Goal: Task Accomplishment & Management: Complete application form

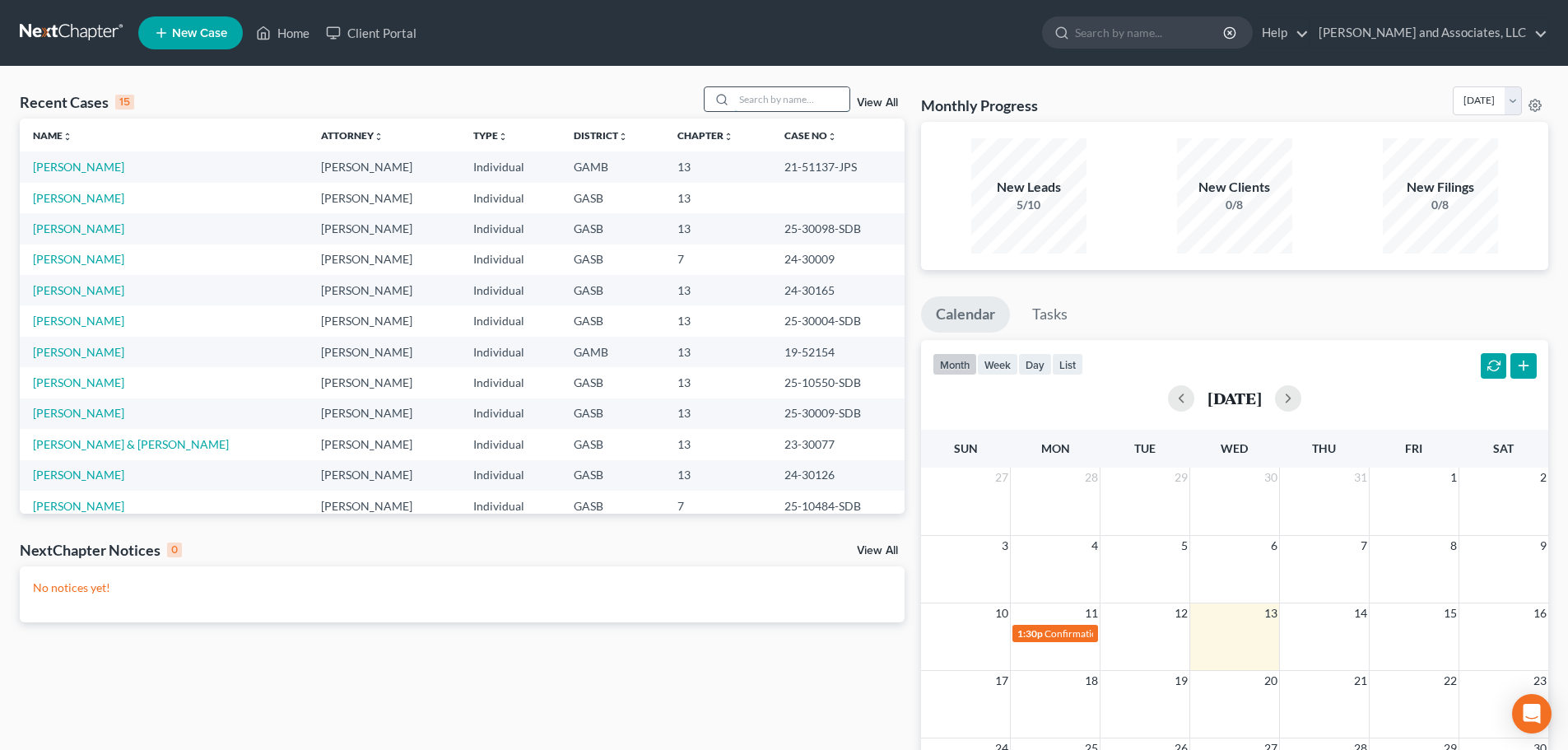
click at [763, 97] on input "search" at bounding box center [792, 99] width 115 height 24
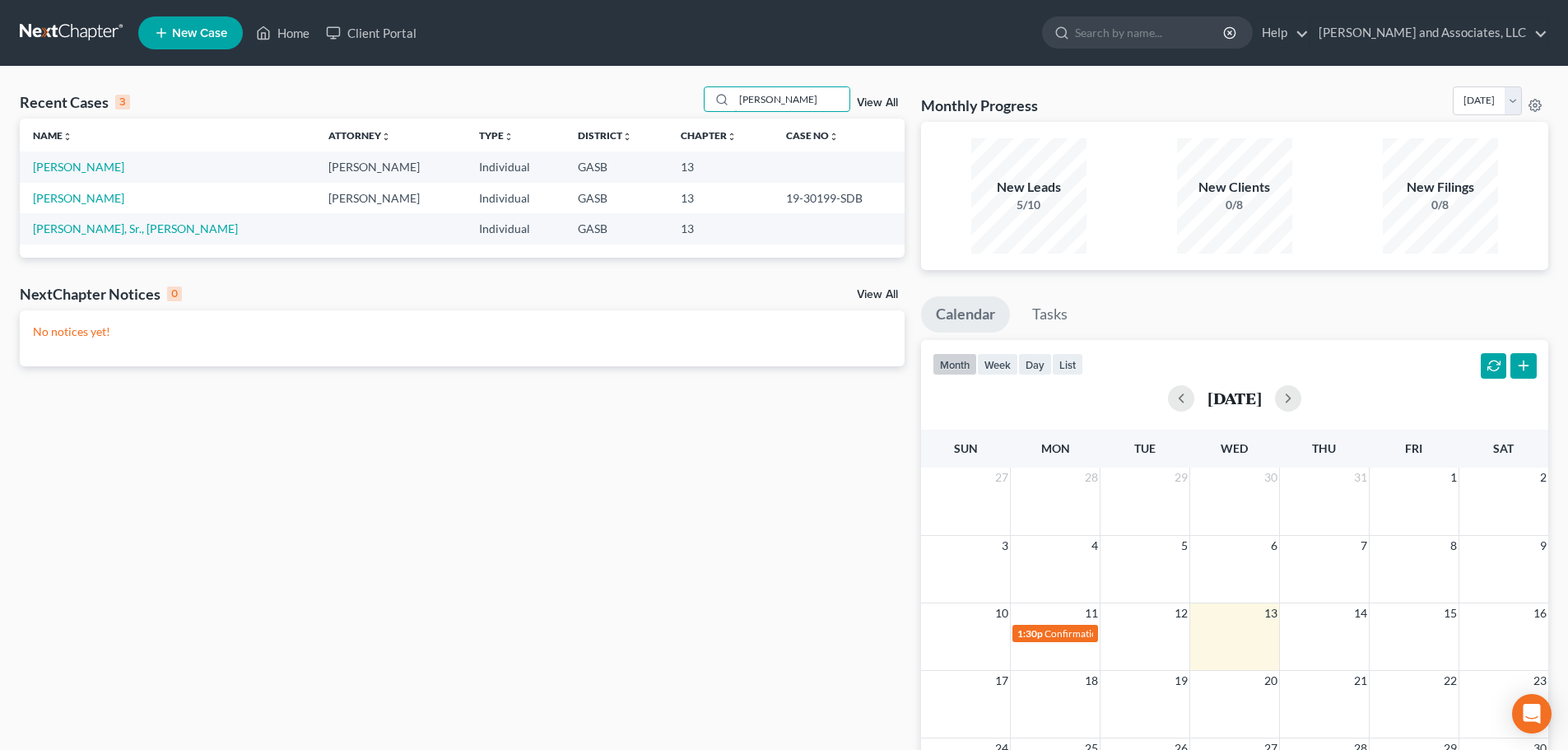
type input "linder"
click at [191, 32] on span "New Case" at bounding box center [200, 33] width 55 height 13
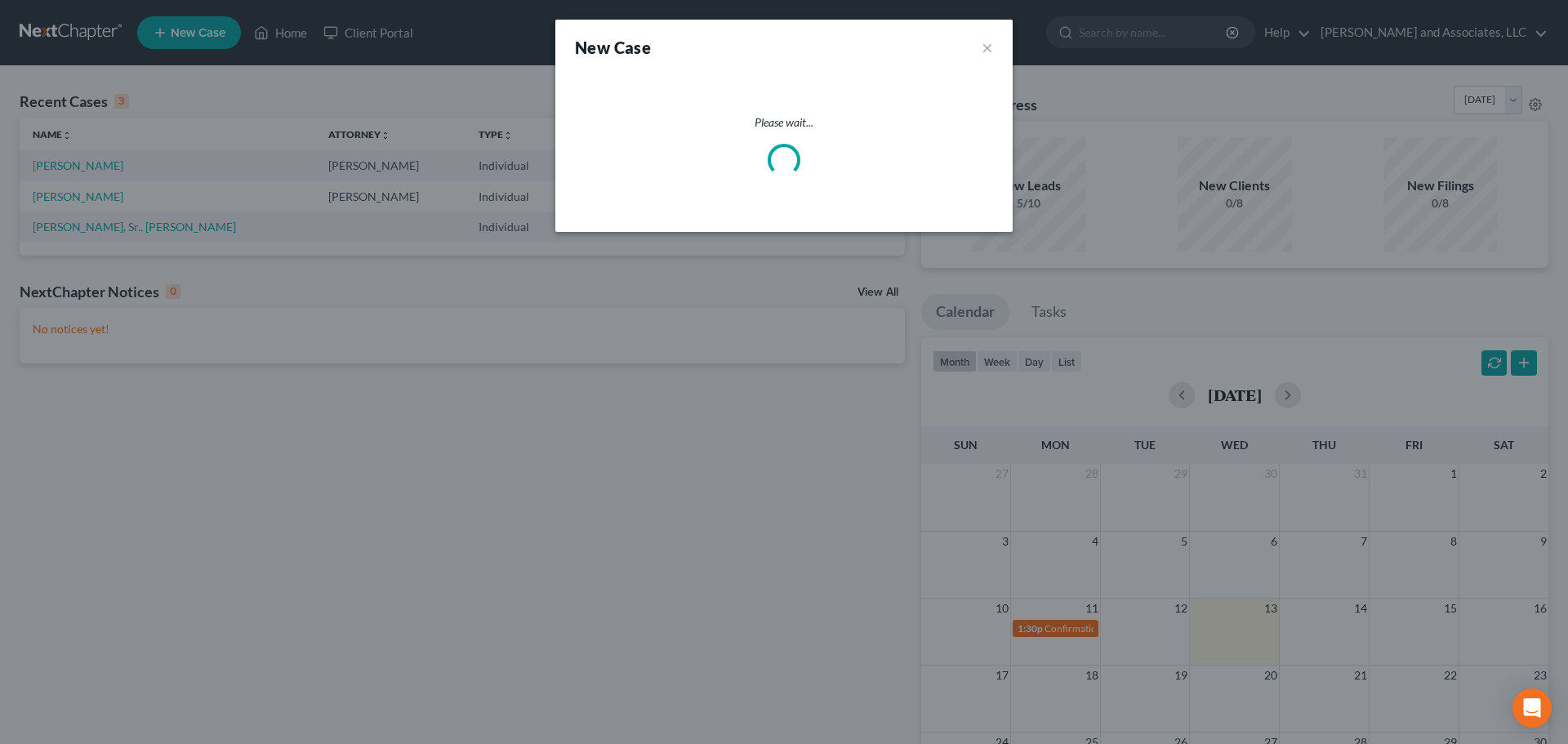
select select "20"
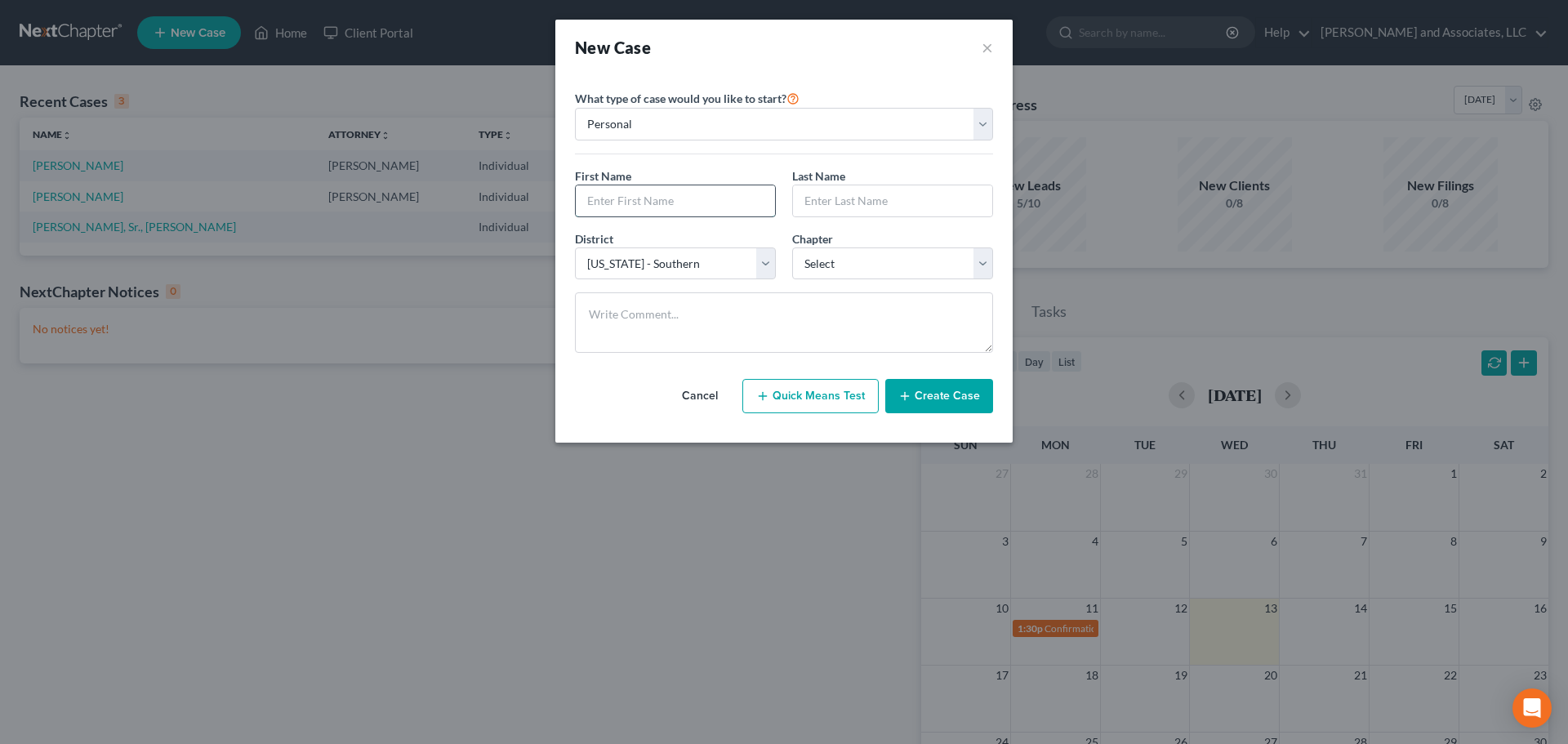
click at [618, 198] on input "text" at bounding box center [675, 201] width 199 height 31
type input "Willie"
click at [819, 208] on input "text" at bounding box center [892, 201] width 199 height 31
type input "Linder"
click at [832, 259] on select "Select 7 11 12 13" at bounding box center [892, 263] width 201 height 33
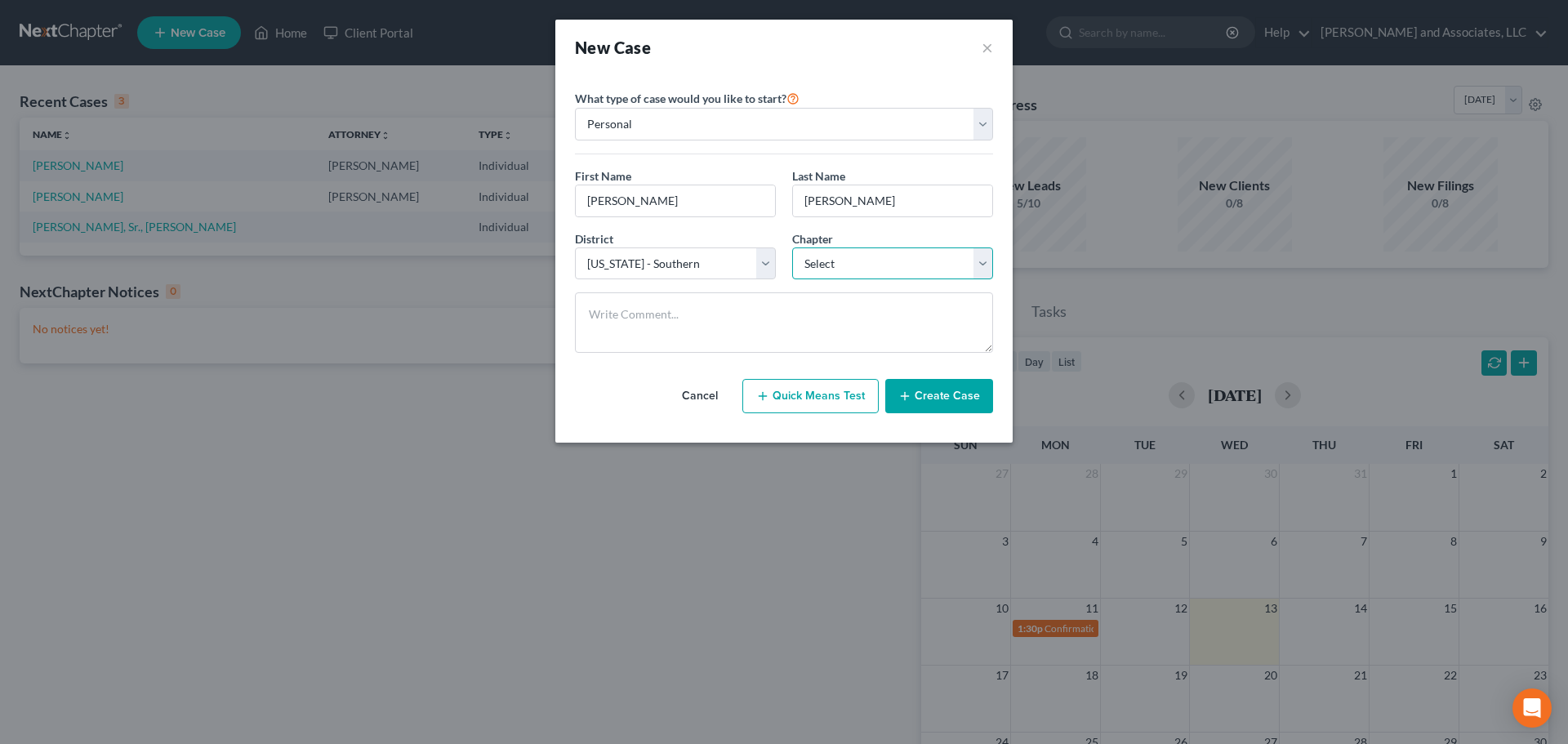
select select "3"
click at [792, 247] on select "Select 7 11 12 13" at bounding box center [892, 263] width 201 height 33
click at [942, 399] on button "Create Case" at bounding box center [939, 396] width 108 height 35
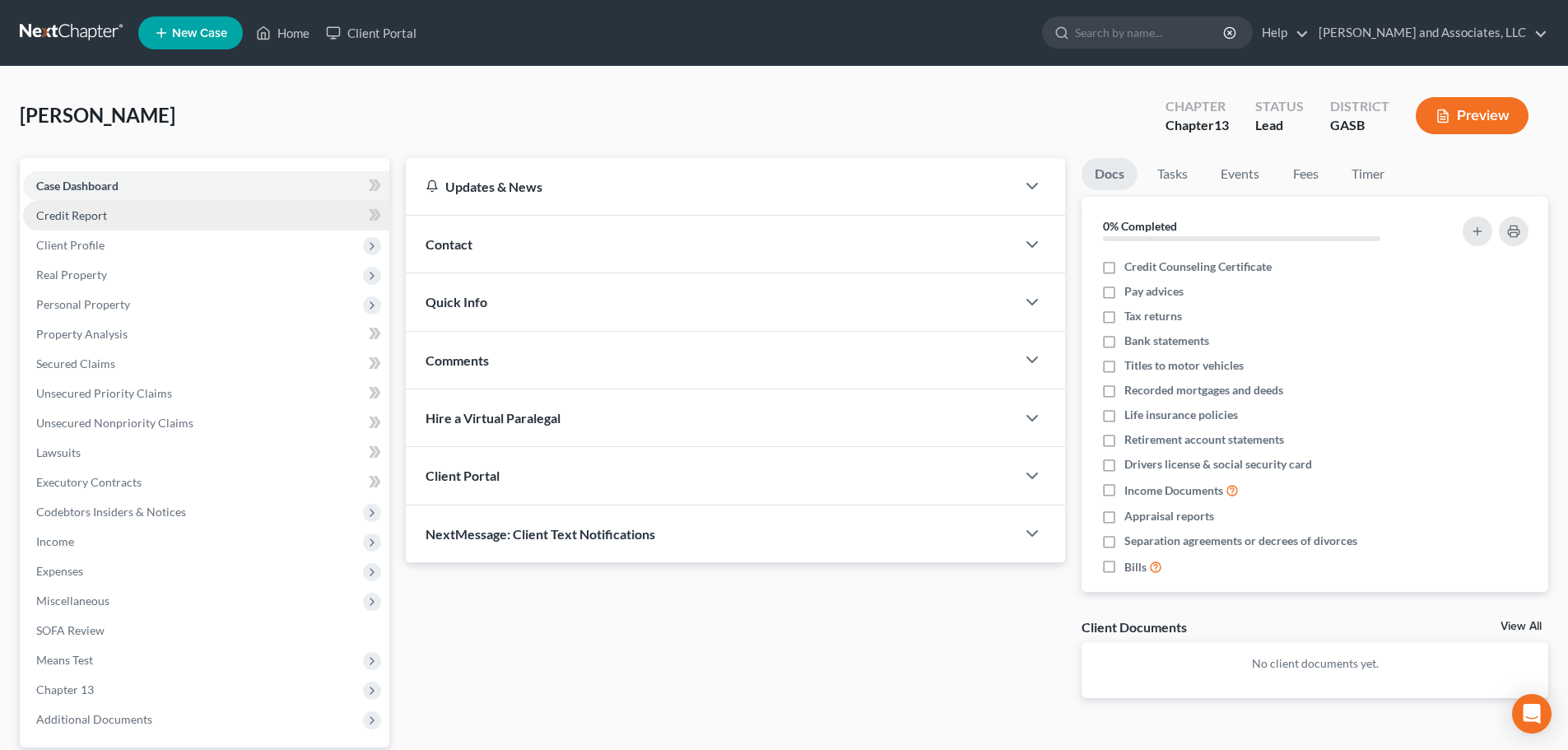
click at [98, 212] on span "Credit Report" at bounding box center [71, 215] width 71 height 14
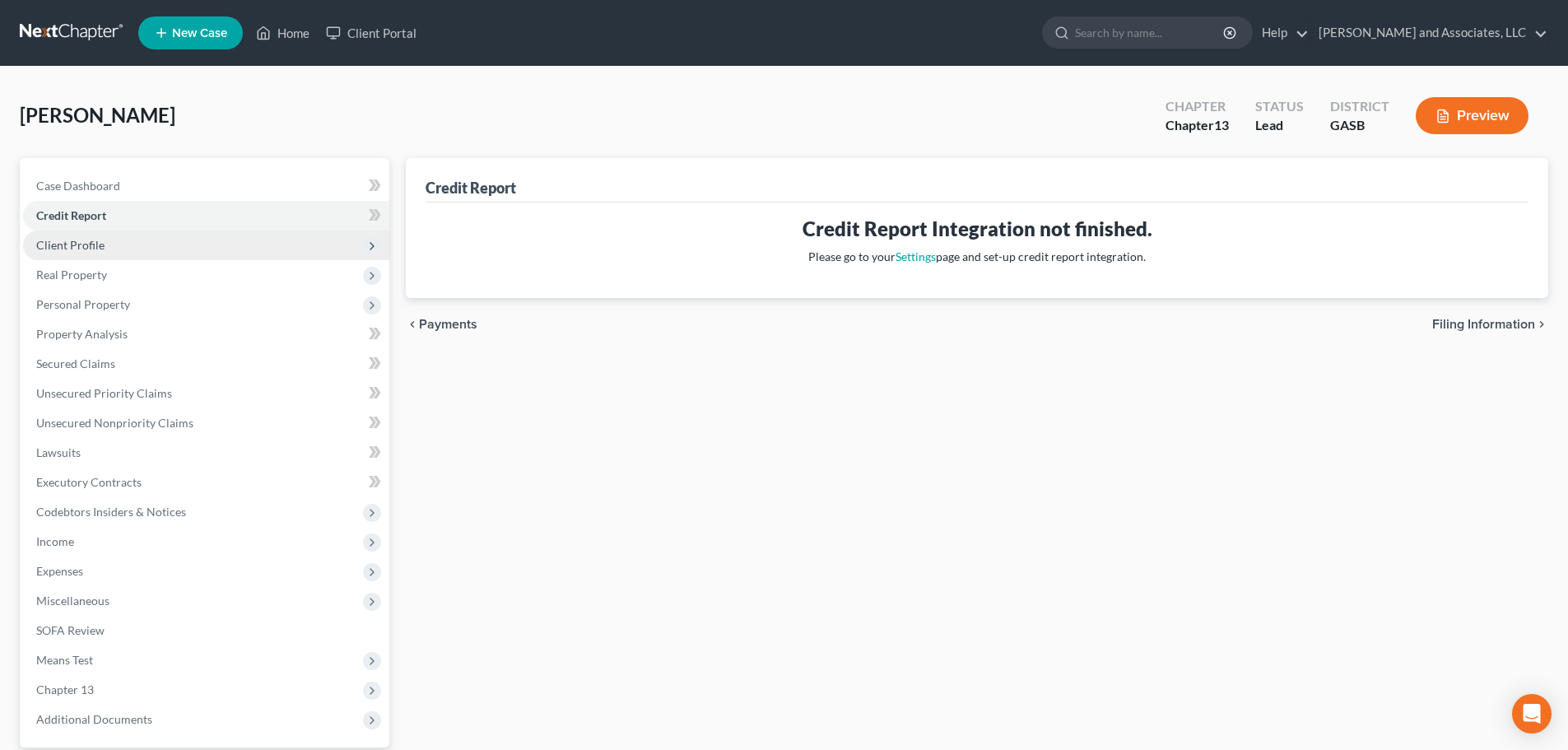
click at [91, 249] on span "Client Profile" at bounding box center [70, 245] width 69 height 14
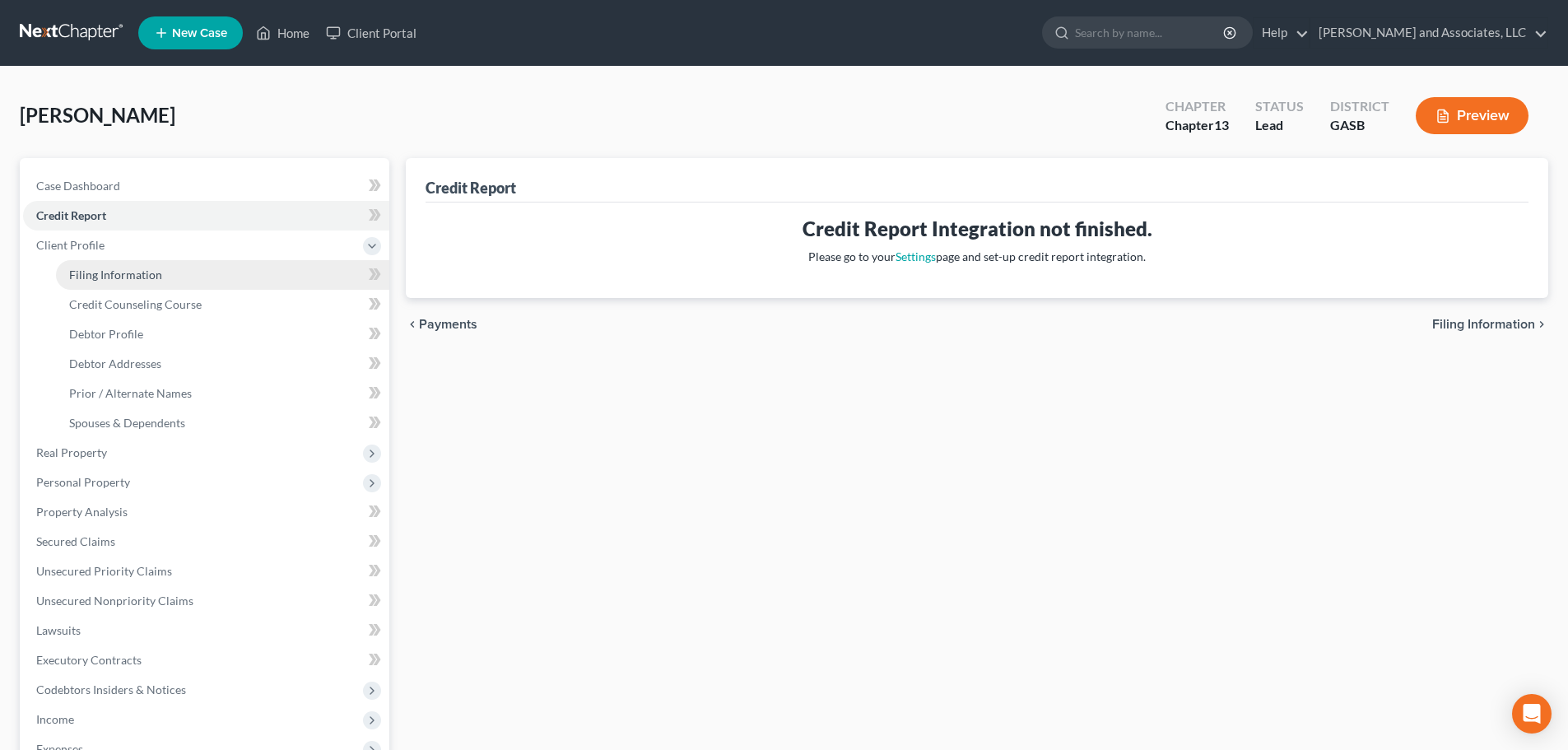
click at [93, 273] on span "Filing Information" at bounding box center [115, 274] width 93 height 14
select select "1"
select select "0"
select select "3"
select select "20"
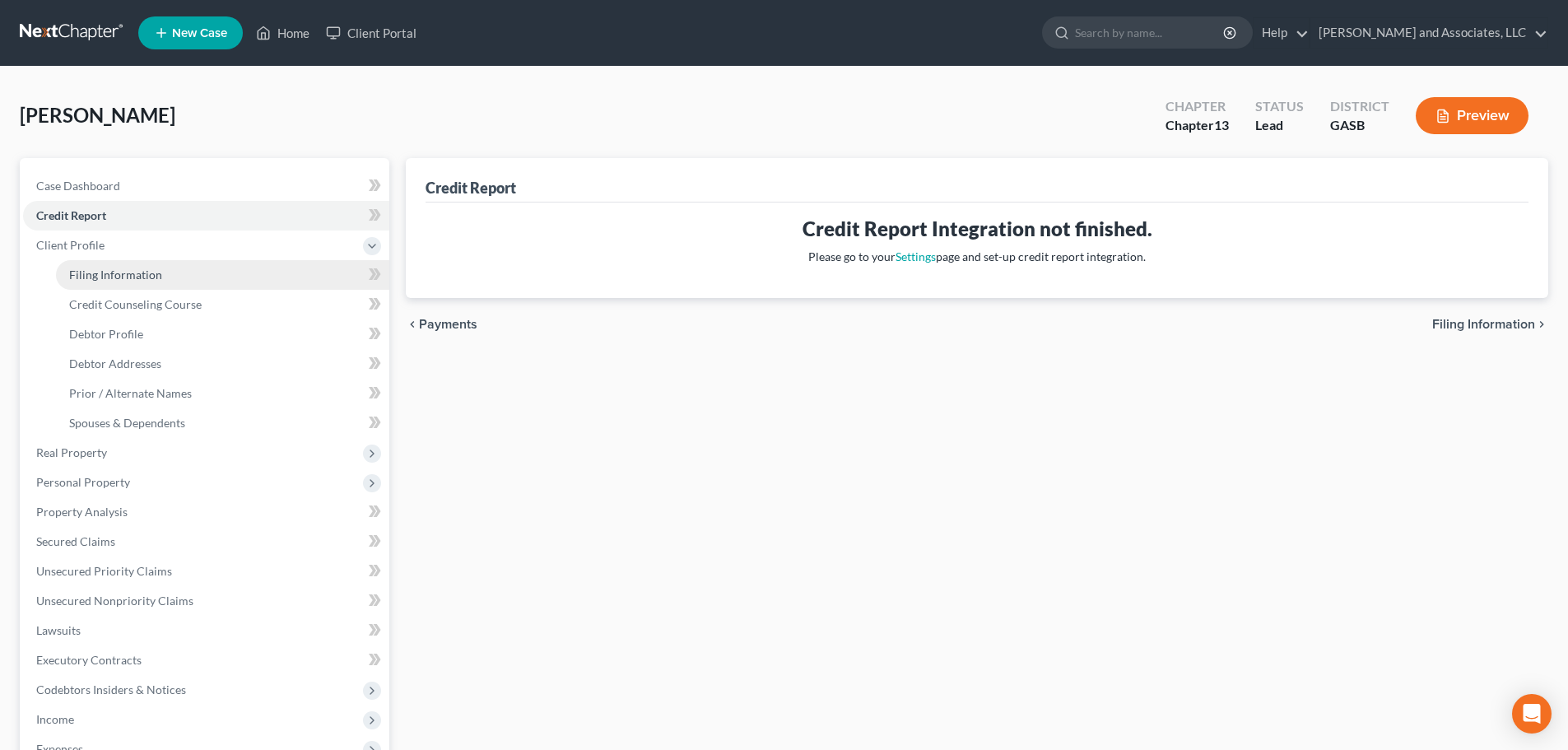
select select "10"
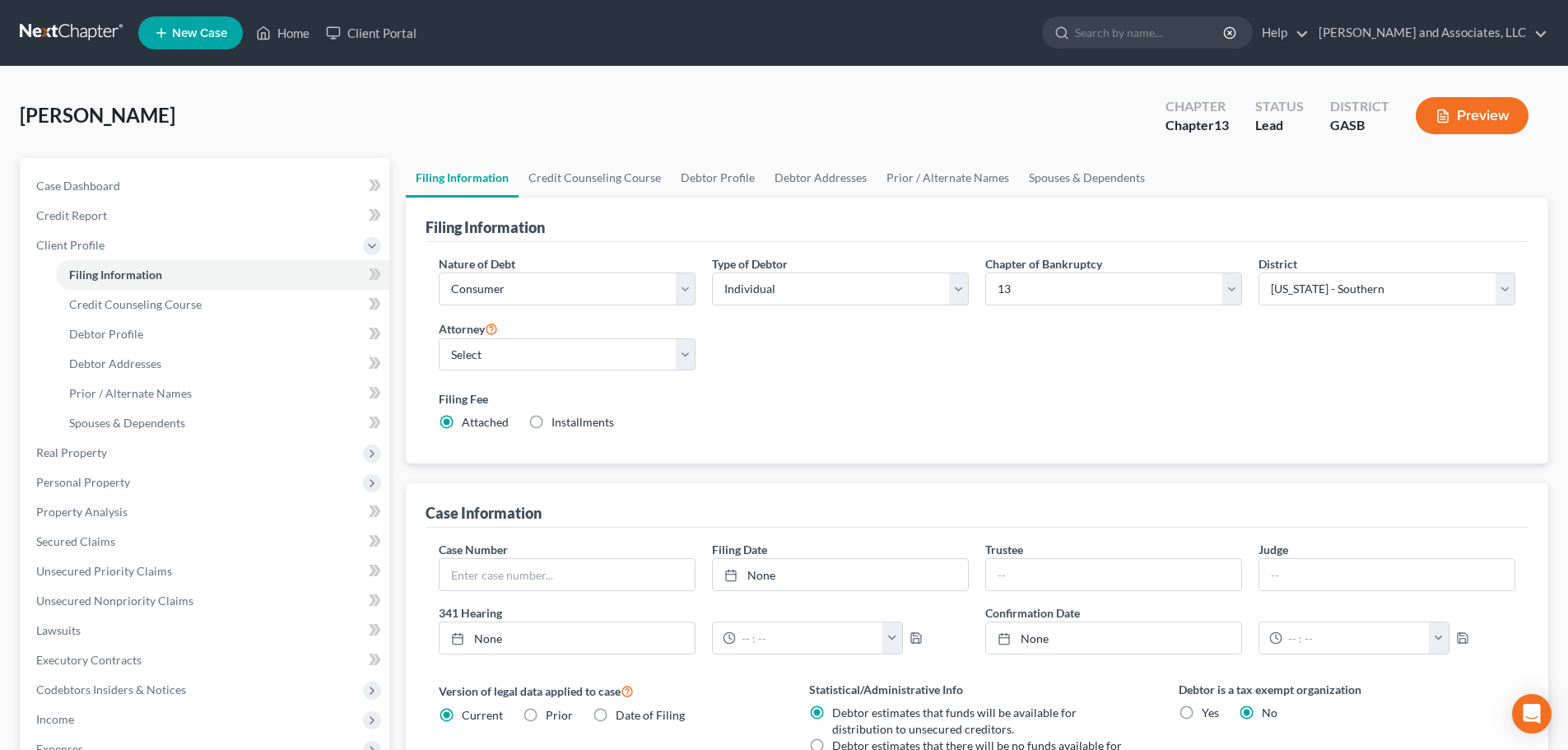
click at [551, 420] on label "Installments Installments" at bounding box center [582, 422] width 63 height 16
click at [558, 420] on input "Installments Installments" at bounding box center [563, 419] width 11 height 11
radio input "true"
radio input "false"
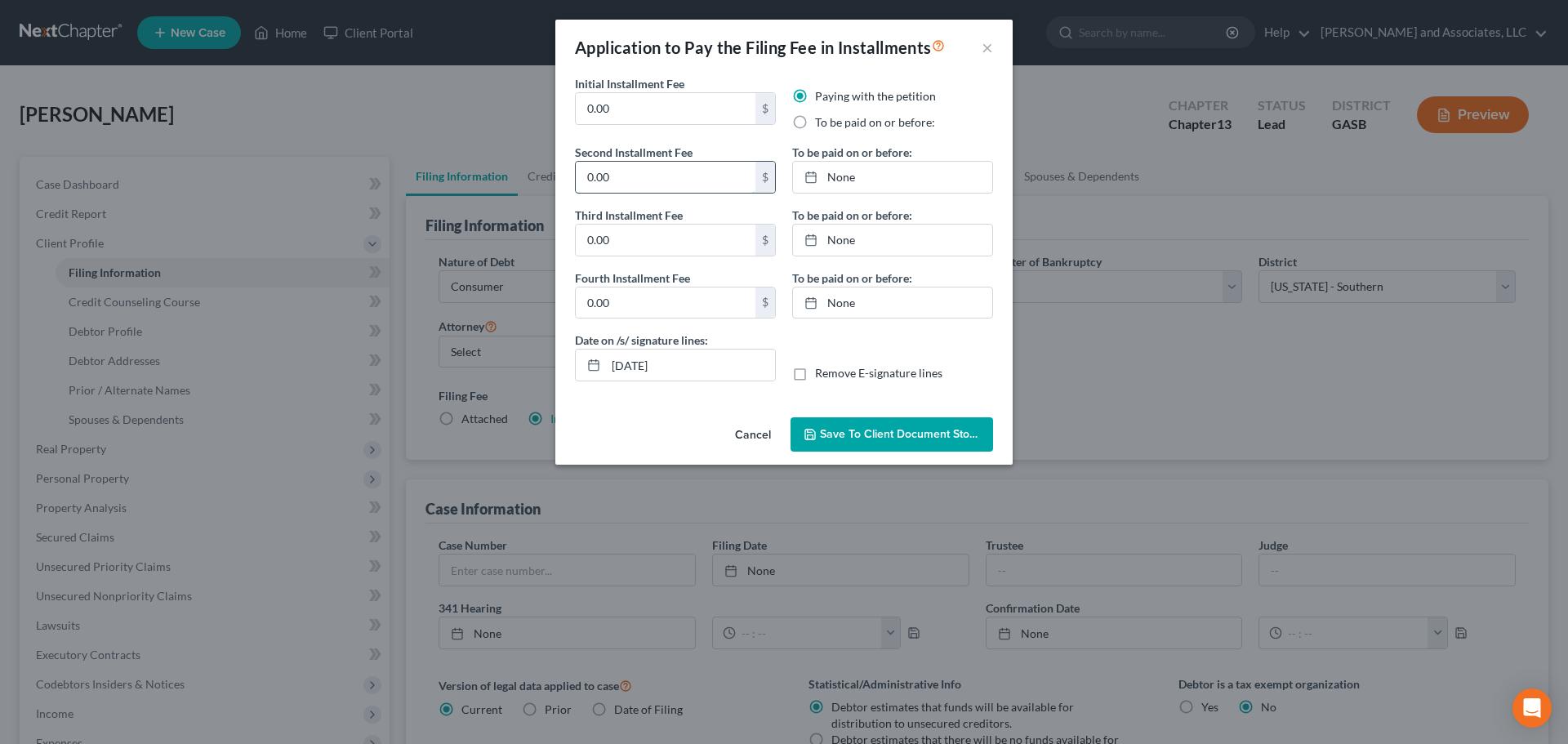
click at [622, 169] on input "0.00" at bounding box center [665, 177] width 180 height 31
type input "104.00"
type input "8/13/2025"
click at [847, 180] on link "8/13/2025" at bounding box center [892, 177] width 199 height 31
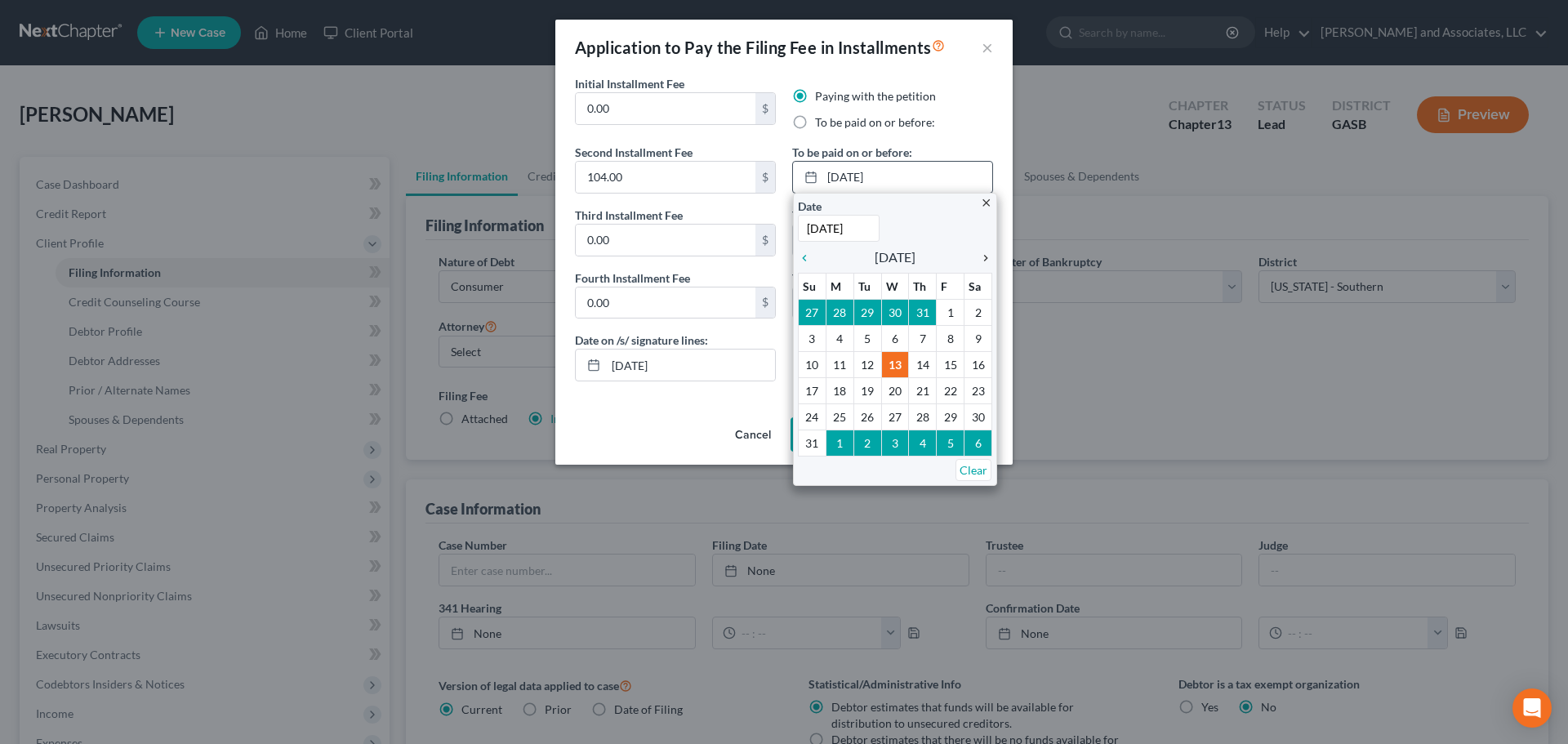
click at [984, 255] on icon "chevron_right" at bounding box center [982, 259] width 21 height 13
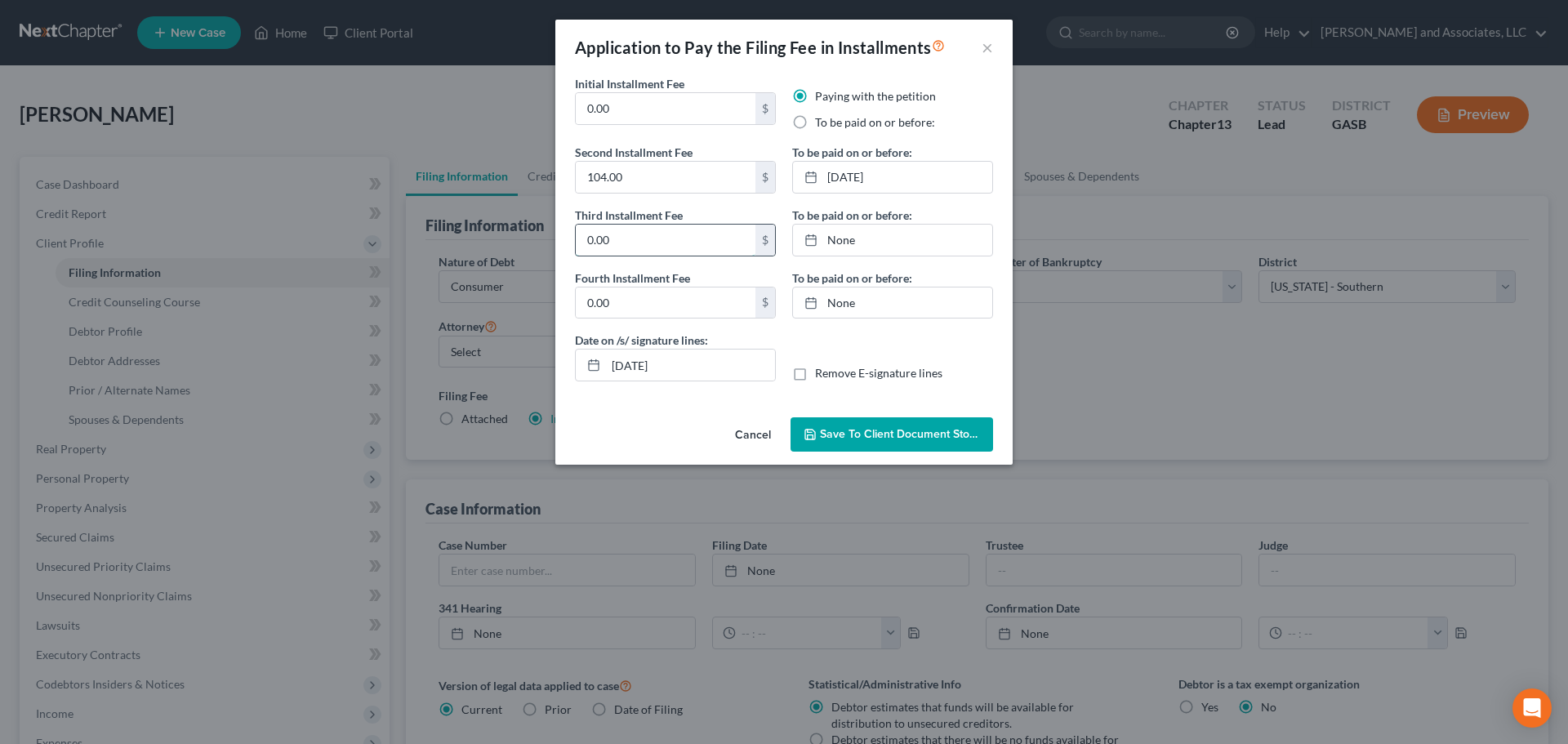
click at [618, 241] on input "0.00" at bounding box center [665, 240] width 180 height 31
type input "104.00"
click at [835, 236] on link "None" at bounding box center [892, 240] width 199 height 31
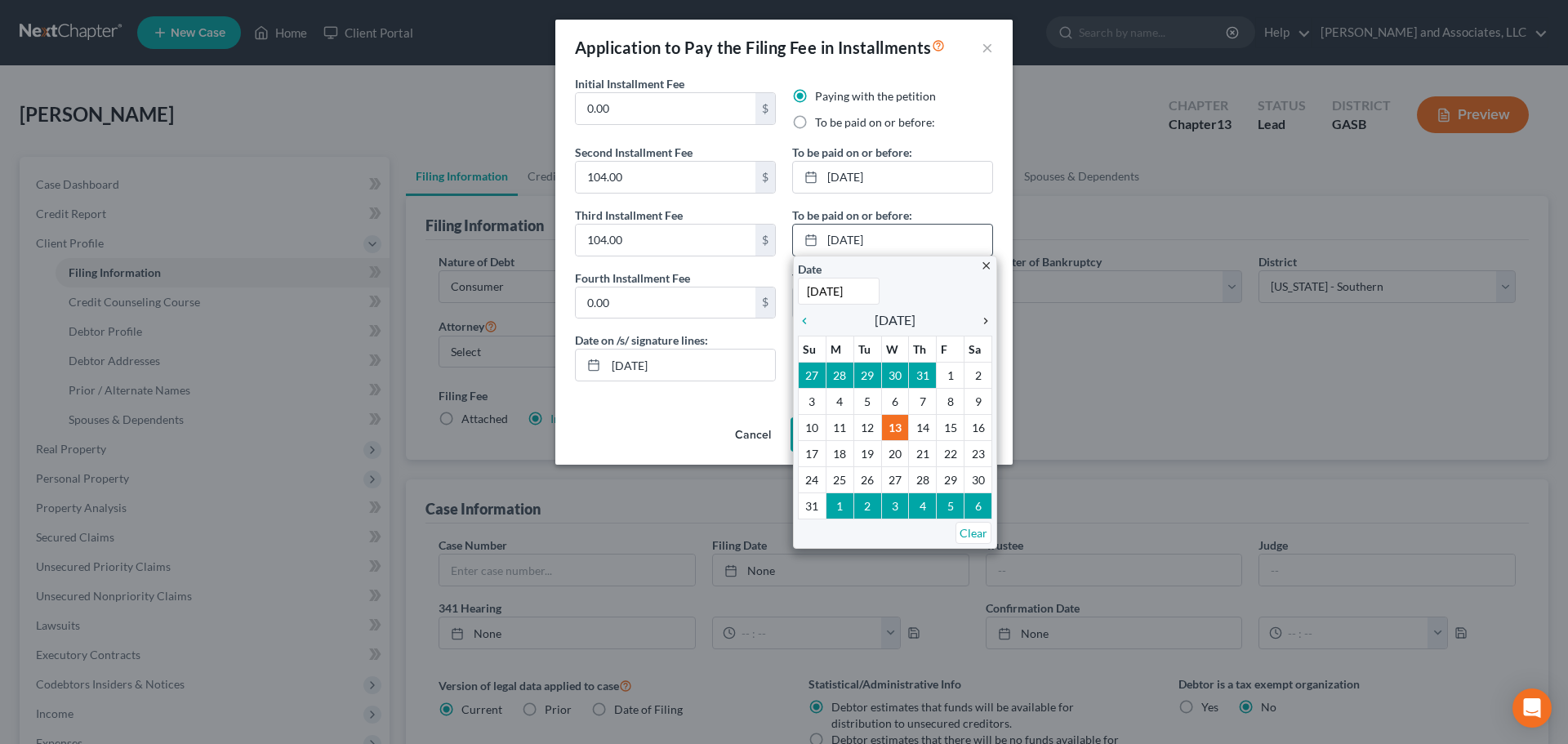
click at [986, 320] on icon "chevron_right" at bounding box center [982, 321] width 21 height 13
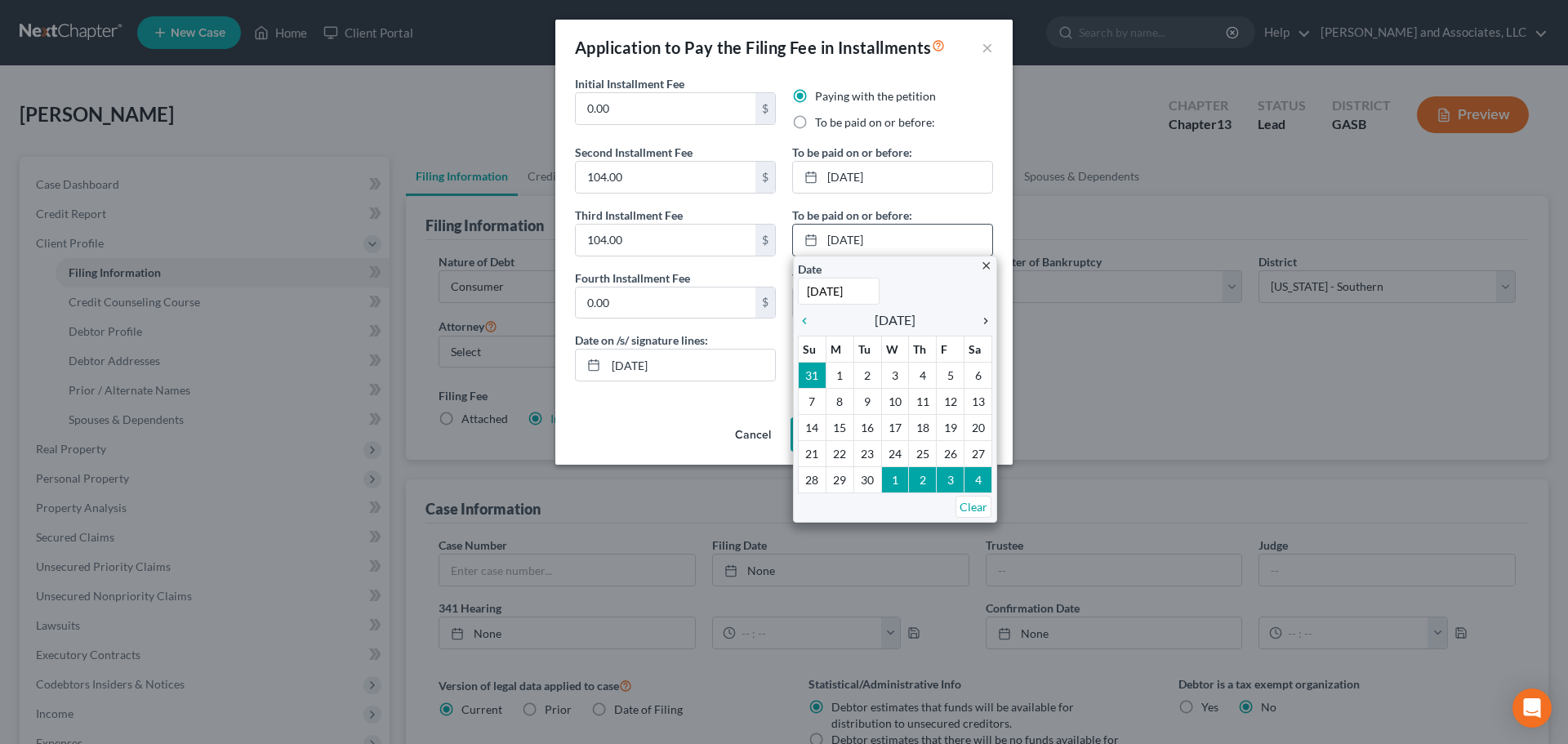
click at [987, 319] on icon "chevron_right" at bounding box center [982, 321] width 21 height 13
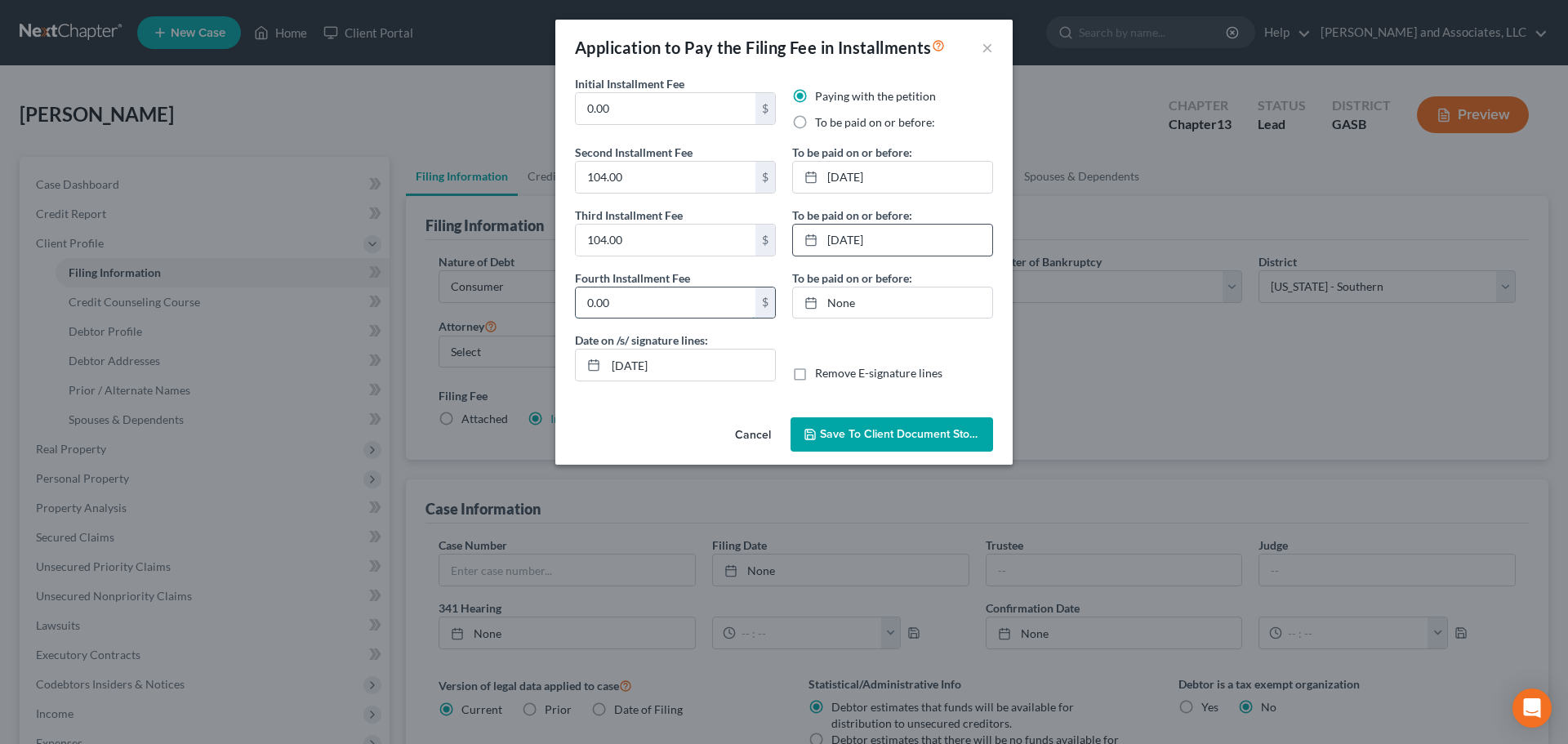
click at [610, 301] on input "0.00" at bounding box center [665, 303] width 180 height 31
type input "105.00"
type input "8/13/2025"
click at [828, 304] on link "None" at bounding box center [892, 303] width 199 height 31
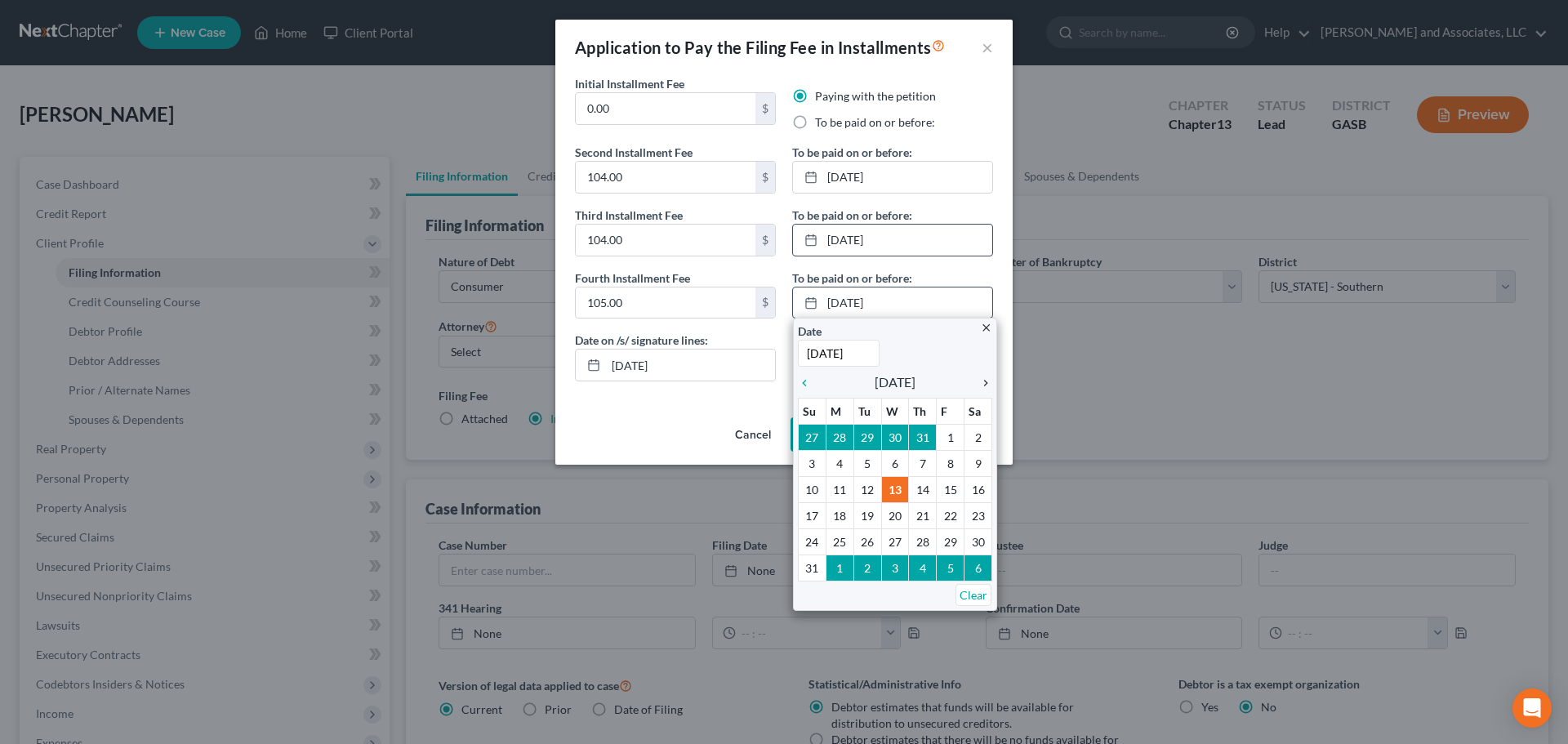
click at [980, 381] on icon "chevron_right" at bounding box center [982, 384] width 21 height 13
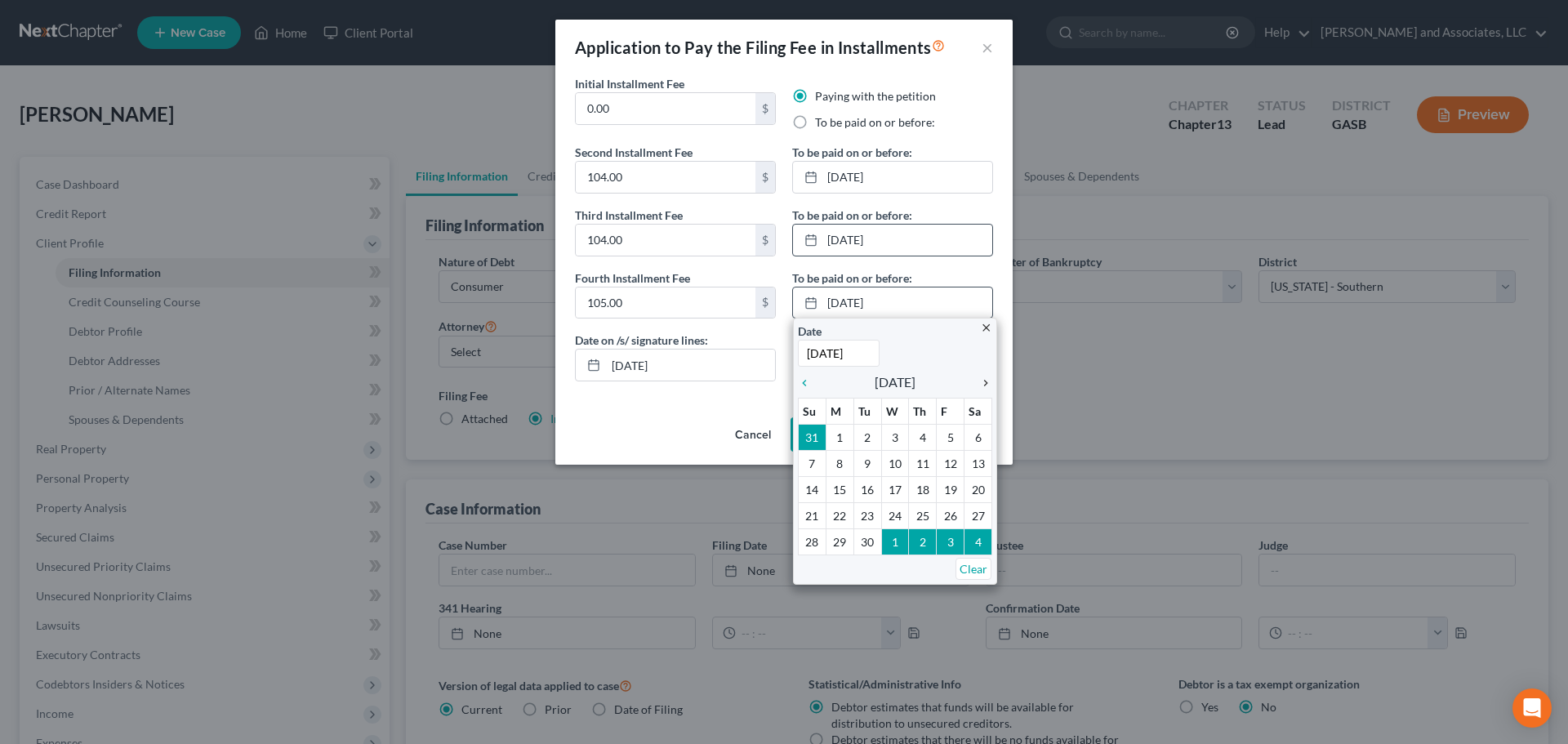
click at [980, 381] on icon "chevron_right" at bounding box center [982, 384] width 21 height 13
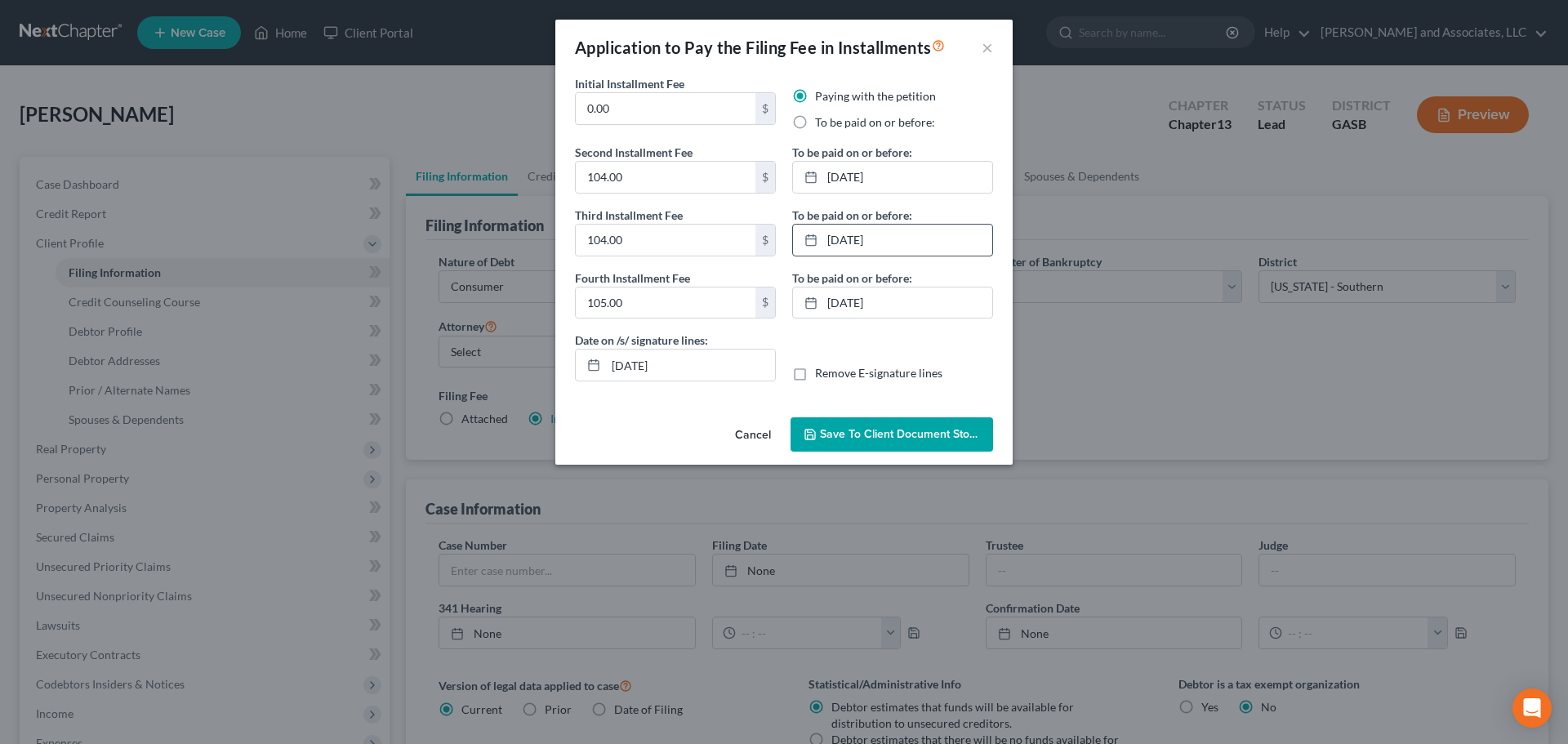
click at [871, 434] on span "Save to Client Document Storage" at bounding box center [907, 434] width 173 height 13
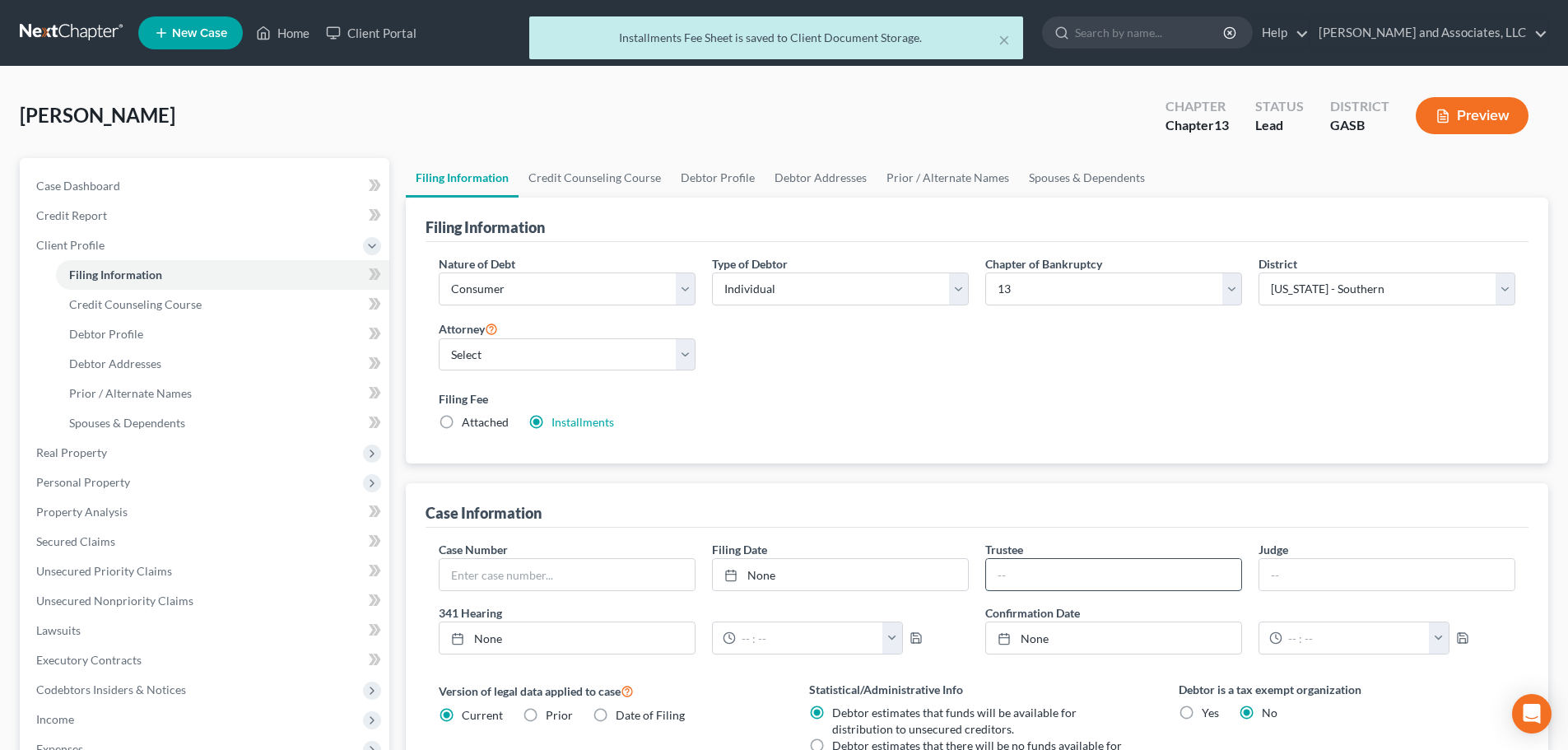
click at [1002, 578] on input "text" at bounding box center [1113, 575] width 255 height 31
type input "Houn Le"
click at [1320, 573] on input "text" at bounding box center [1387, 575] width 255 height 31
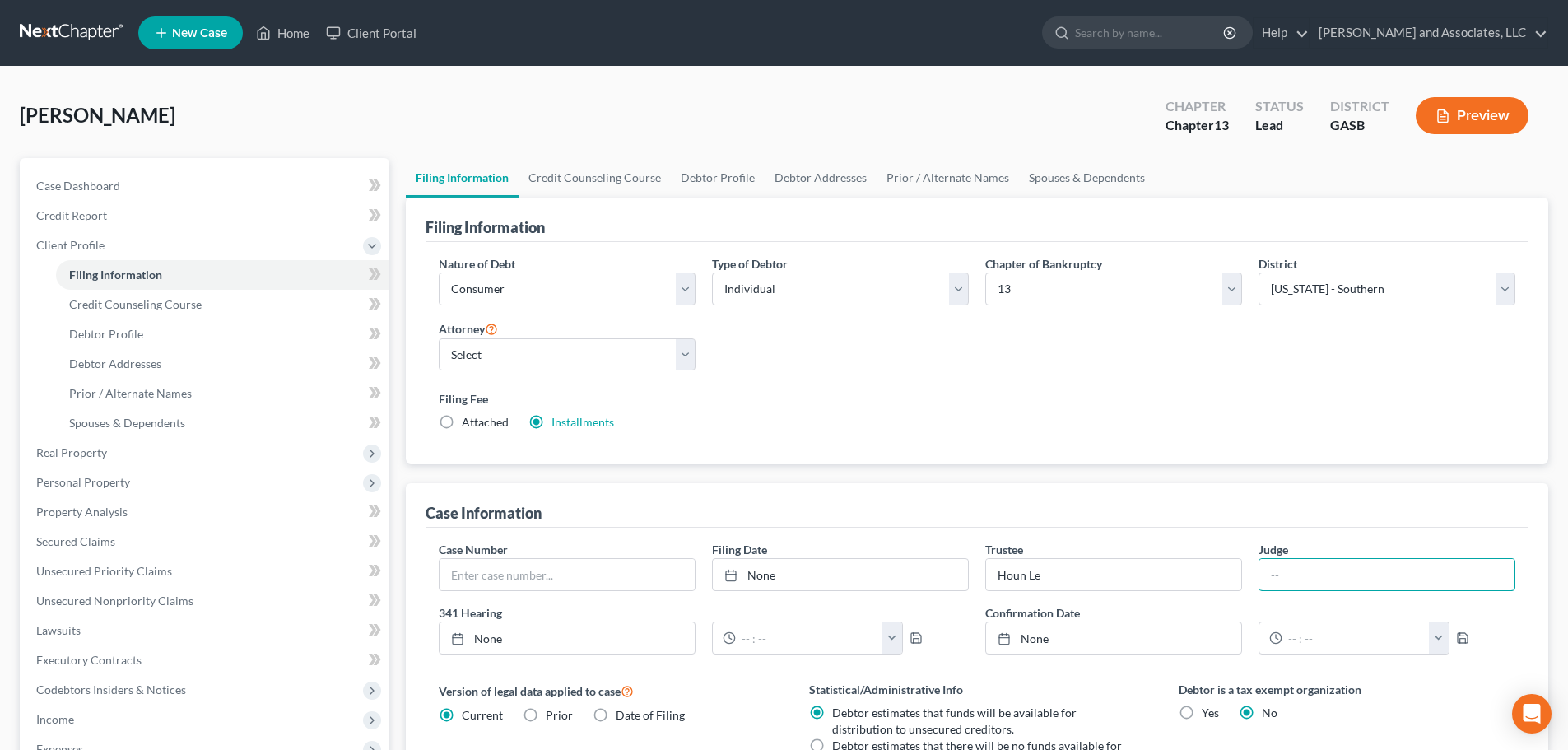
type input "Barrett"
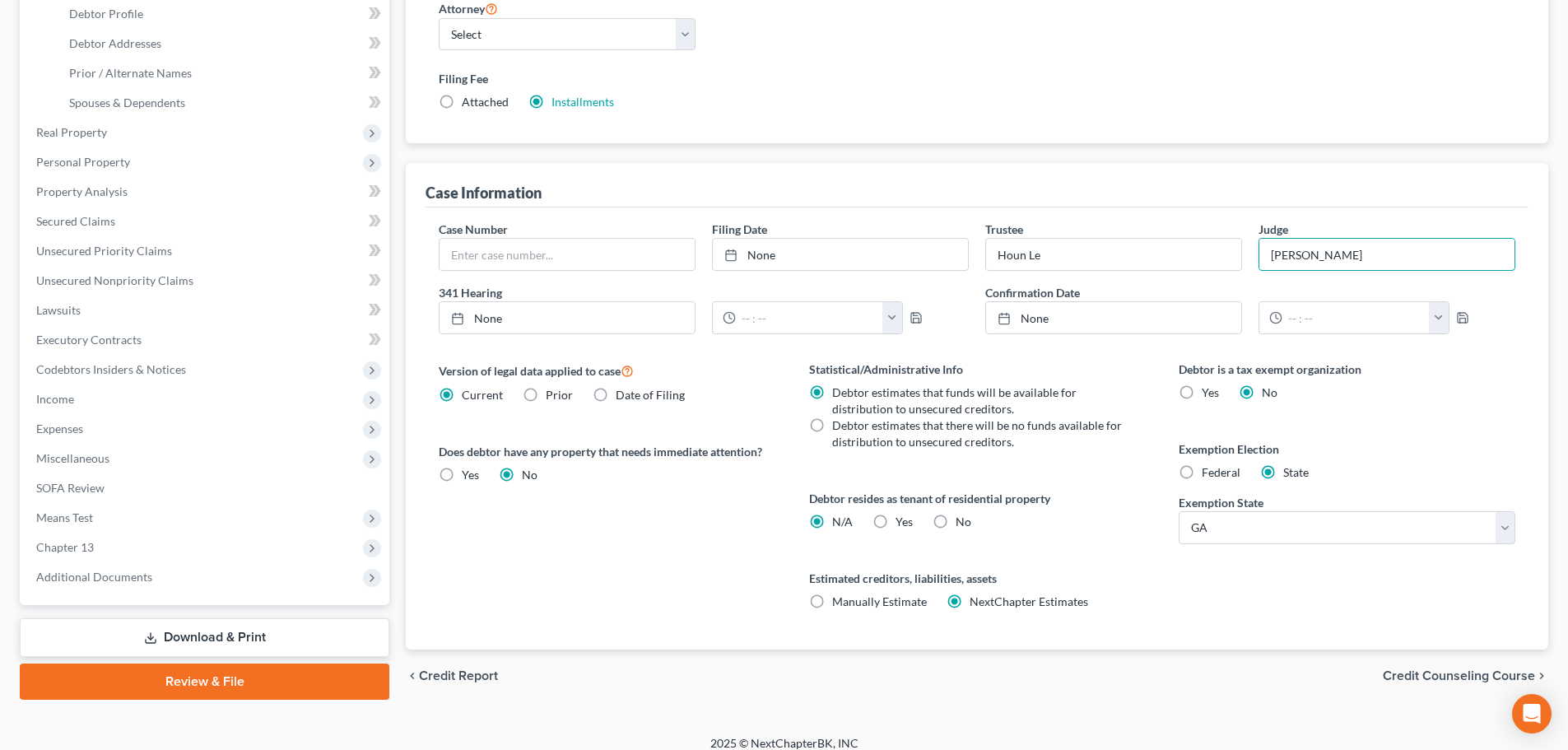
scroll to position [335, 0]
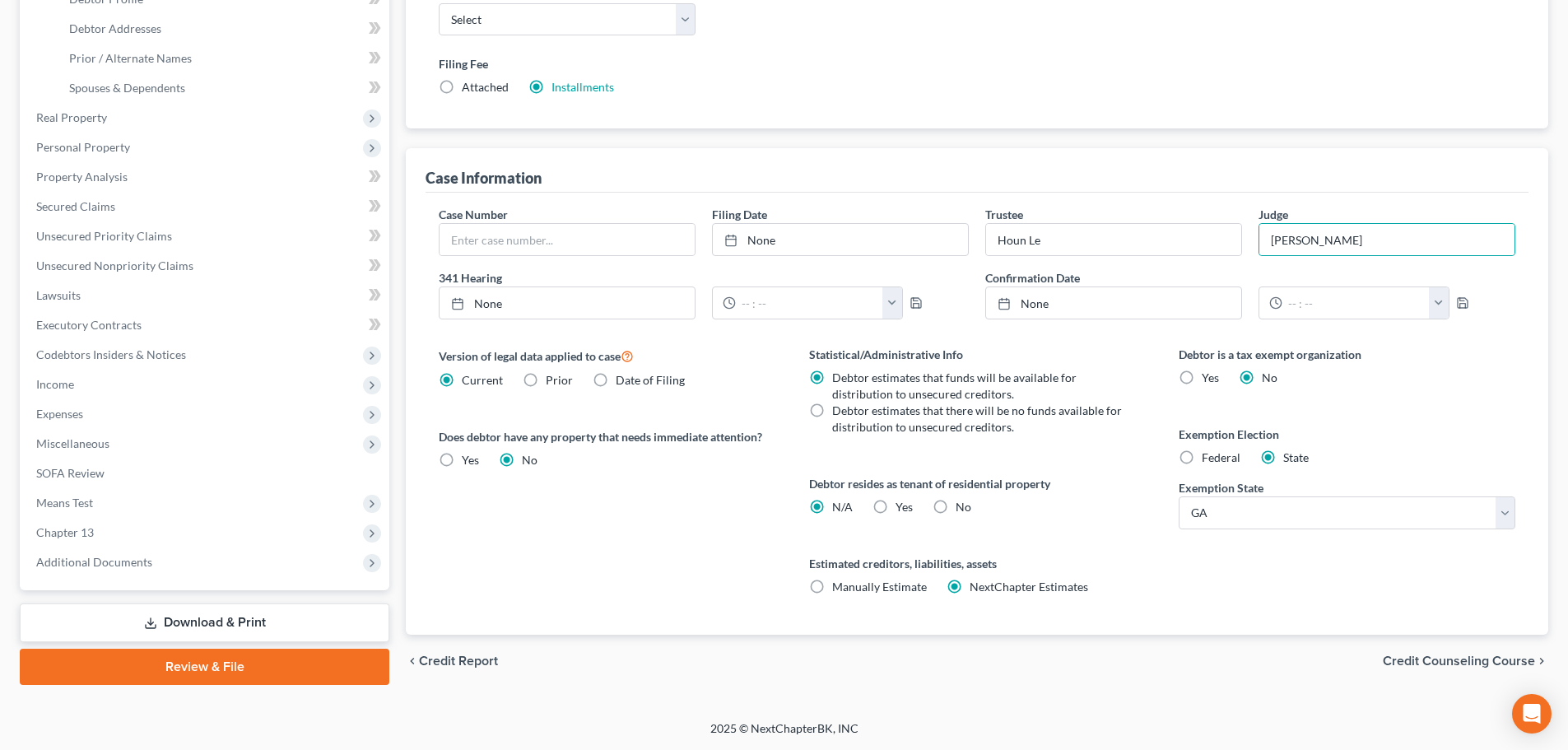
click at [832, 586] on label "Manually Estimate Manually Estimate" at bounding box center [880, 586] width 95 height 16
click at [839, 586] on input "Manually Estimate Manually Estimate" at bounding box center [844, 583] width 11 height 11
radio input "true"
radio input "false"
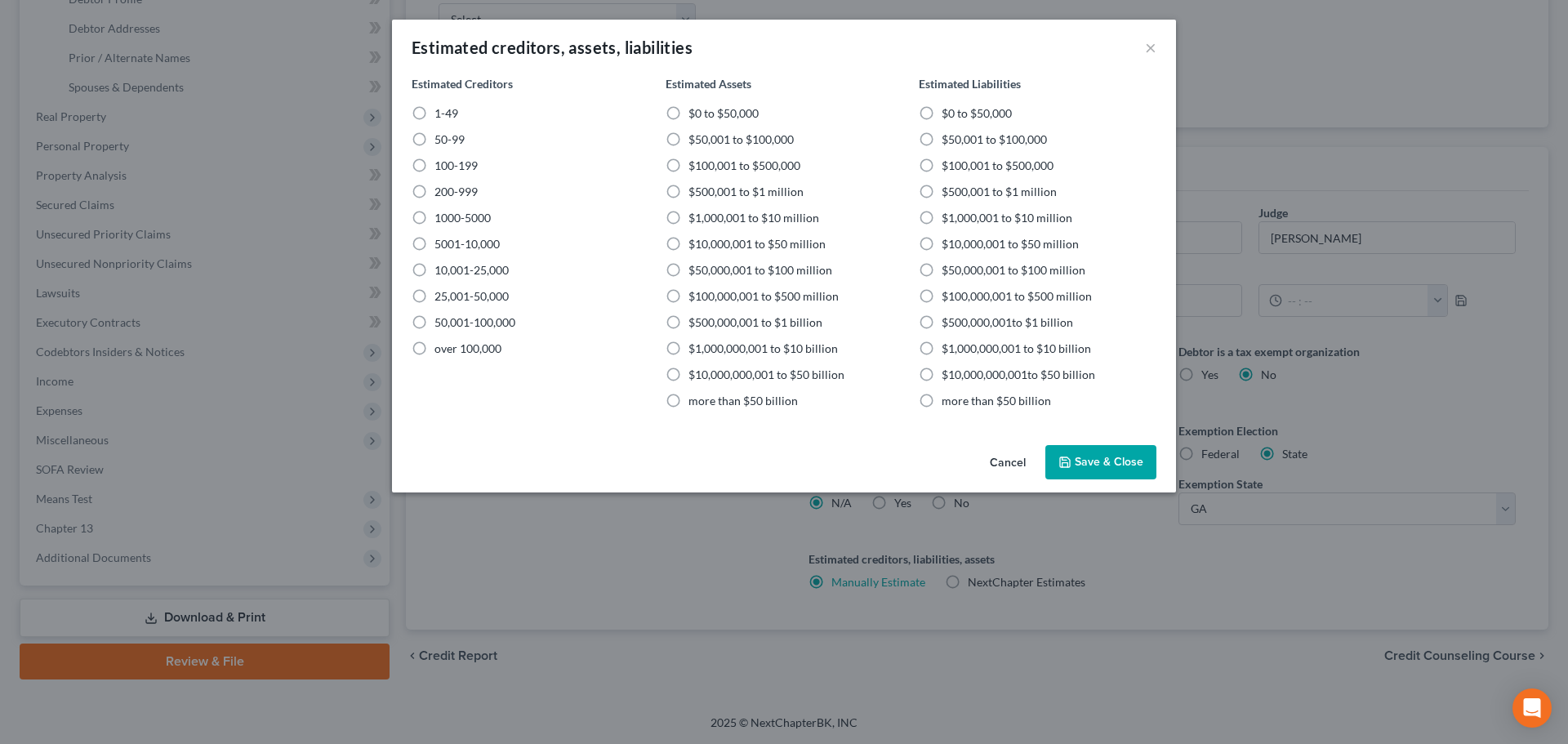
click at [435, 112] on label "1-49" at bounding box center [446, 113] width 24 height 16
click at [441, 112] on input "1-49" at bounding box center [446, 111] width 11 height 11
radio input "true"
click at [688, 140] on label "$50,001 to $100,000" at bounding box center [741, 139] width 106 height 16
click at [695, 140] on input "$50,001 to $100,000" at bounding box center [700, 136] width 11 height 11
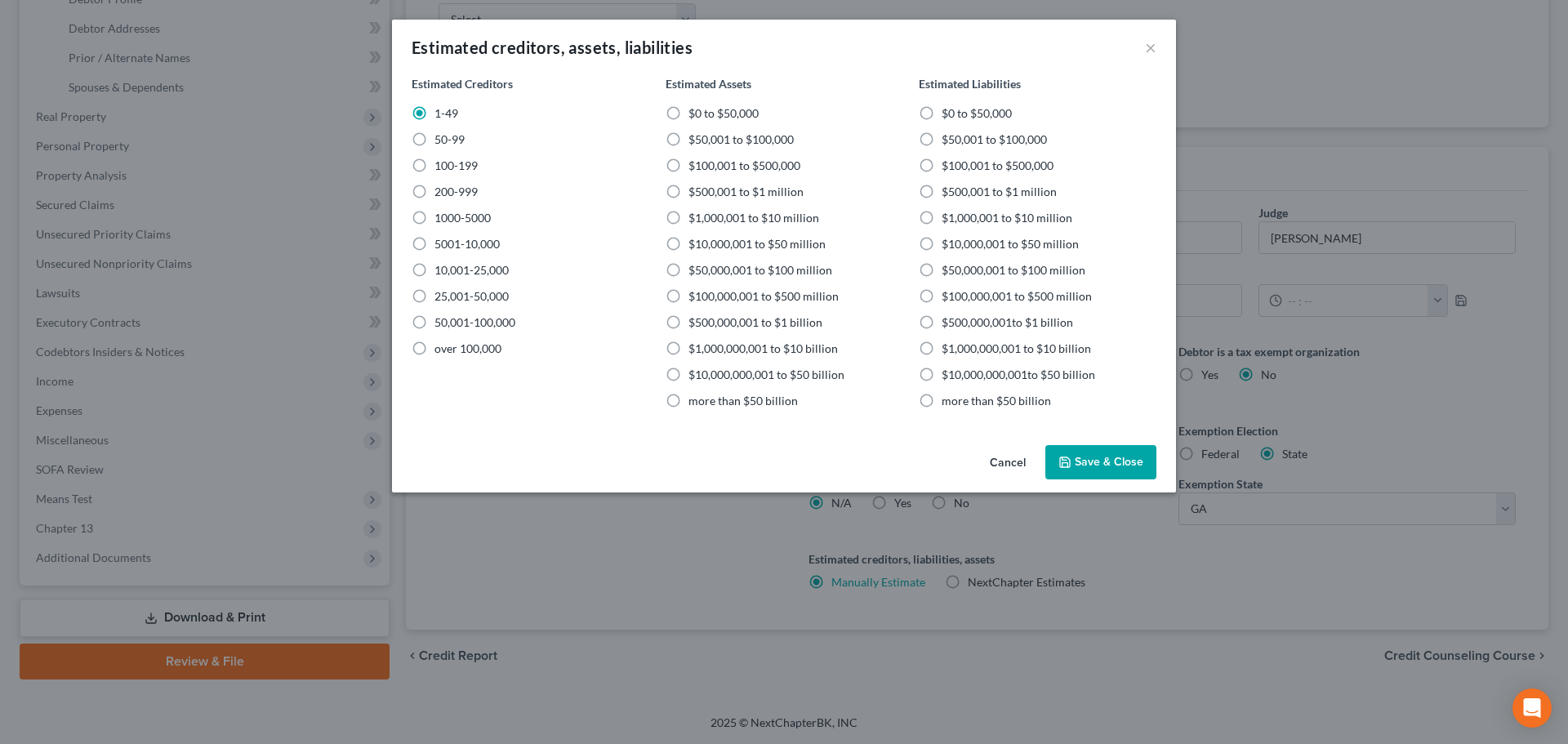
radio input "true"
click at [942, 112] on label "$0 to $50,000" at bounding box center [977, 113] width 70 height 16
click at [948, 112] on input "$0 to $50,000" at bounding box center [953, 111] width 11 height 11
radio input "true"
click at [1096, 463] on button "Save & Close" at bounding box center [1101, 462] width 112 height 35
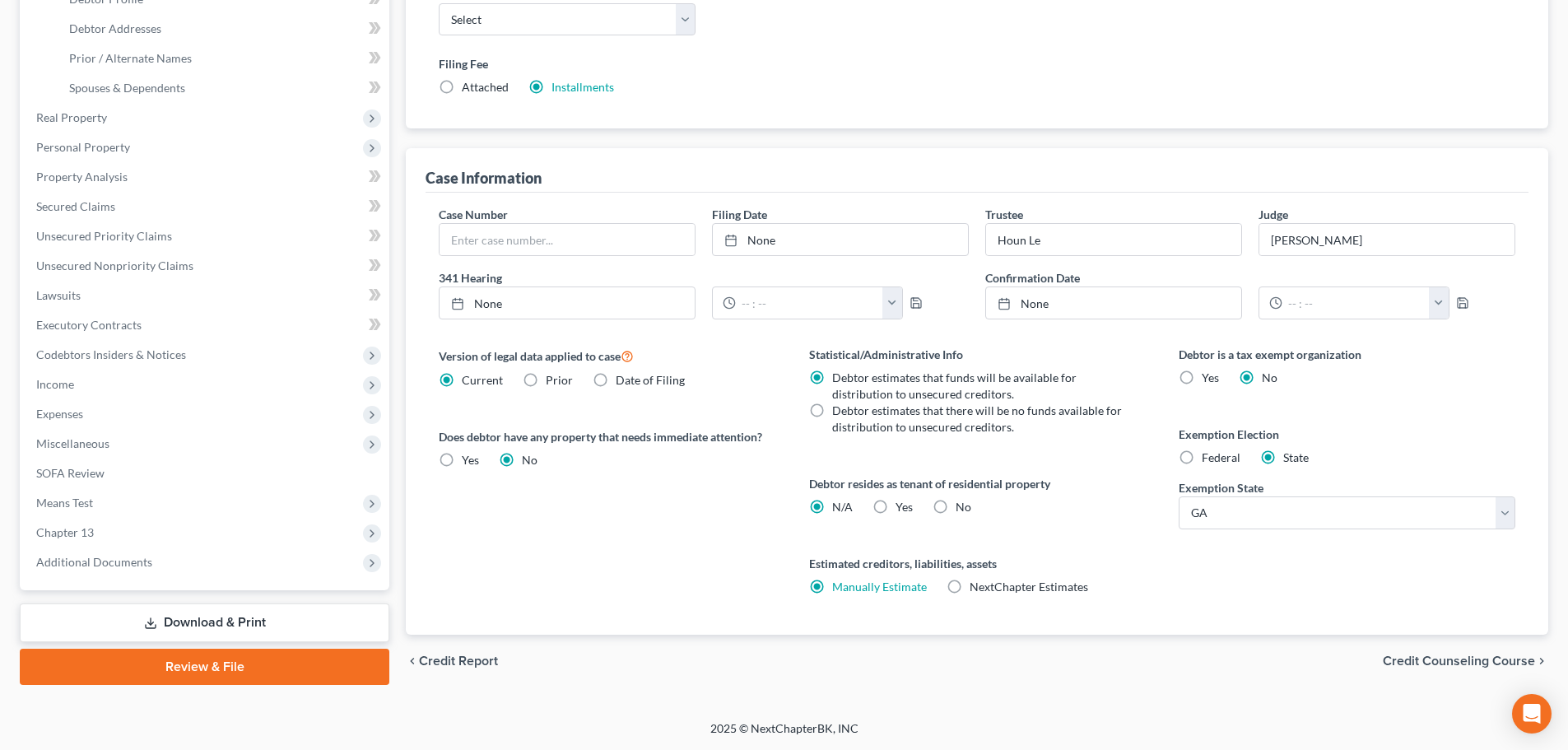
click at [1450, 664] on span "Credit Counseling Course" at bounding box center [1458, 661] width 152 height 14
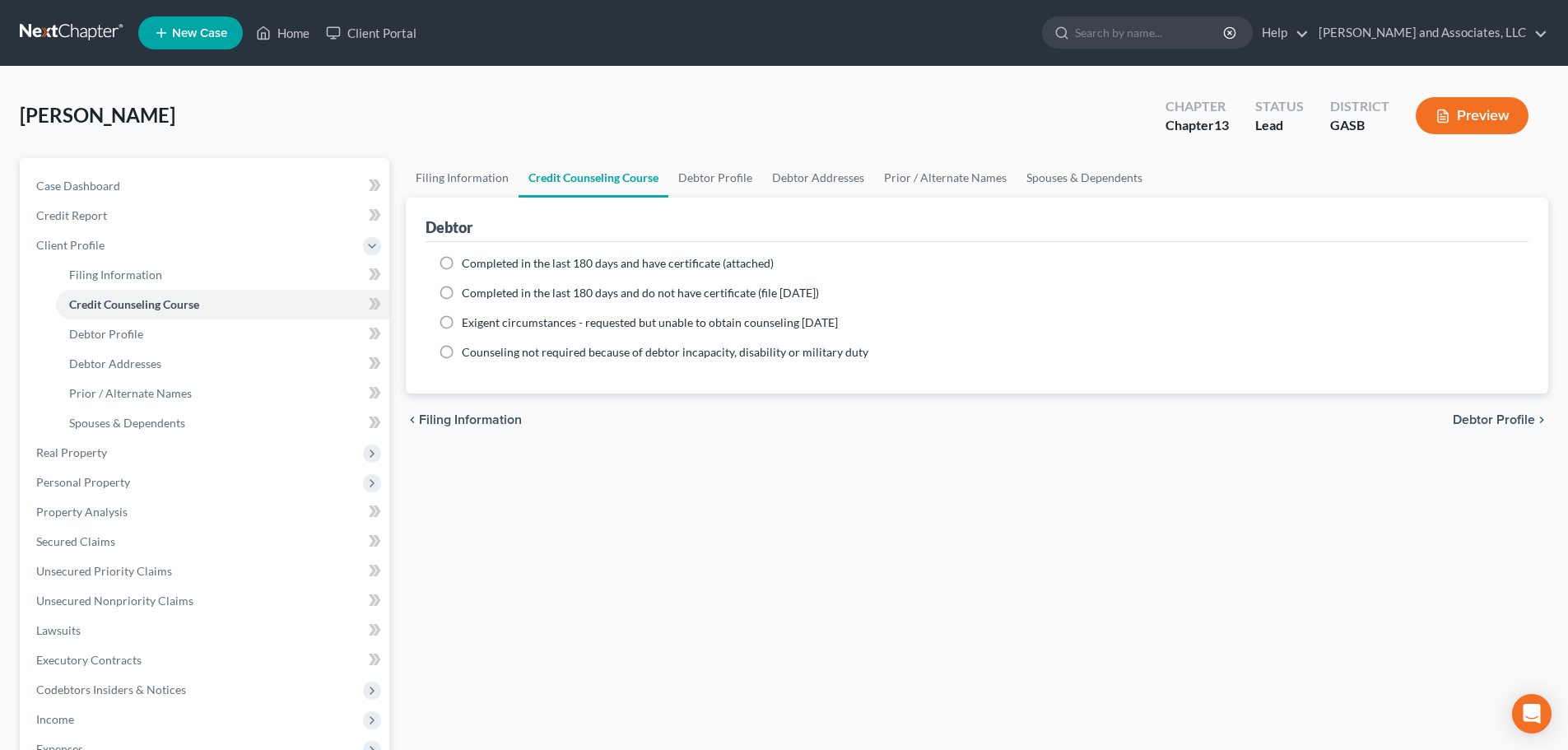
click at [462, 293] on label "Completed in the last 180 days and do not have certificate (file within 14 days)" at bounding box center [641, 293] width 358 height 16
click at [468, 293] on input "Completed in the last 180 days and do not have certificate (file within 14 days)" at bounding box center [473, 290] width 11 height 11
radio input "true"
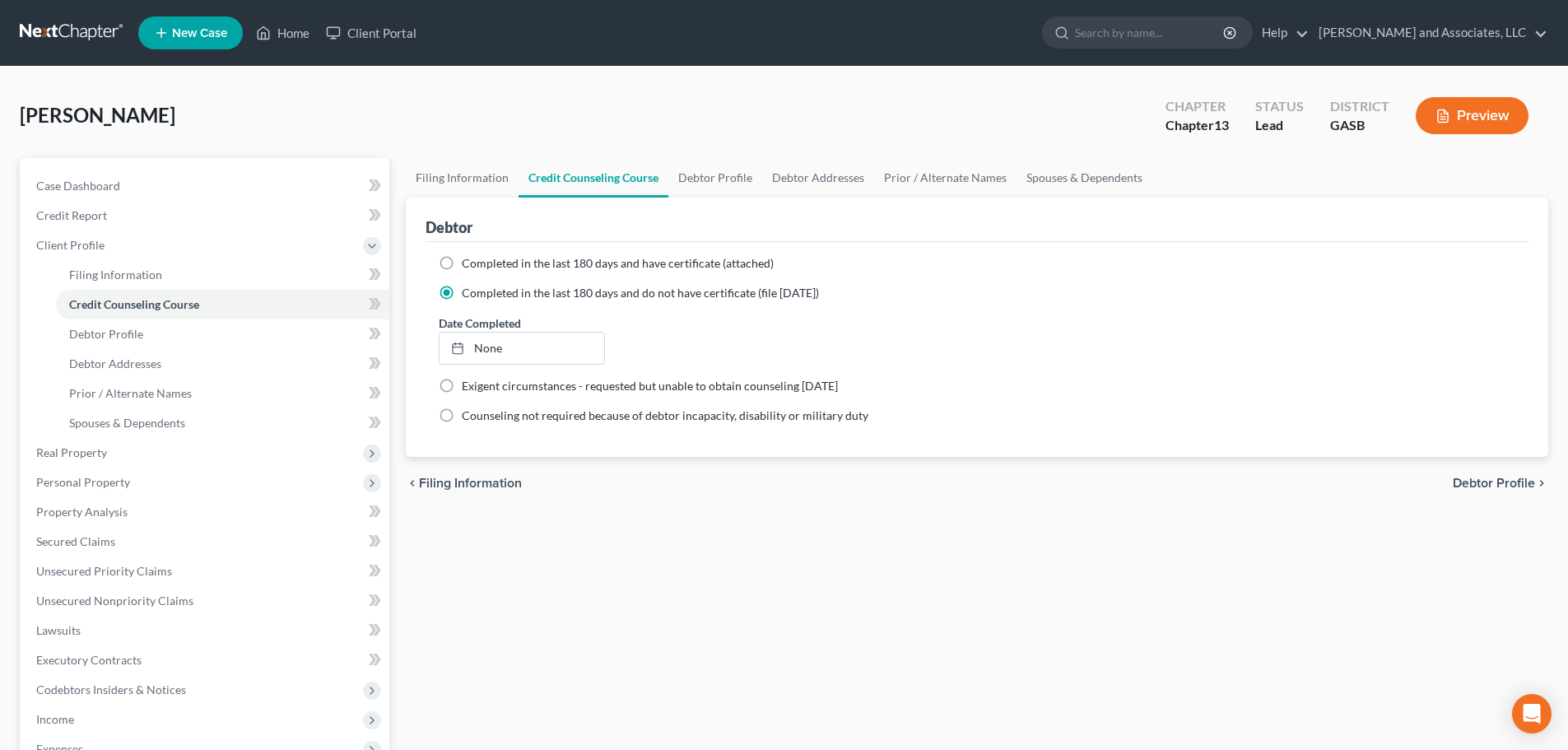
click at [462, 260] on label "Completed in the last 180 days and have certificate (attached)" at bounding box center [618, 263] width 312 height 16
click at [468, 260] on input "Completed in the last 180 days and have certificate (attached)" at bounding box center [473, 260] width 11 height 11
radio input "true"
radio input "false"
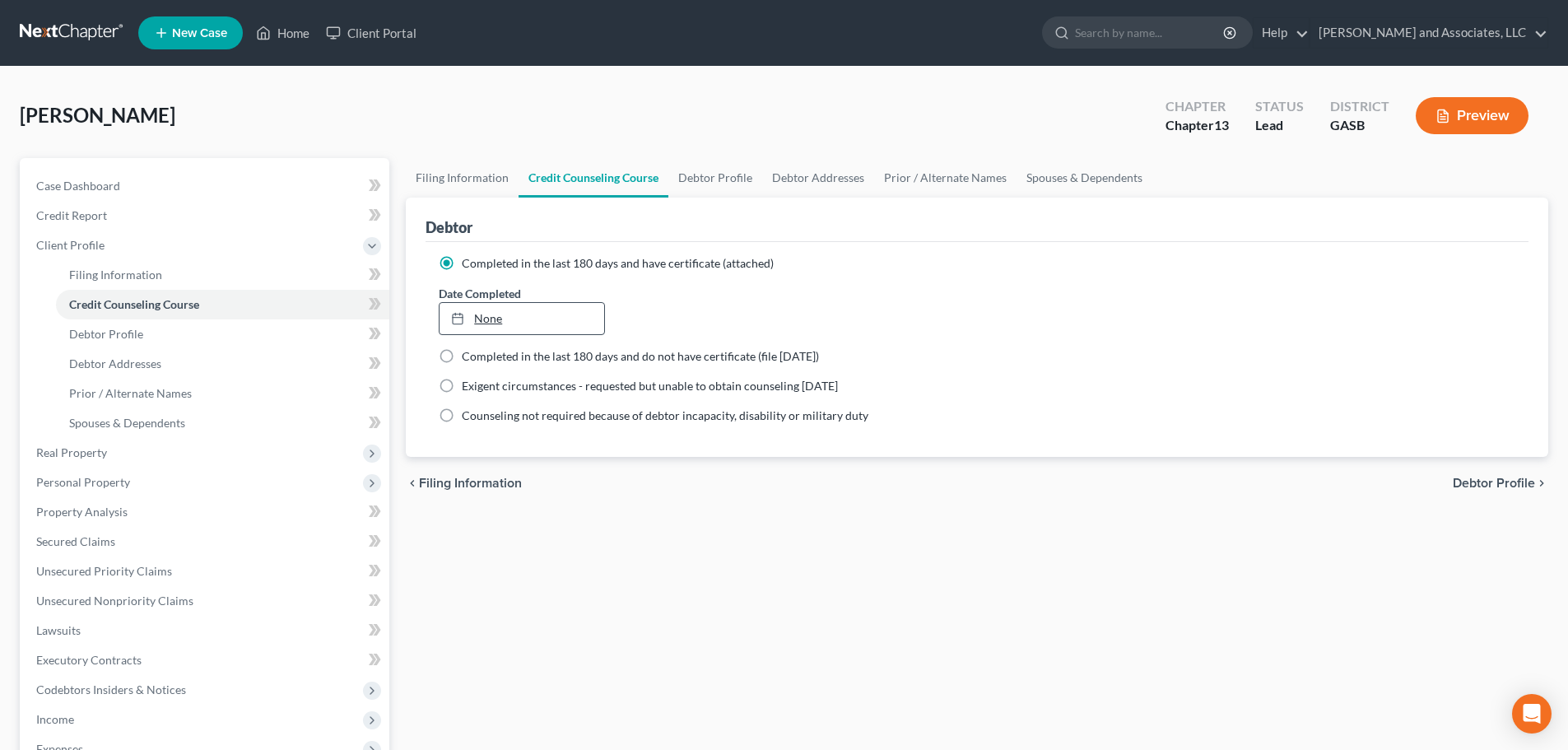
type input "8/13/2025"
click at [482, 316] on link "None" at bounding box center [521, 319] width 164 height 31
drag, startPoint x: 517, startPoint y: 512, endPoint x: 526, endPoint y: 511, distance: 9.1
click at [1486, 483] on span "Debtor Profile" at bounding box center [1493, 484] width 82 height 14
select select "0"
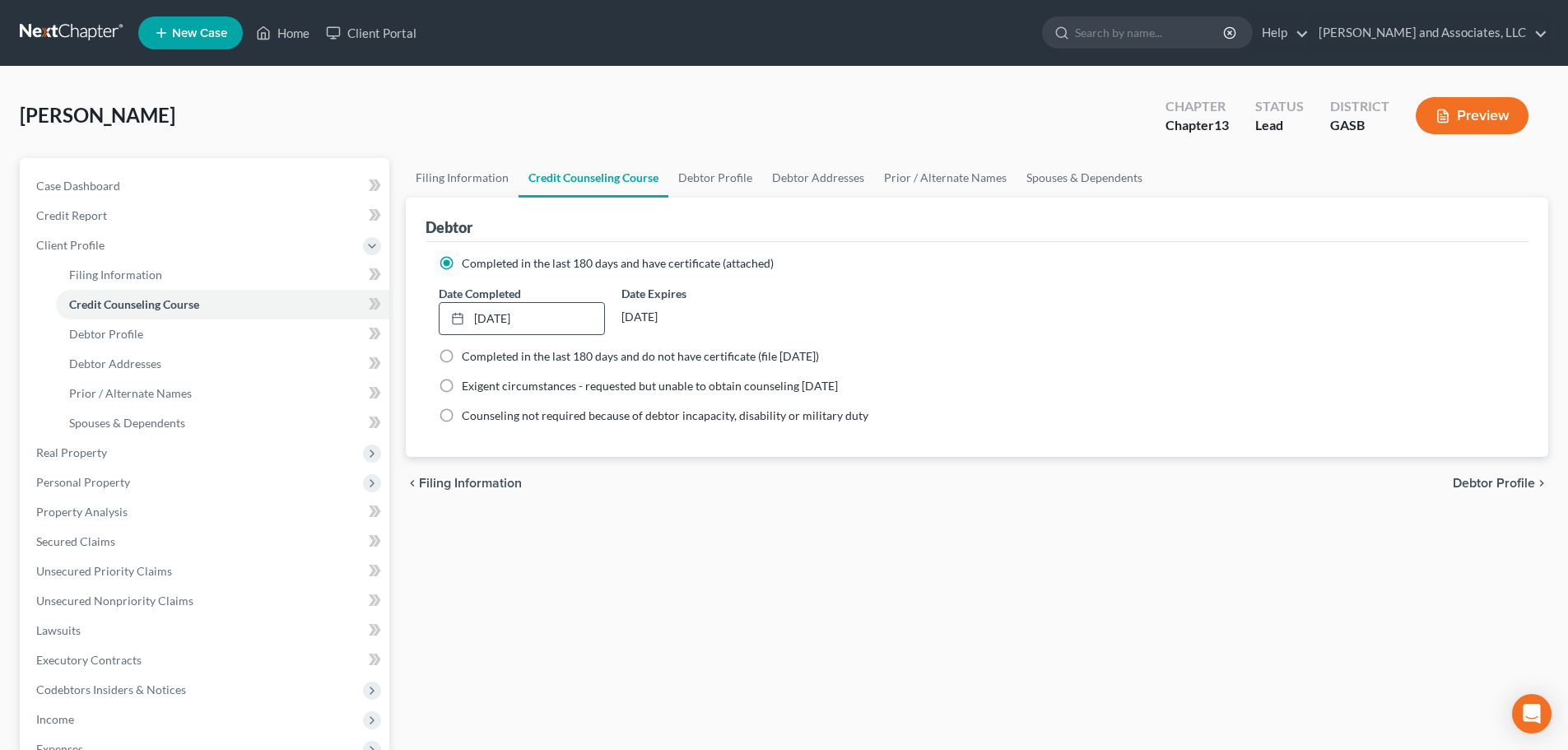
select select "0"
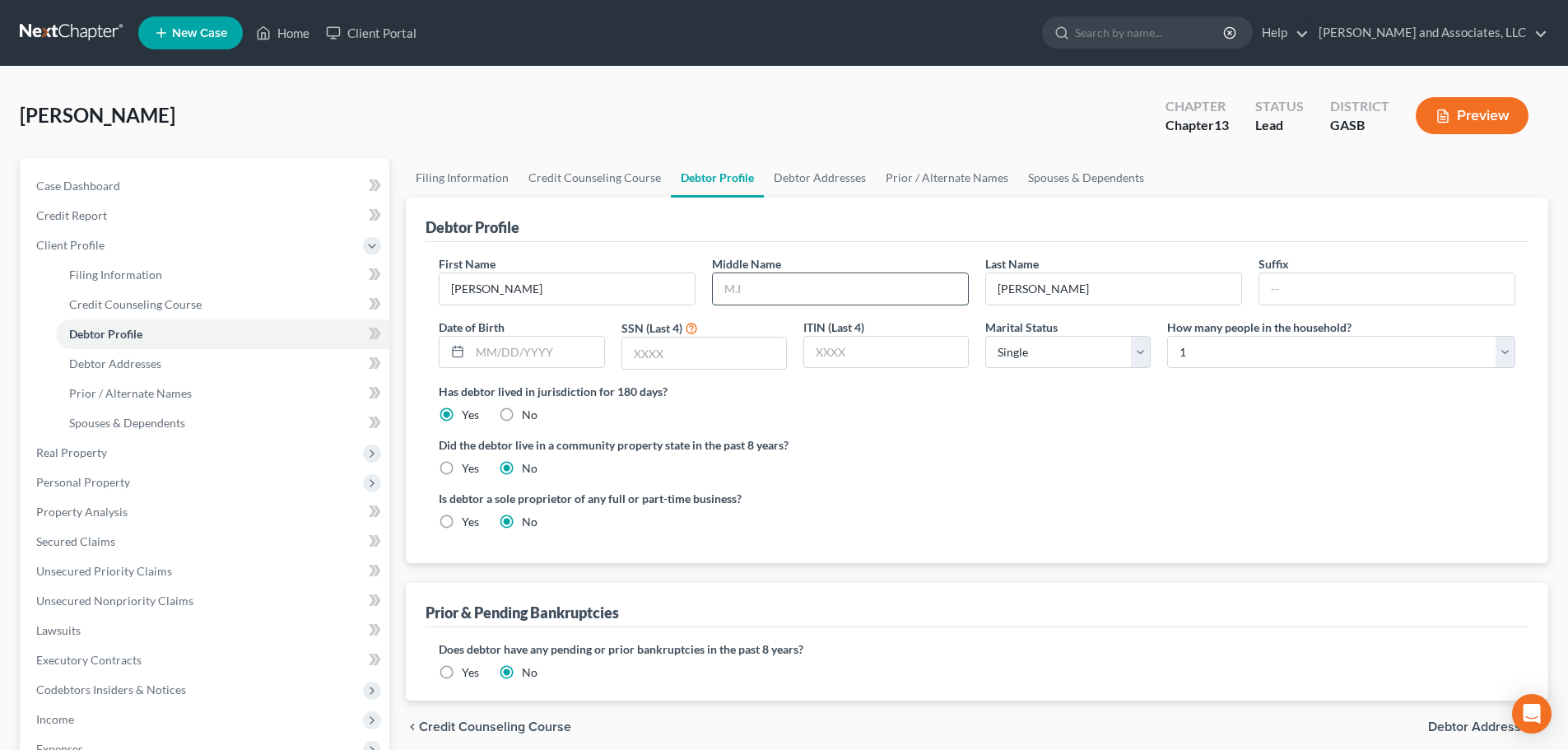
click at [757, 292] on input "text" at bounding box center [840, 289] width 255 height 31
type input "B."
click at [652, 359] on input "text" at bounding box center [704, 353] width 164 height 31
type input "7439"
click at [1033, 354] on select "Select Single Married Separated Divorced Widowed" at bounding box center [1068, 353] width 166 height 33
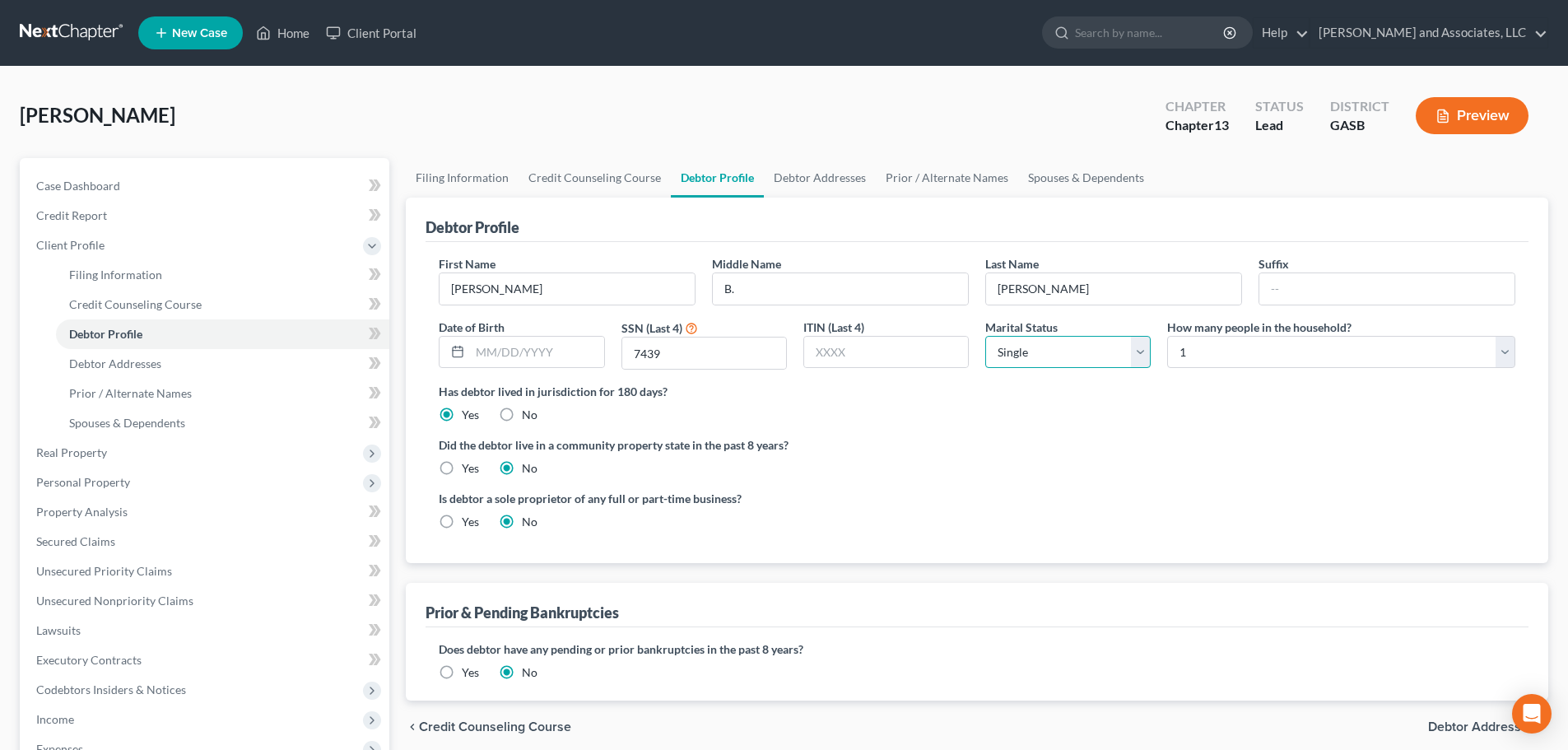
select select "1"
click at [986, 336] on select "Select Single Married Separated Divorced Widowed" at bounding box center [1068, 353] width 166 height 33
click at [1207, 347] on select "Select 1 2 3 4 5 6 7 8 9 10 11 12 13 14 15 16 17 18 19 20" at bounding box center [1341, 353] width 348 height 33
select select "1"
click at [1168, 336] on select "Select 1 2 3 4 5 6 7 8 9 10 11 12 13 14 15 16 17 18 19 20" at bounding box center [1341, 353] width 348 height 33
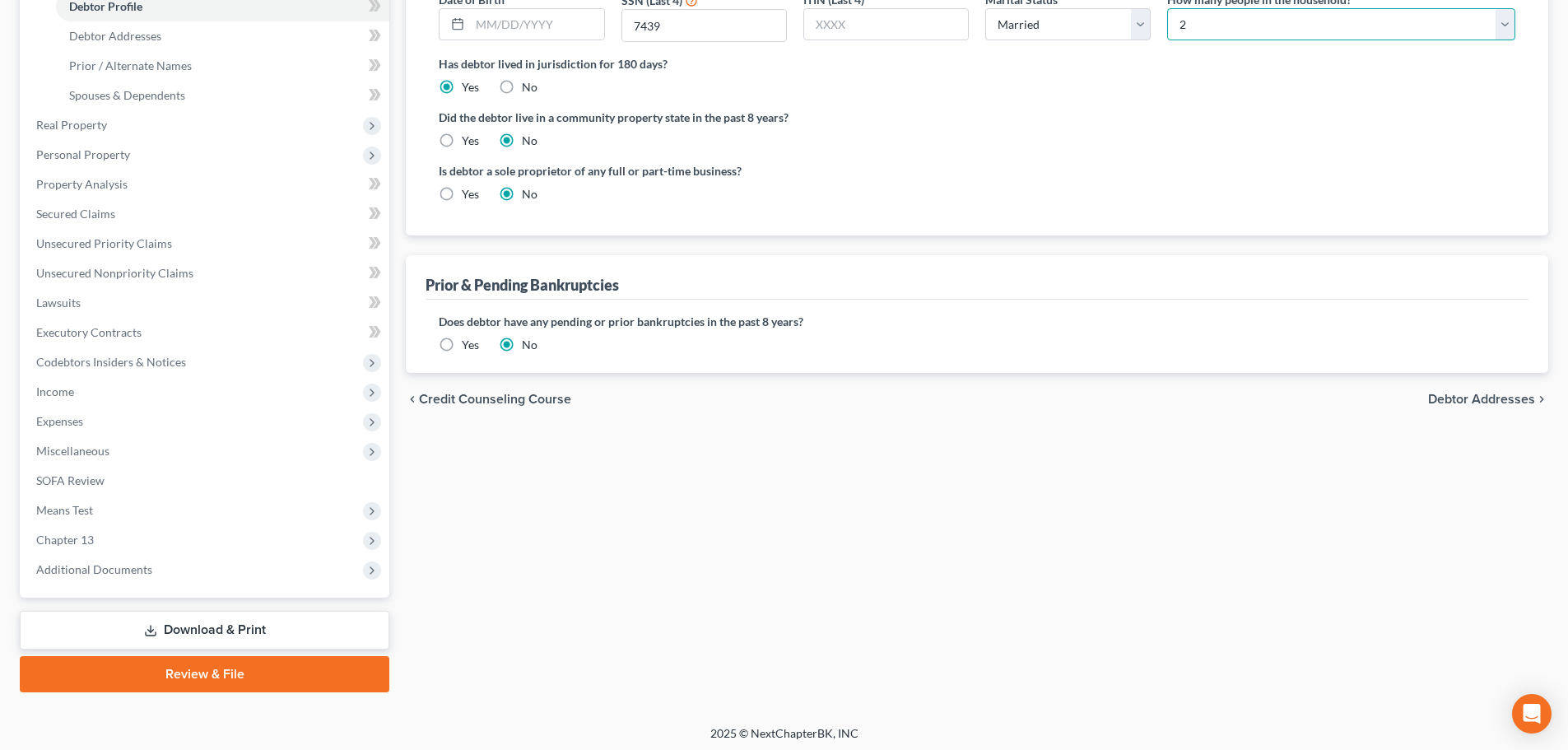
scroll to position [332, 0]
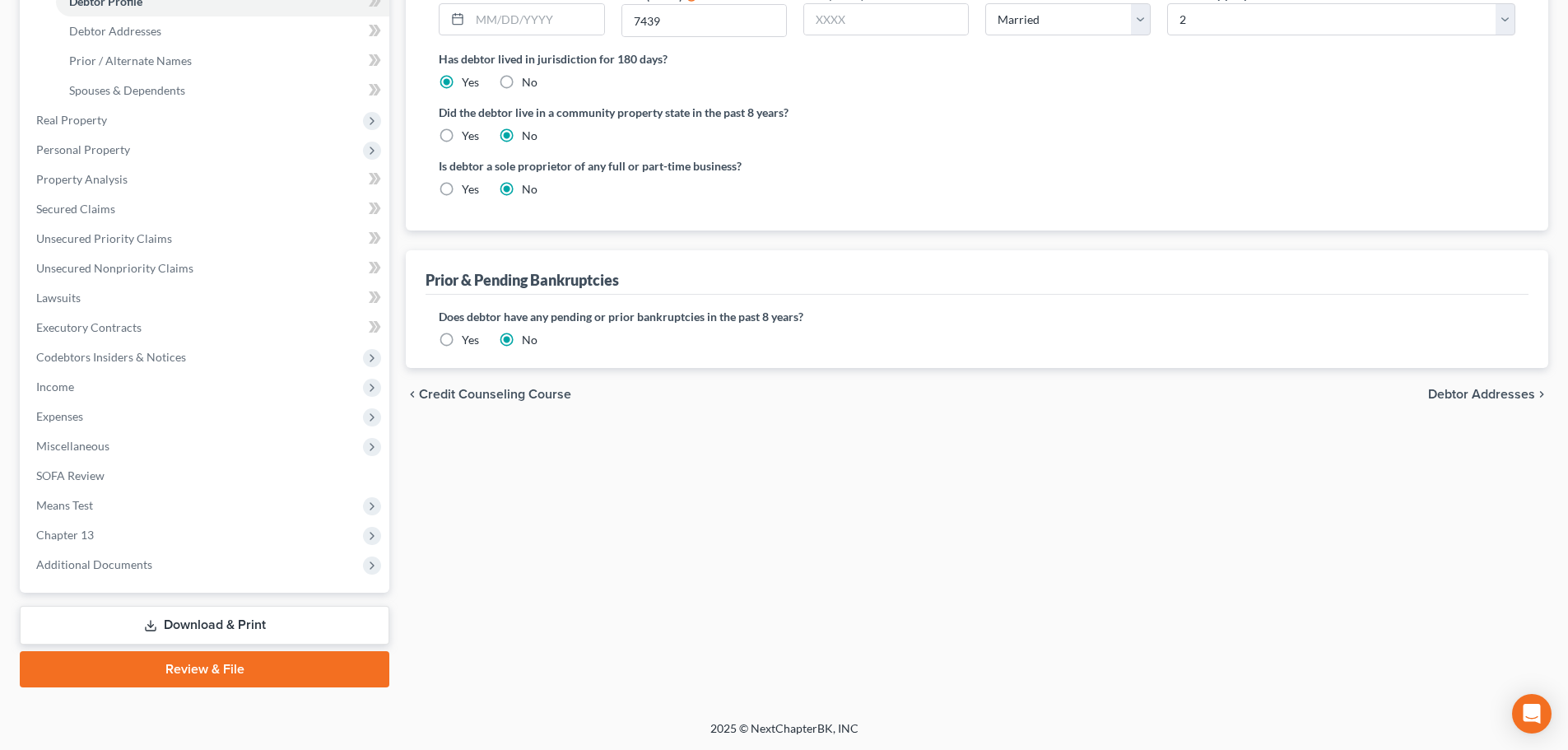
click at [1486, 396] on span "Debtor Addresses" at bounding box center [1482, 394] width 107 height 14
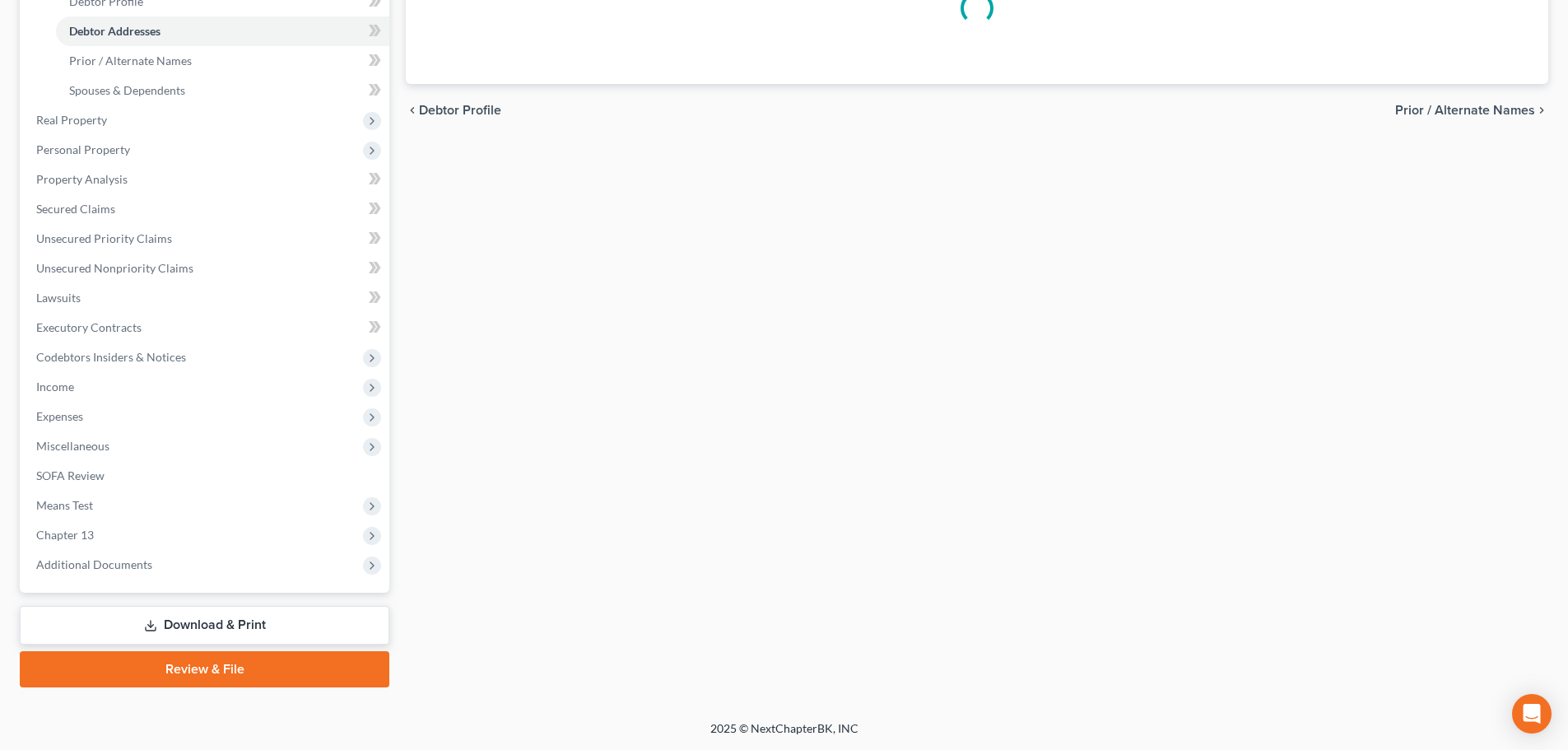
scroll to position [86, 0]
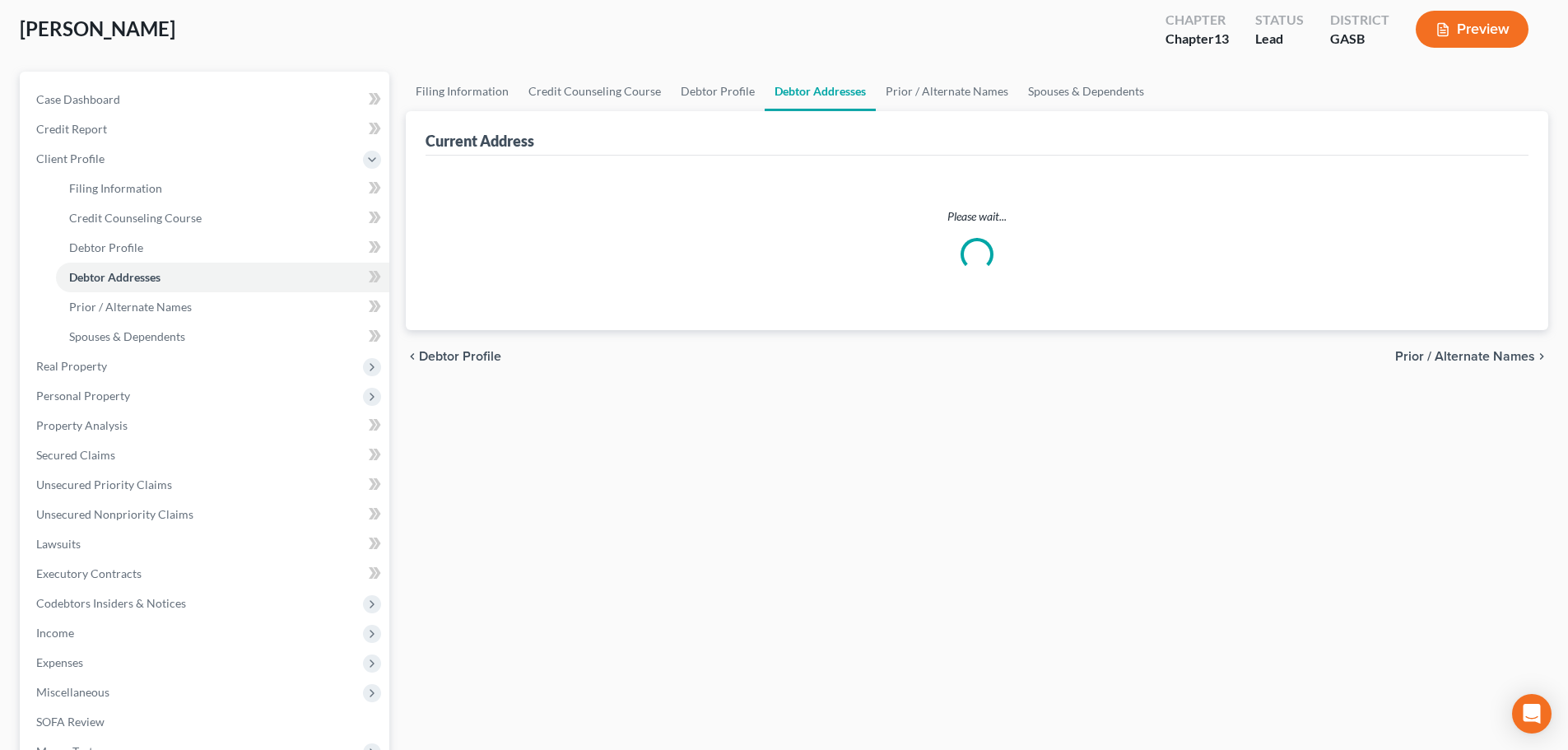
select select "0"
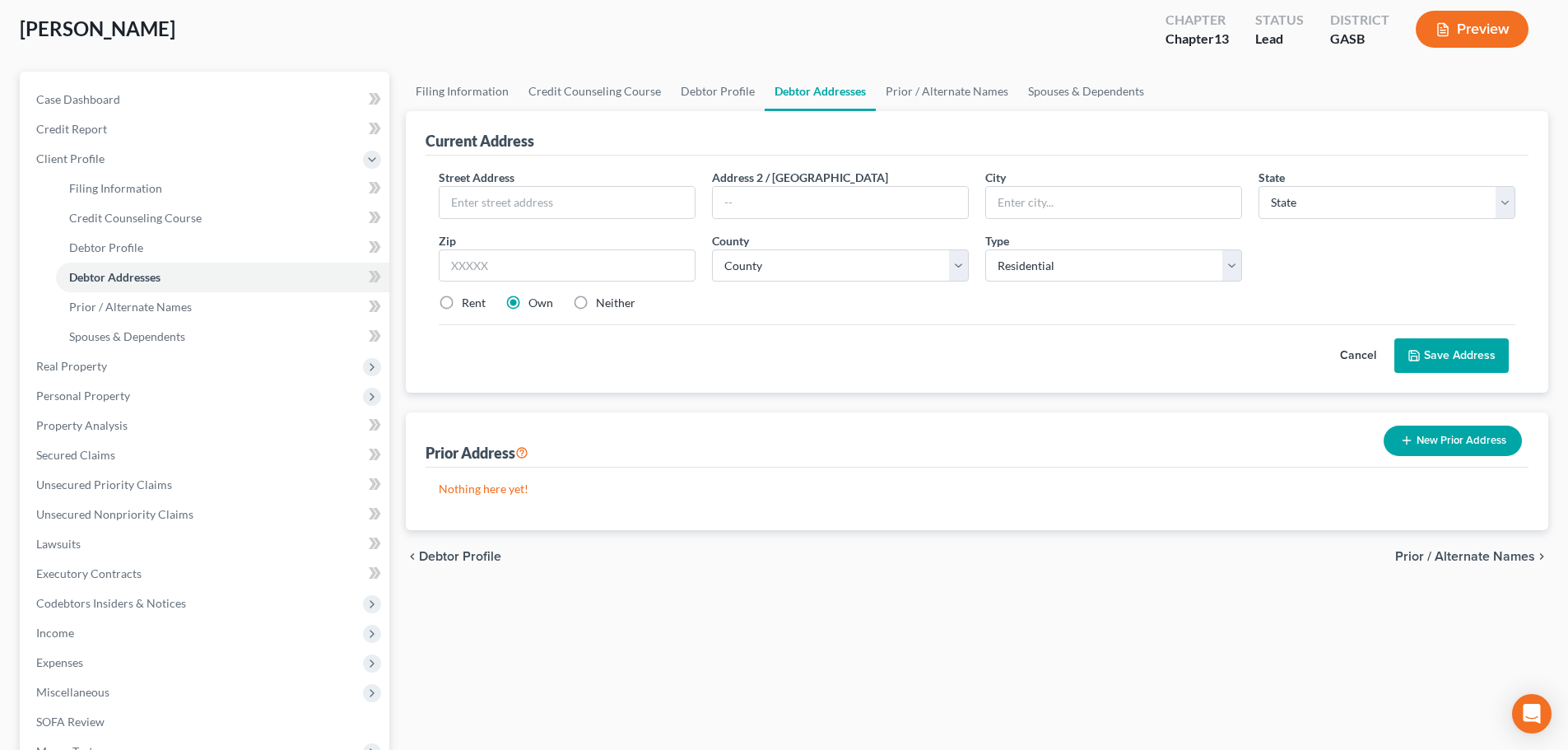
scroll to position [0, 0]
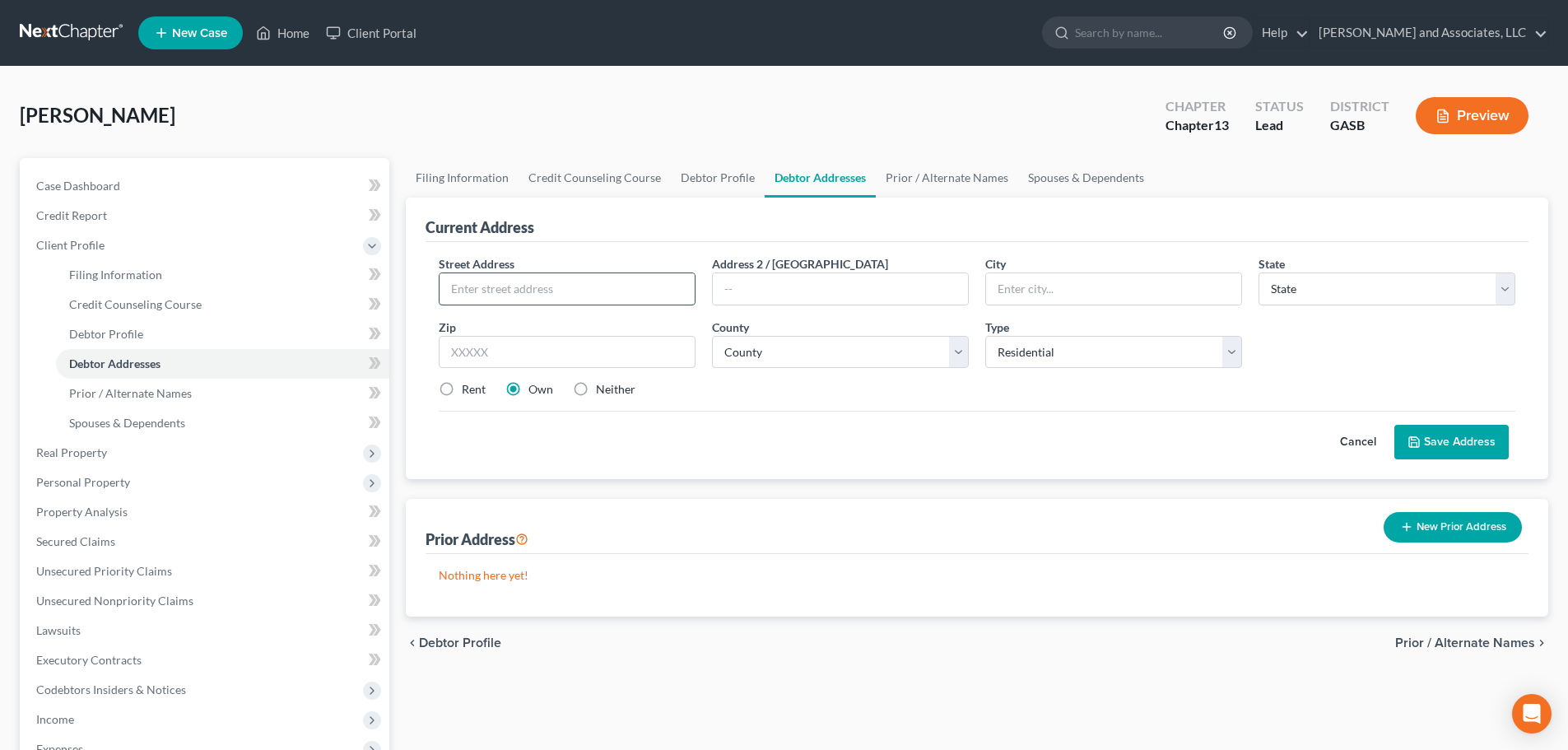
click at [575, 292] on input "text" at bounding box center [567, 289] width 255 height 31
click at [455, 287] on input "text" at bounding box center [567, 289] width 255 height 31
type input "21 Warsaw Street"
type input "Wrightsville"
select select "10"
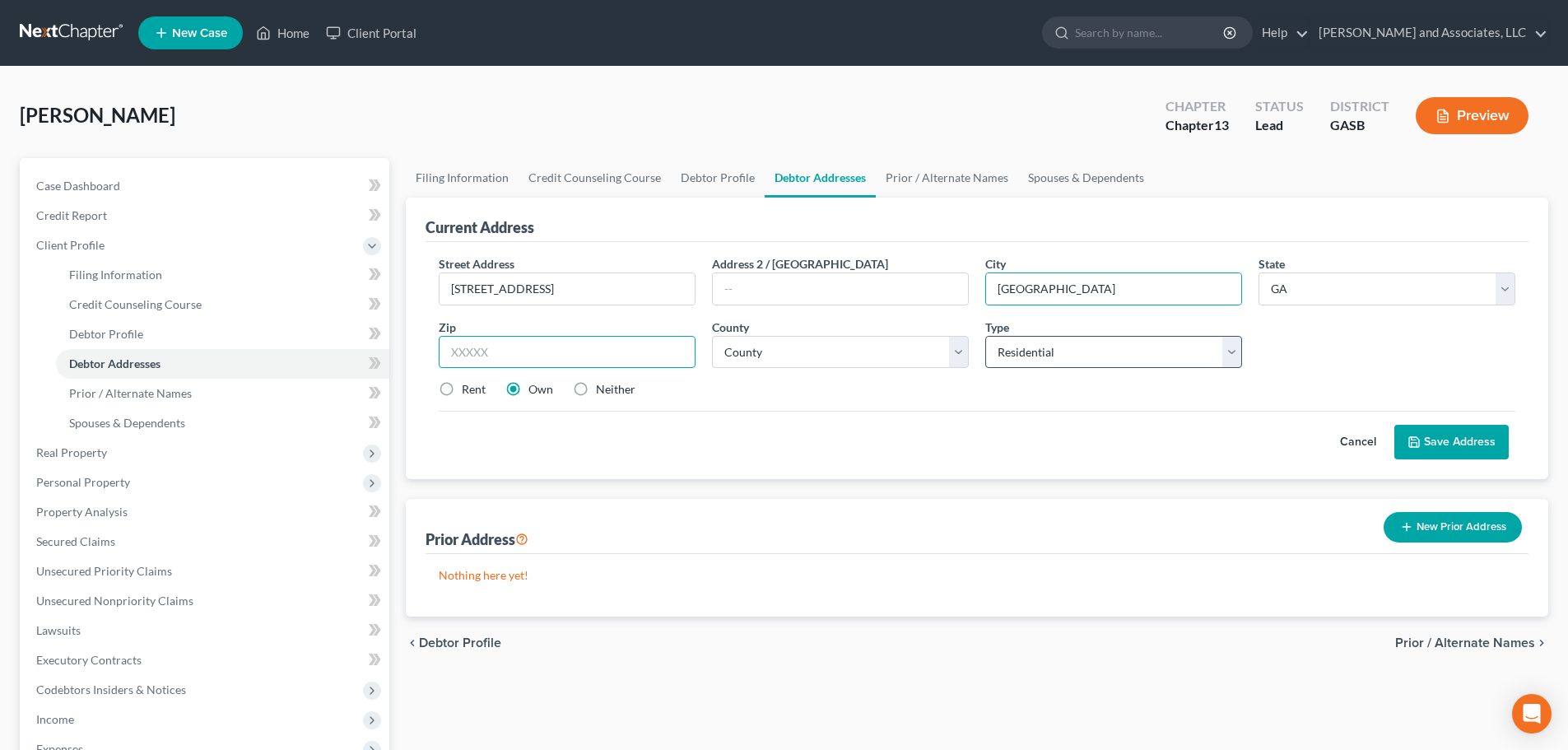
type input "31096"
click at [815, 349] on select "County Appling County Atkinson County Bacon County Baker County Baldwin County …" at bounding box center [840, 353] width 257 height 33
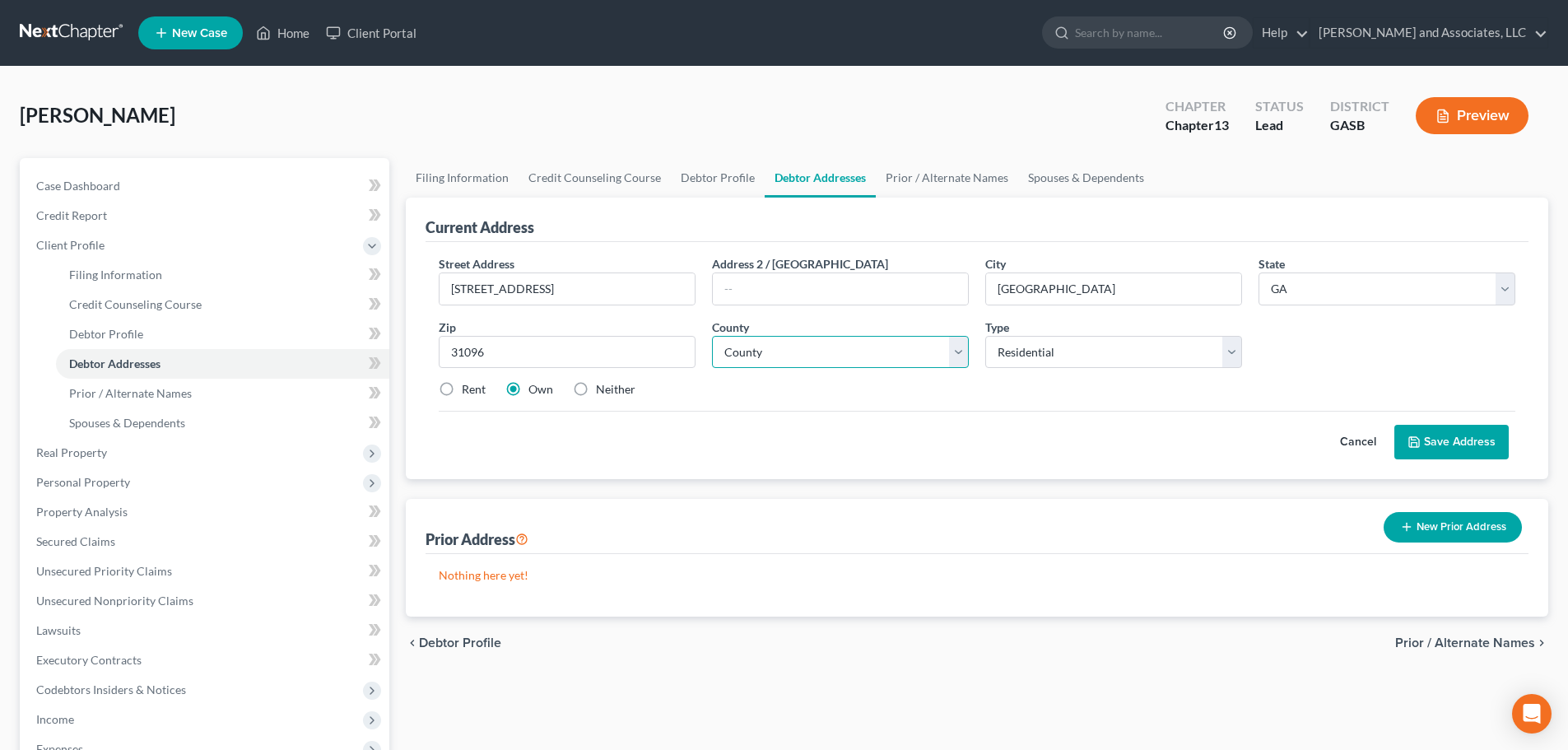
select select "82"
click at [712, 336] on select "County Appling County Atkinson County Bacon County Baker County Baldwin County …" at bounding box center [840, 353] width 257 height 33
click at [1451, 440] on button "Save Address" at bounding box center [1452, 442] width 114 height 35
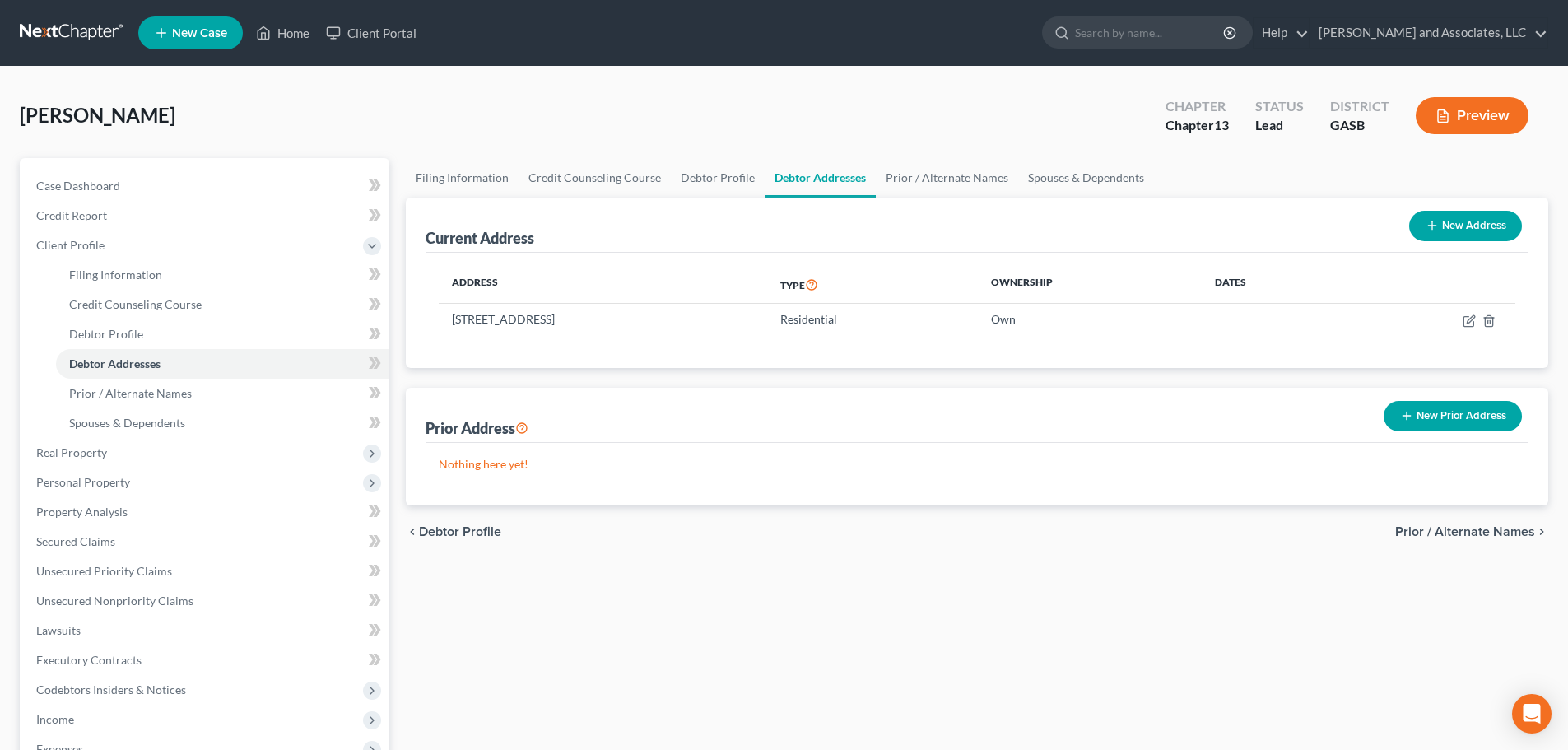
click at [1456, 222] on button "New Address" at bounding box center [1465, 225] width 112 height 30
select select "0"
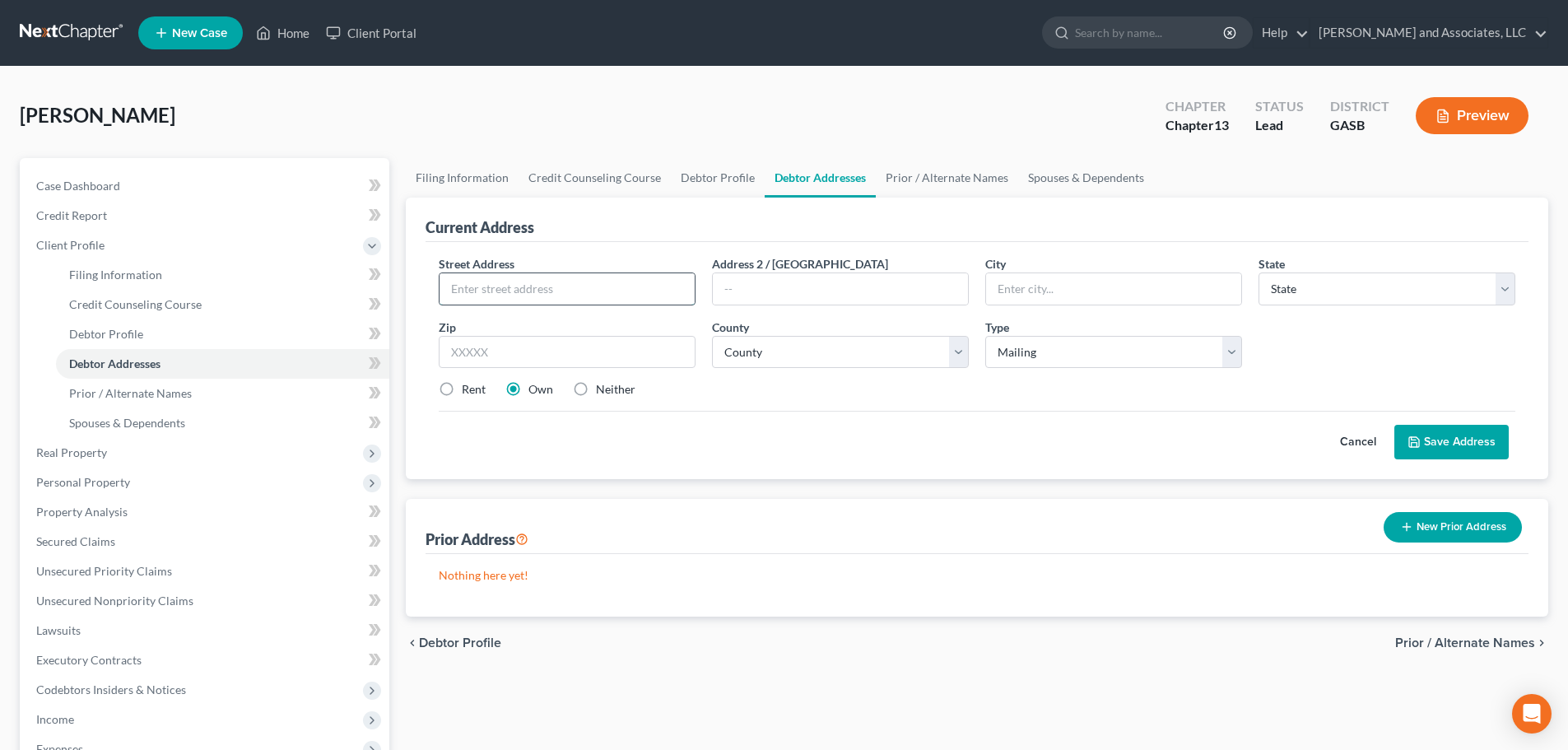
click at [540, 287] on input "text" at bounding box center [567, 289] width 255 height 31
type input "{"
type input "P. O. Box 121"
click at [1019, 292] on input "text" at bounding box center [1113, 289] width 255 height 31
type input "Wrightsville"
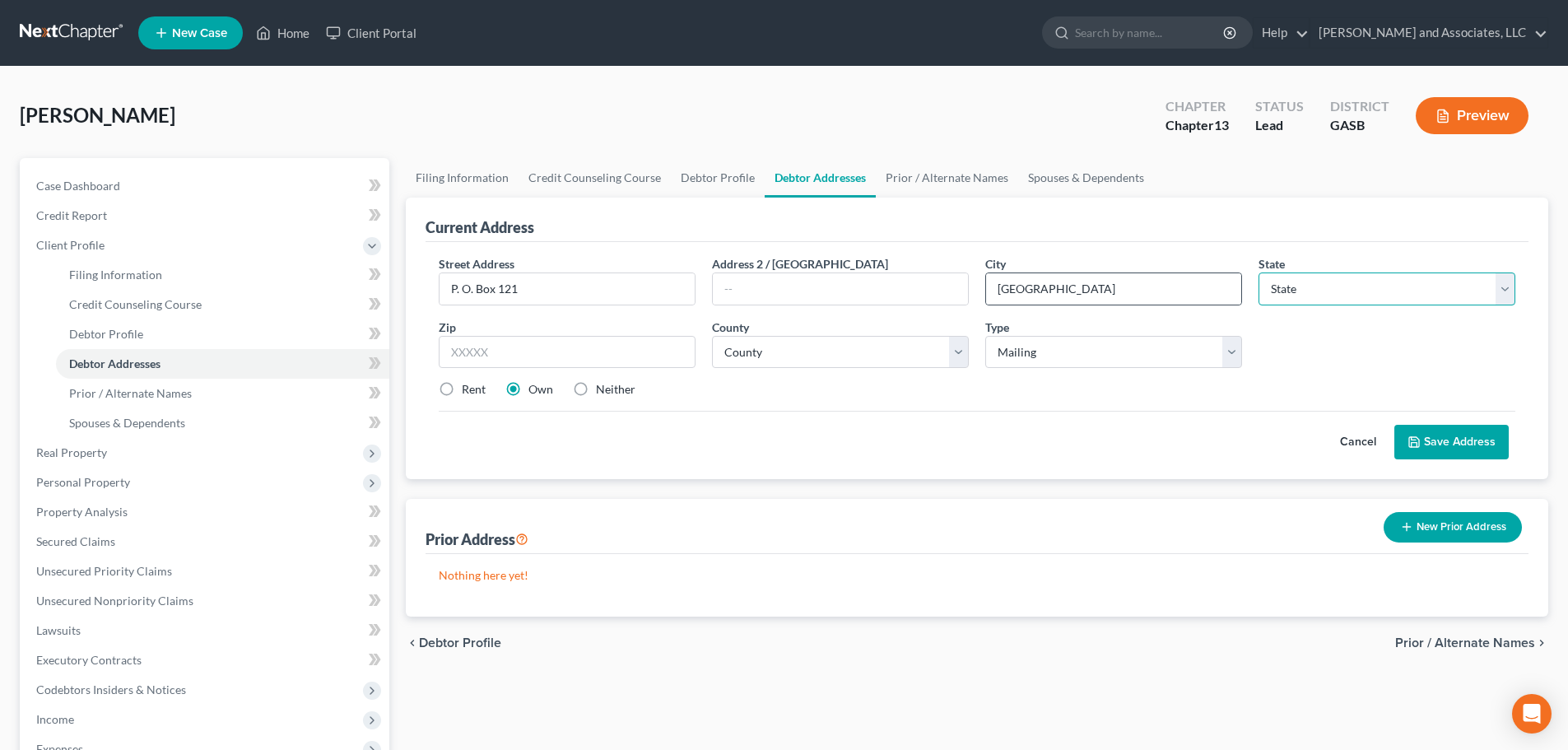
select select "10"
type input "31096"
click at [956, 351] on select "County Appling County Atkinson County Bacon County Baker County Baldwin County …" at bounding box center [840, 353] width 257 height 33
select select "82"
click at [712, 336] on select "County Appling County Atkinson County Bacon County Baker County Baldwin County …" at bounding box center [840, 353] width 257 height 33
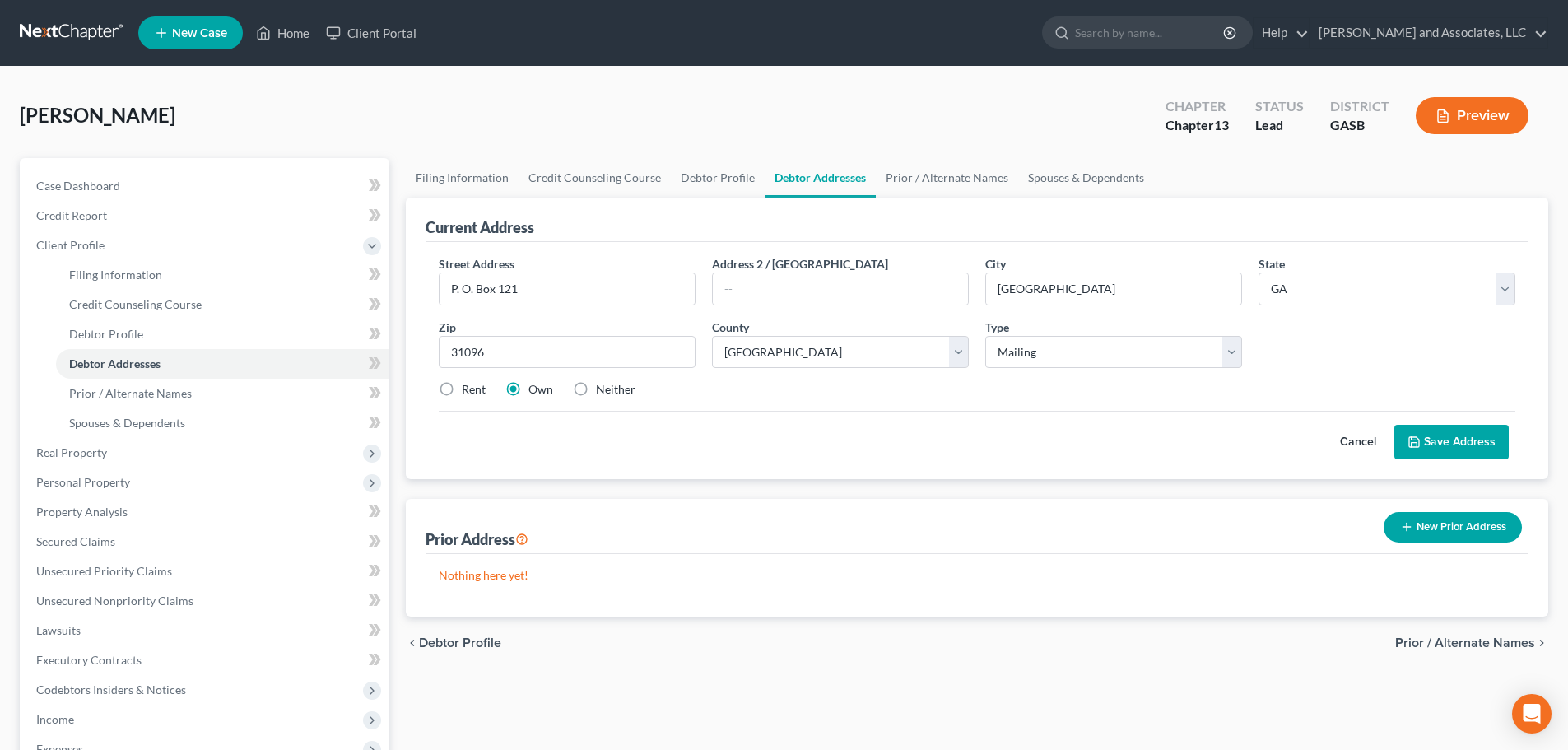
click at [462, 386] on label "Rent" at bounding box center [474, 389] width 24 height 16
click at [468, 386] on input "Rent" at bounding box center [473, 386] width 11 height 11
radio input "true"
click at [596, 389] on label "Neither" at bounding box center [615, 389] width 40 height 16
click at [603, 389] on input "Neither" at bounding box center [608, 386] width 11 height 11
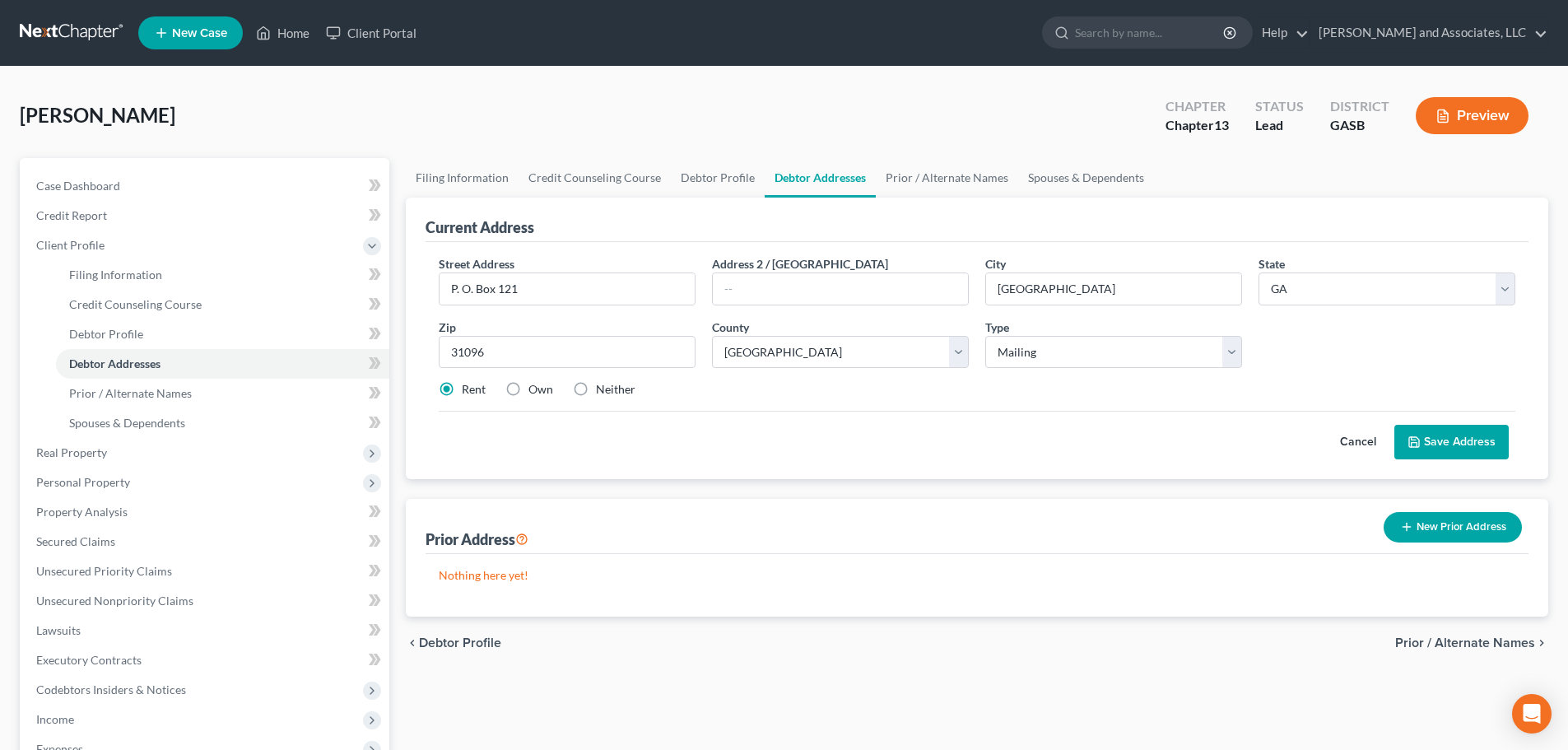
radio input "true"
click at [1447, 443] on button "Save Address" at bounding box center [1452, 442] width 114 height 35
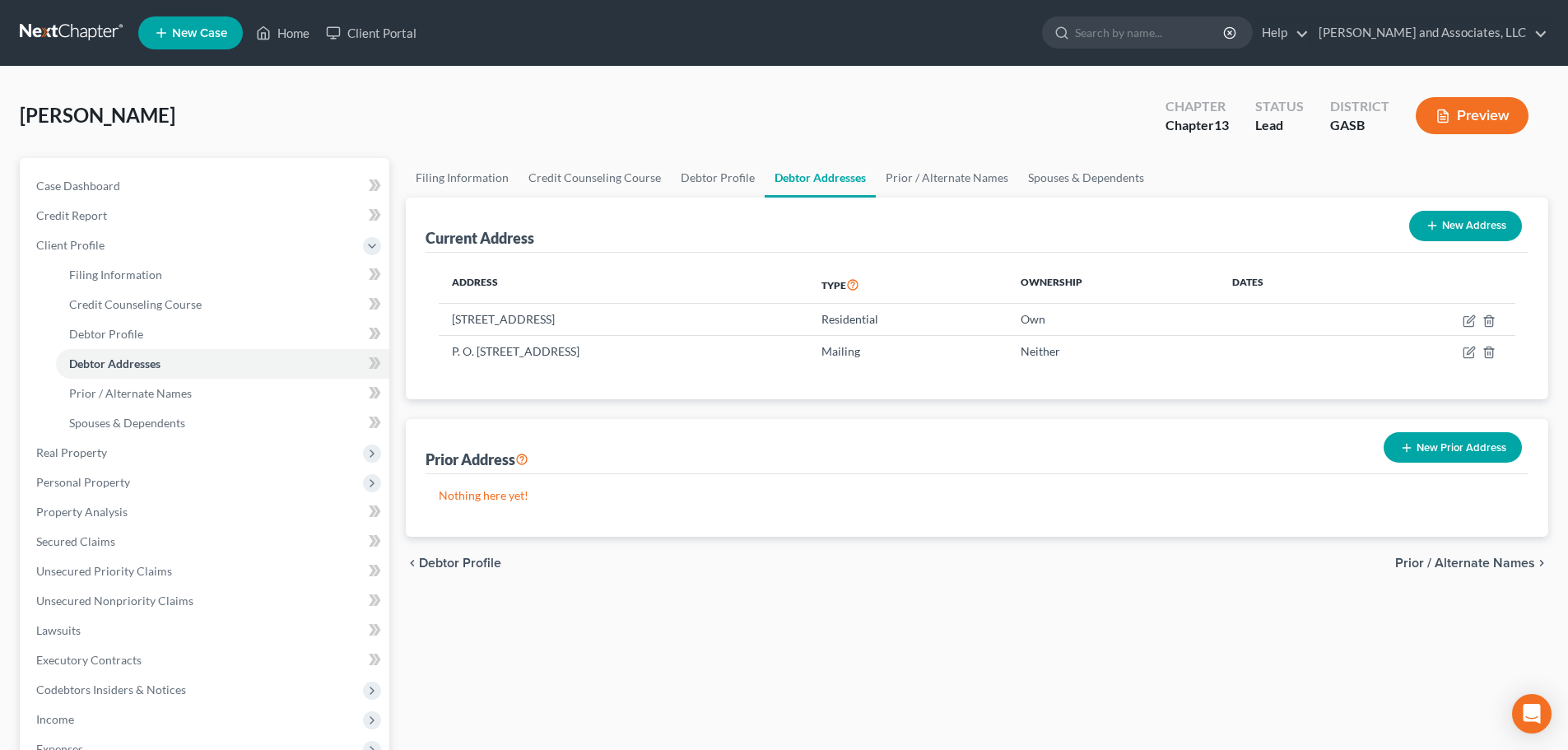
click at [1480, 562] on span "Prior / Alternate Names" at bounding box center [1465, 563] width 140 height 14
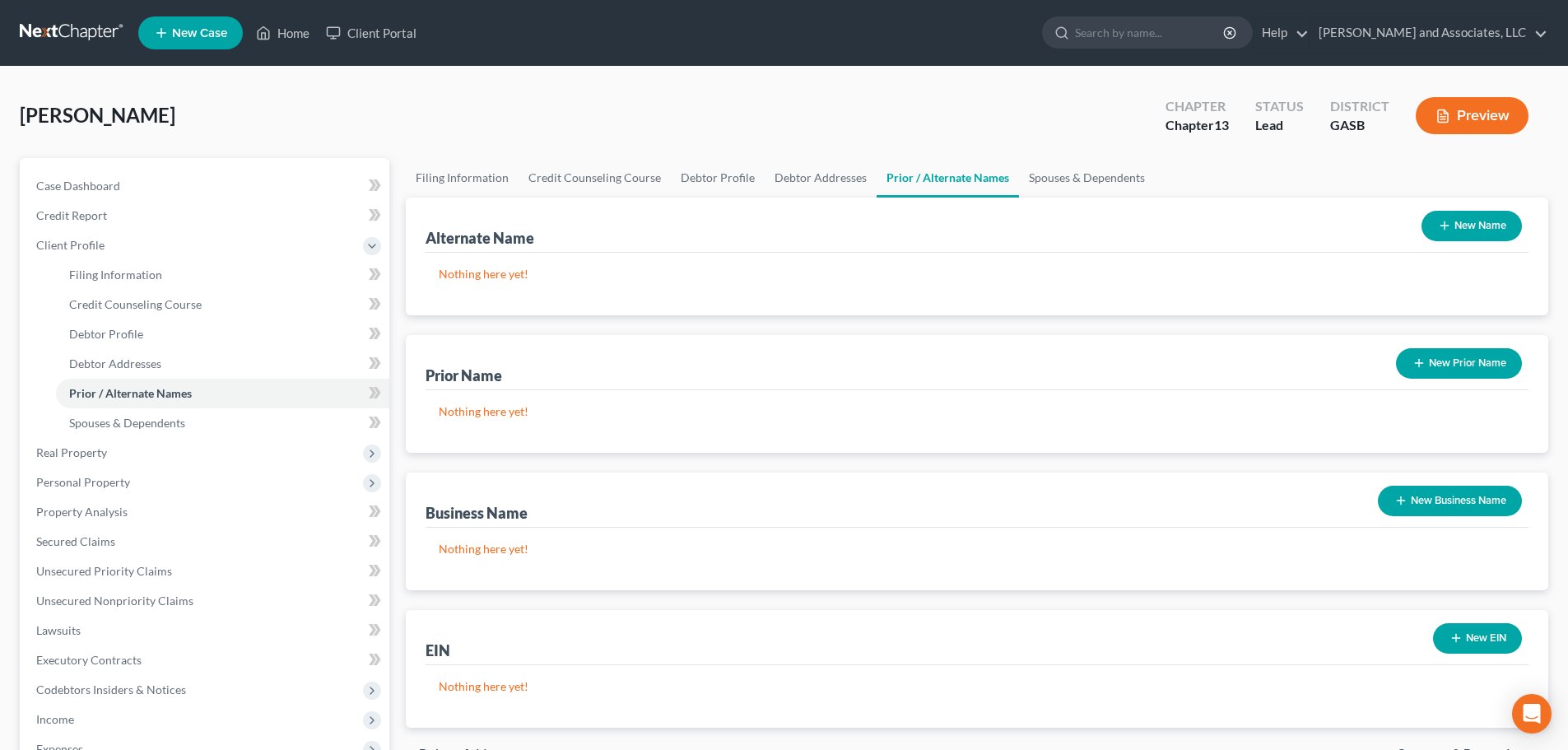
click at [1463, 226] on button "New Name" at bounding box center [1472, 225] width 101 height 30
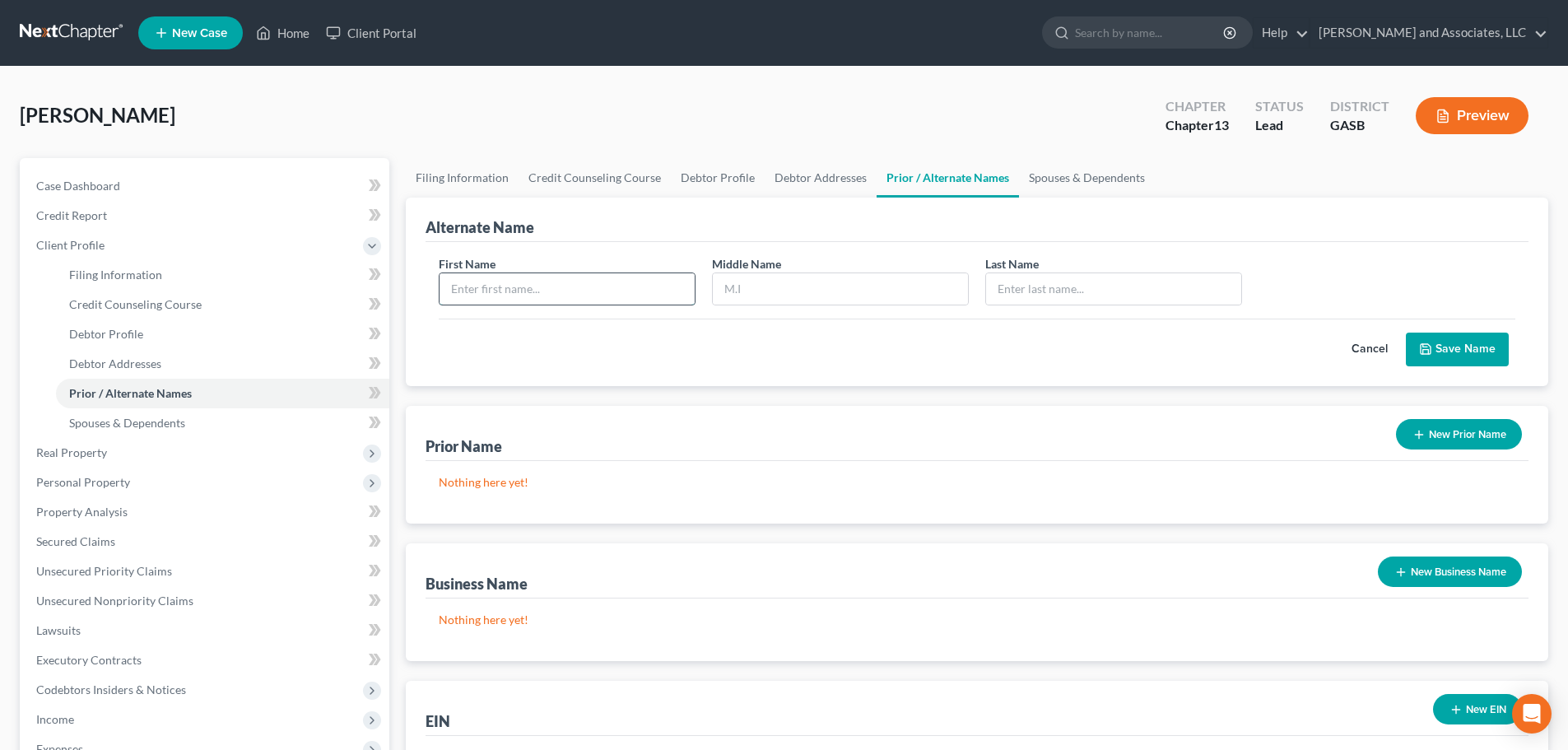
click at [574, 293] on input "text" at bounding box center [567, 289] width 255 height 31
type input "Willie"
type input "Linder"
click at [1468, 348] on button "Save Name" at bounding box center [1458, 350] width 103 height 35
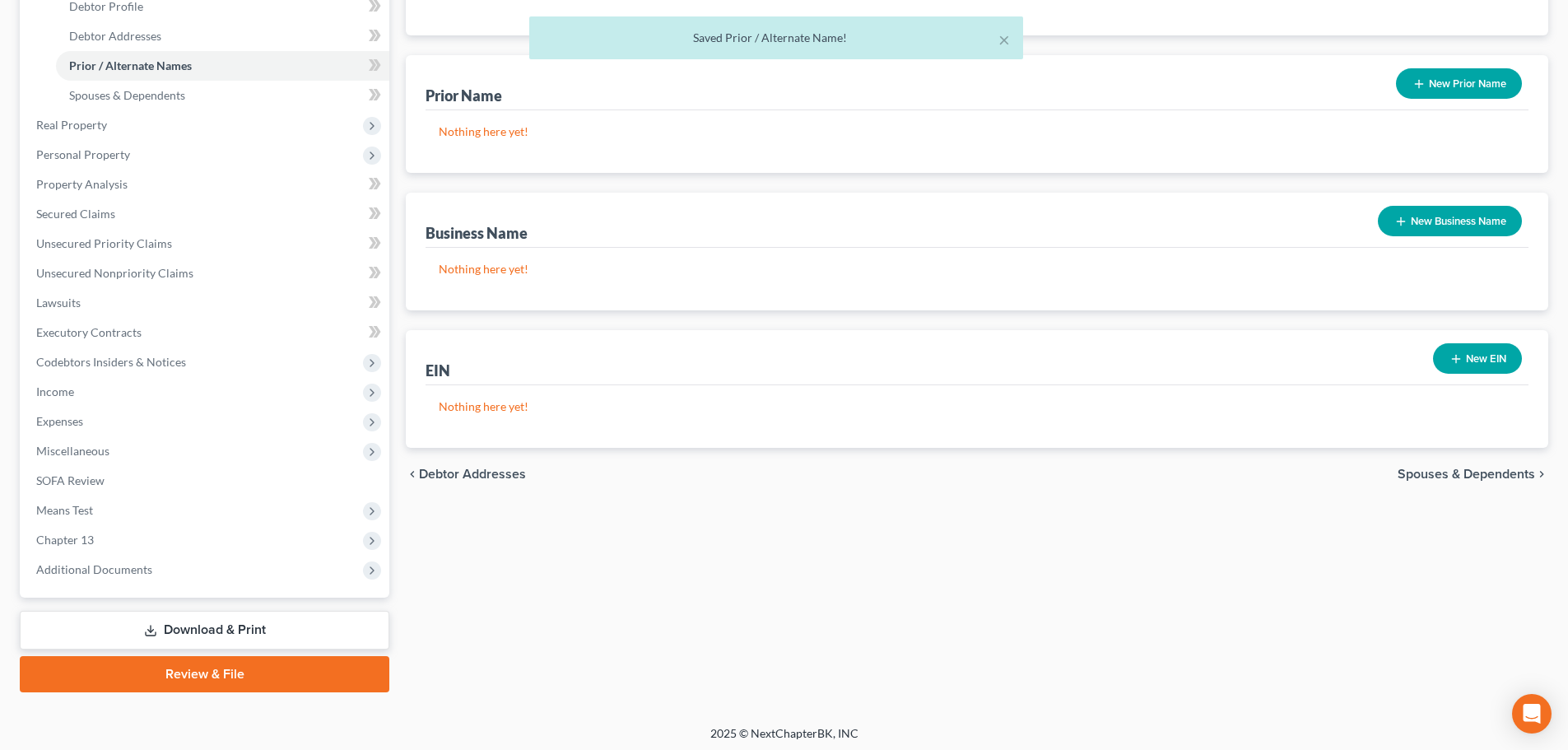
scroll to position [332, 0]
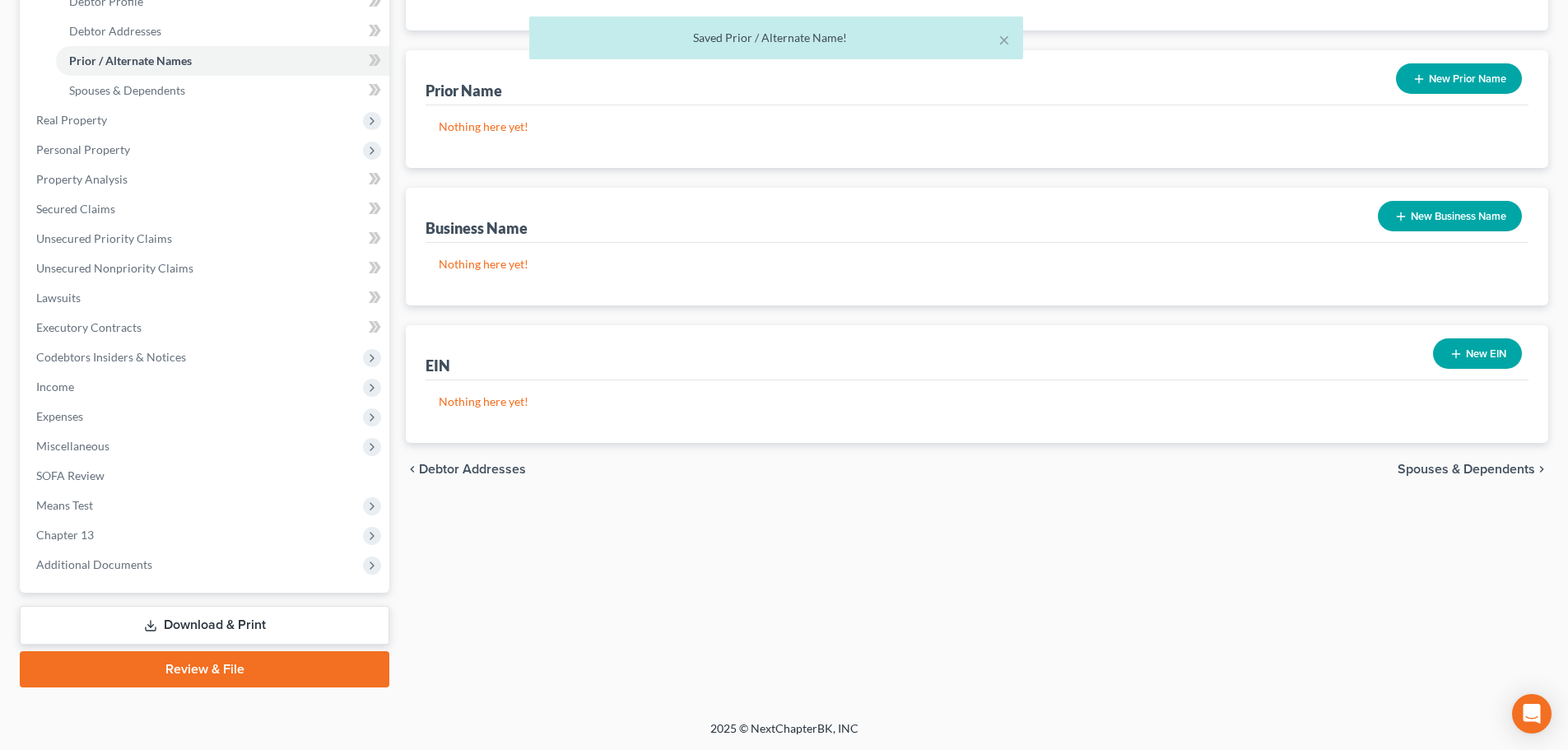
click at [1469, 473] on span "Spouses & Dependents" at bounding box center [1467, 469] width 138 height 14
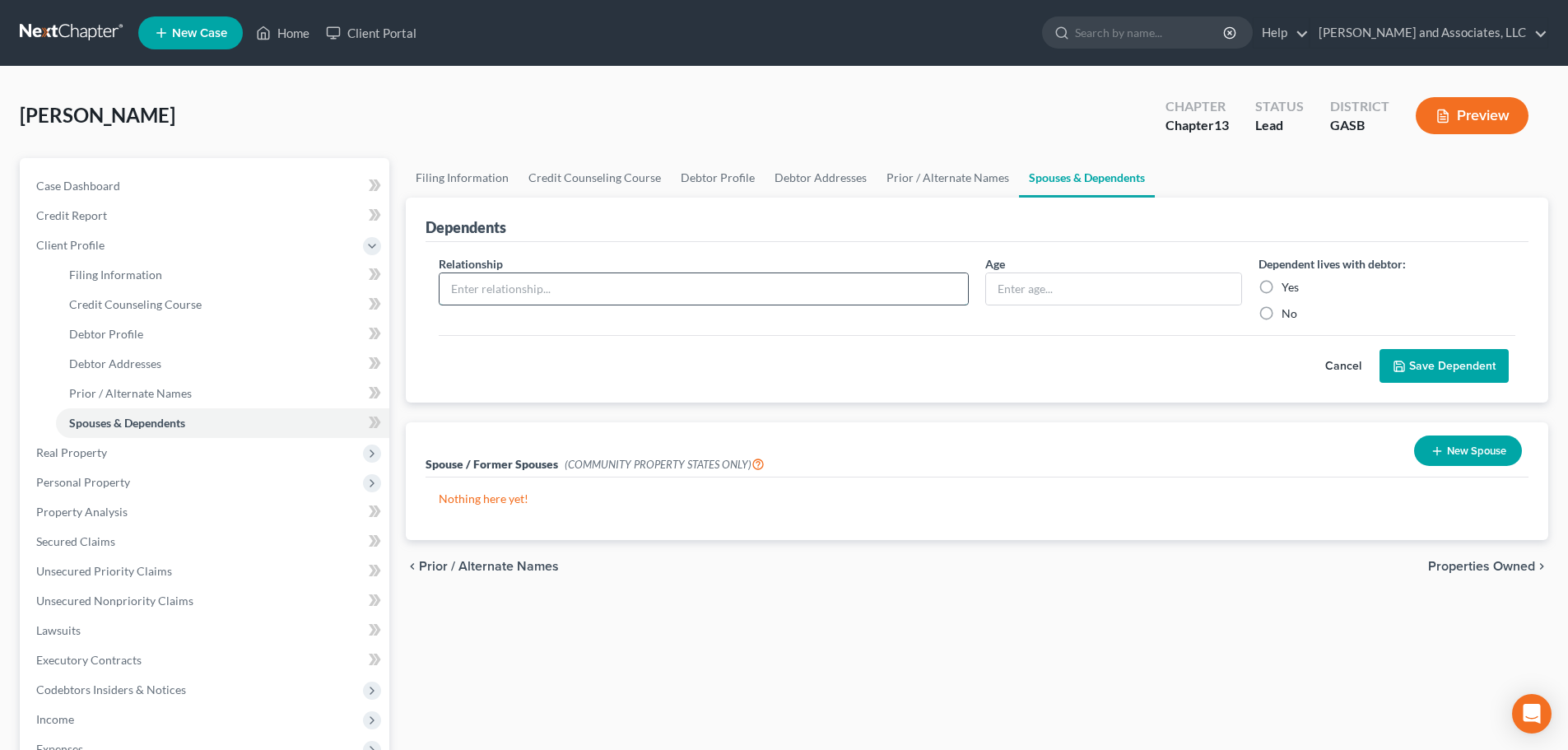
click at [658, 293] on input "text" at bounding box center [704, 289] width 528 height 31
type input "Wife"
click at [1282, 285] on label "Yes" at bounding box center [1291, 287] width 17 height 16
click at [1289, 285] on input "Yes" at bounding box center [1294, 284] width 11 height 11
radio input "true"
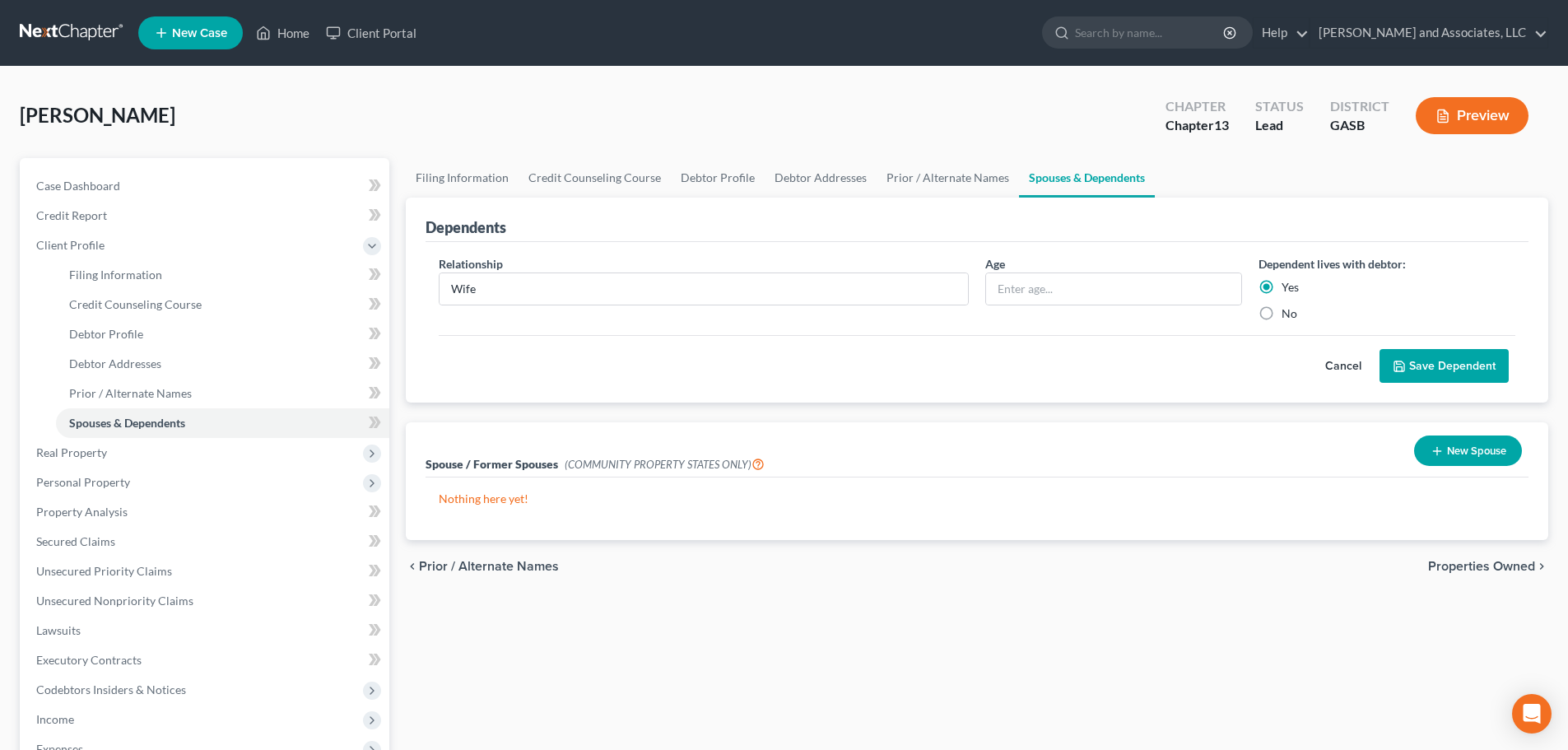
click at [1442, 369] on button "Save Dependent" at bounding box center [1444, 366] width 129 height 35
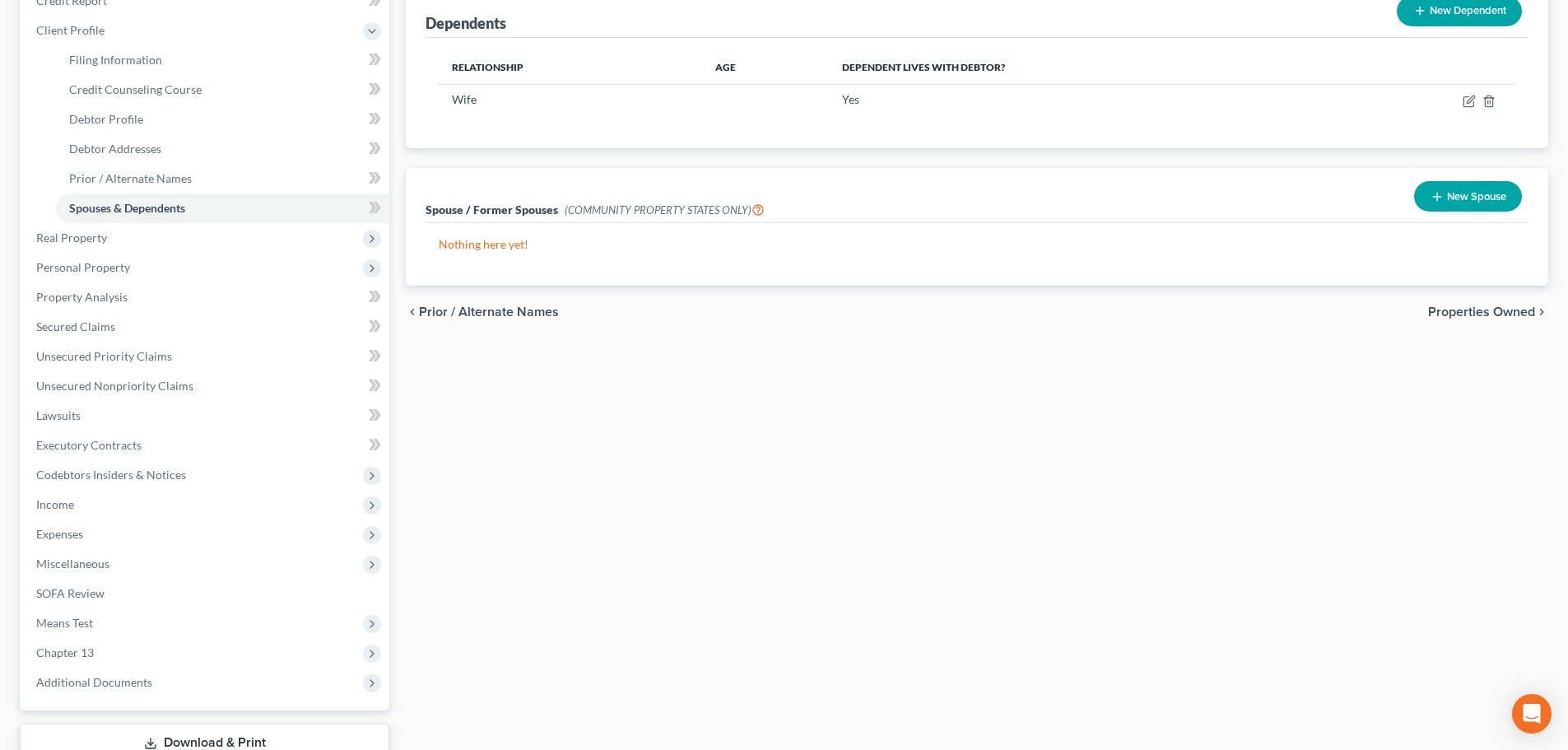
scroll to position [247, 0]
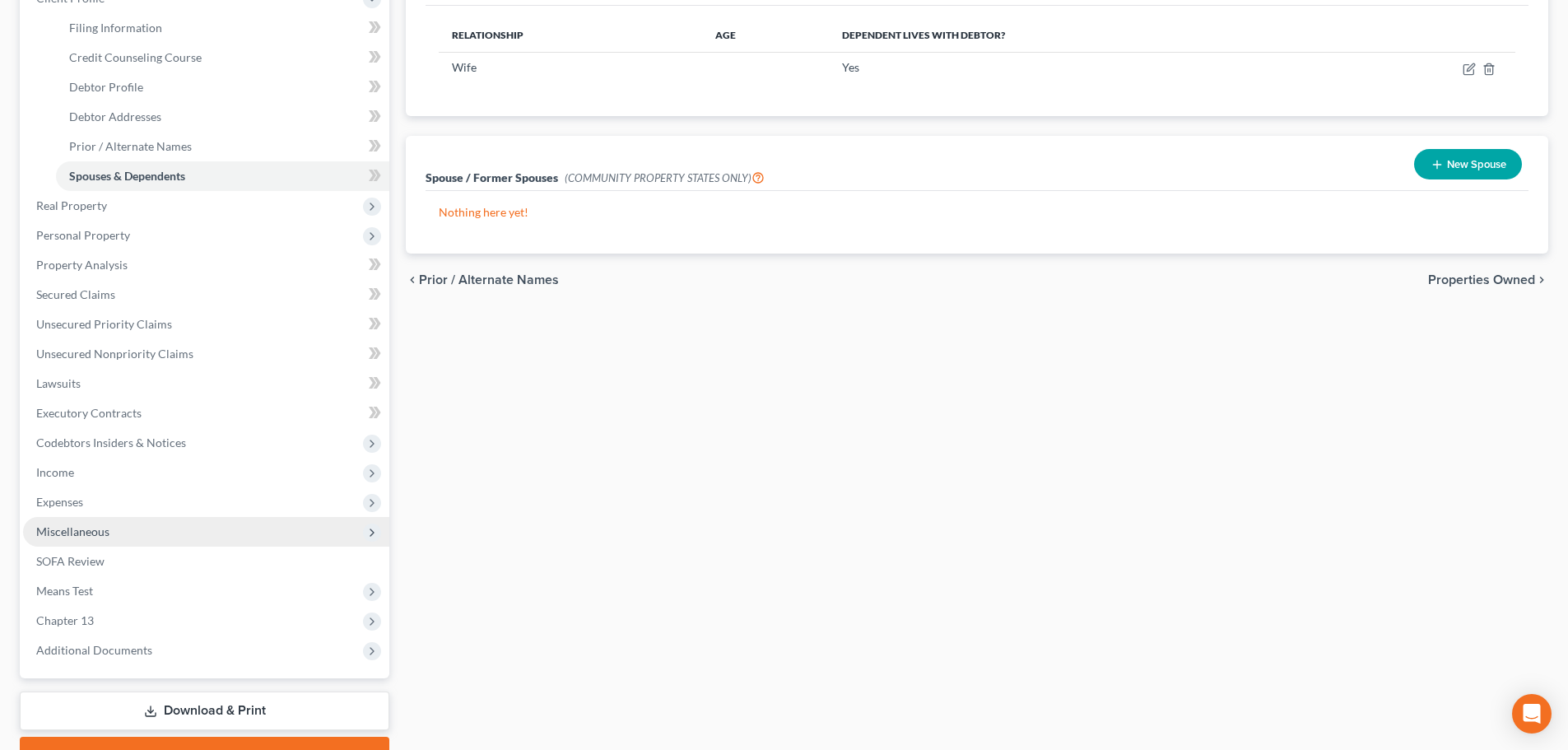
click at [74, 533] on span "Miscellaneous" at bounding box center [73, 531] width 74 height 14
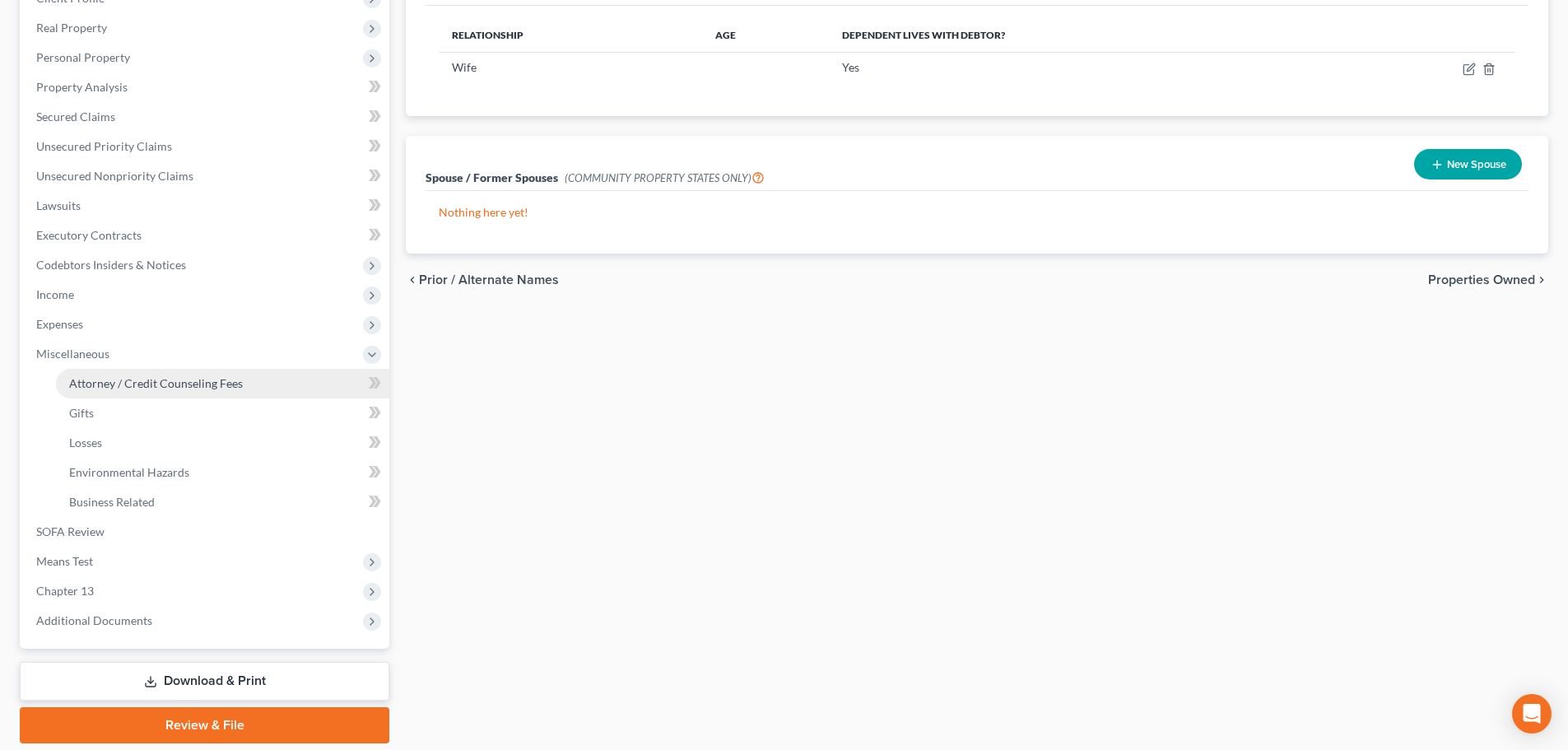
click at [94, 382] on span "Attorney / Credit Counseling Fees" at bounding box center [155, 383] width 173 height 14
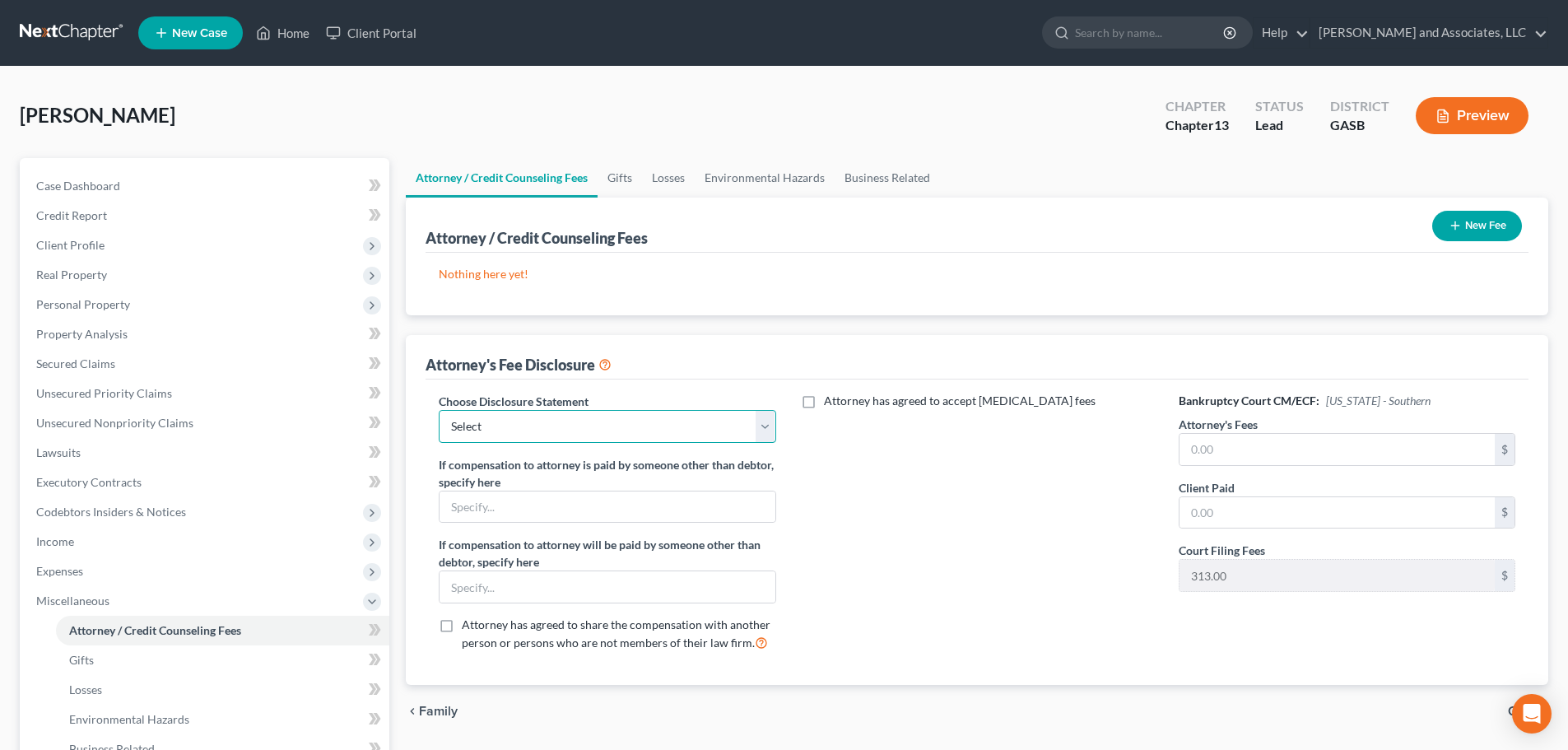
click at [550, 426] on select "Select Attorney for Debtors" at bounding box center [607, 426] width 336 height 33
select select "0"
click at [439, 410] on select "Select Attorney for Debtors" at bounding box center [607, 426] width 336 height 33
click at [534, 501] on input "text" at bounding box center [608, 507] width 335 height 31
type input "NONE"
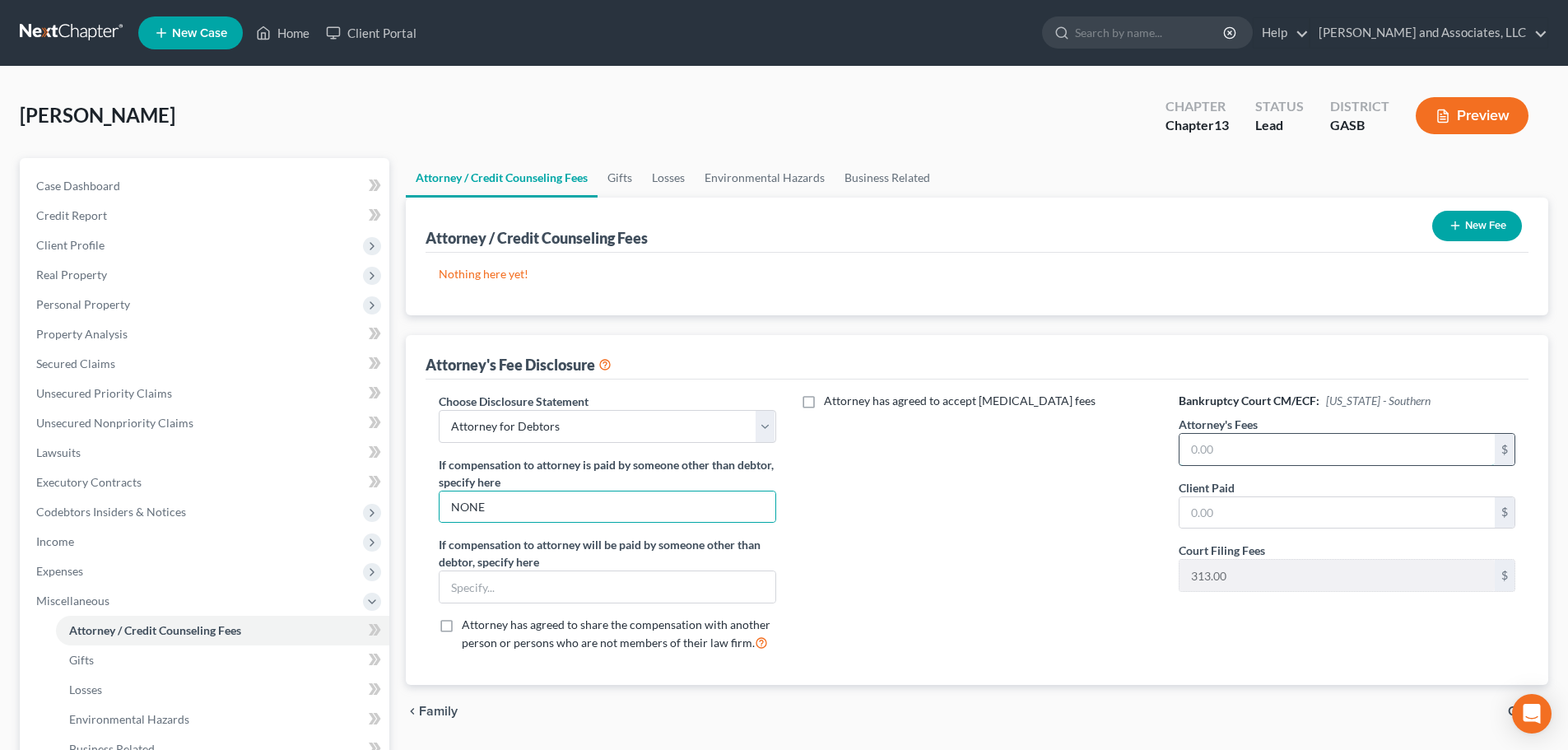
click at [1204, 453] on input "text" at bounding box center [1336, 450] width 315 height 31
type input "4,500.00"
click at [1044, 565] on div "Attorney has agreed to accept retainer fees" at bounding box center [977, 528] width 369 height 272
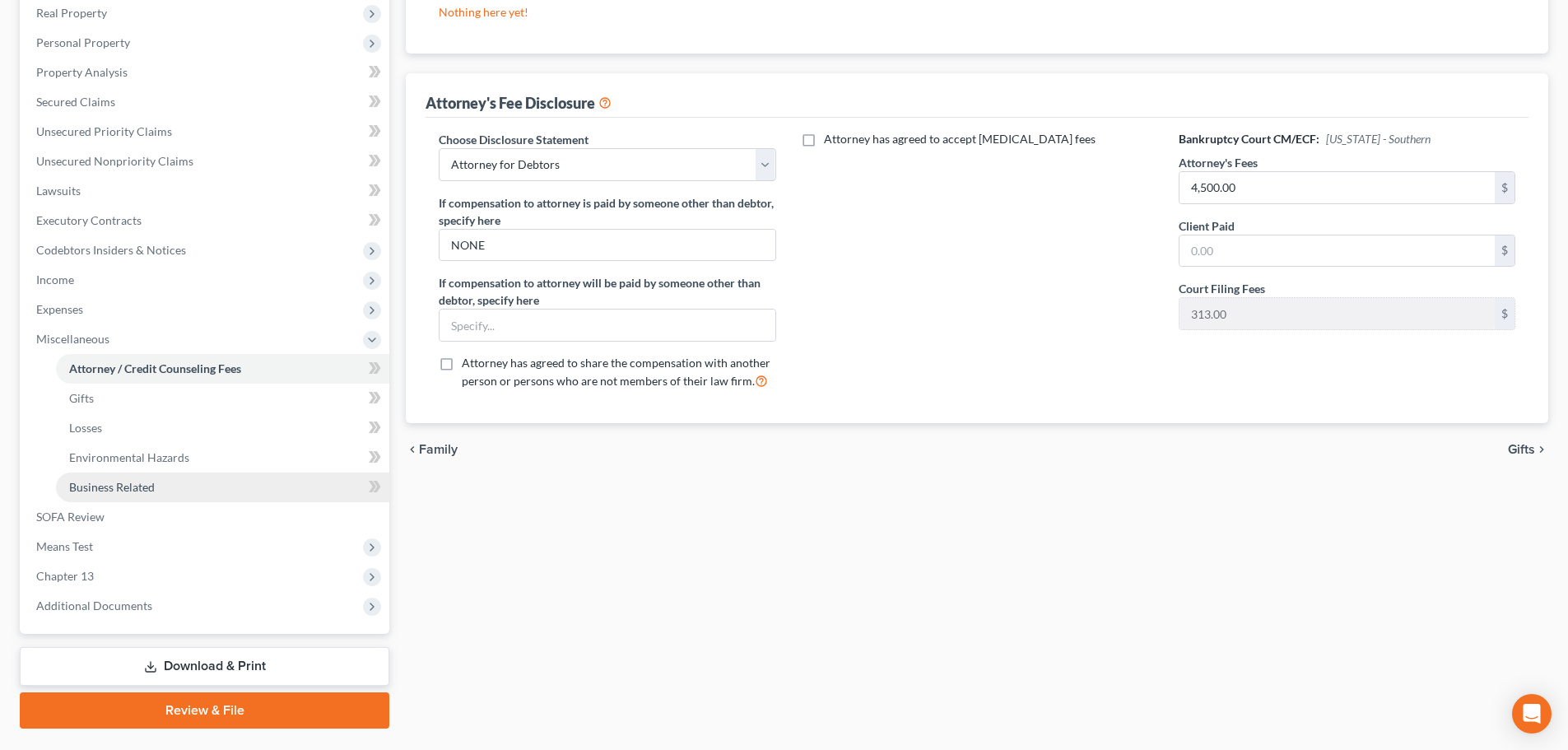
scroll to position [303, 0]
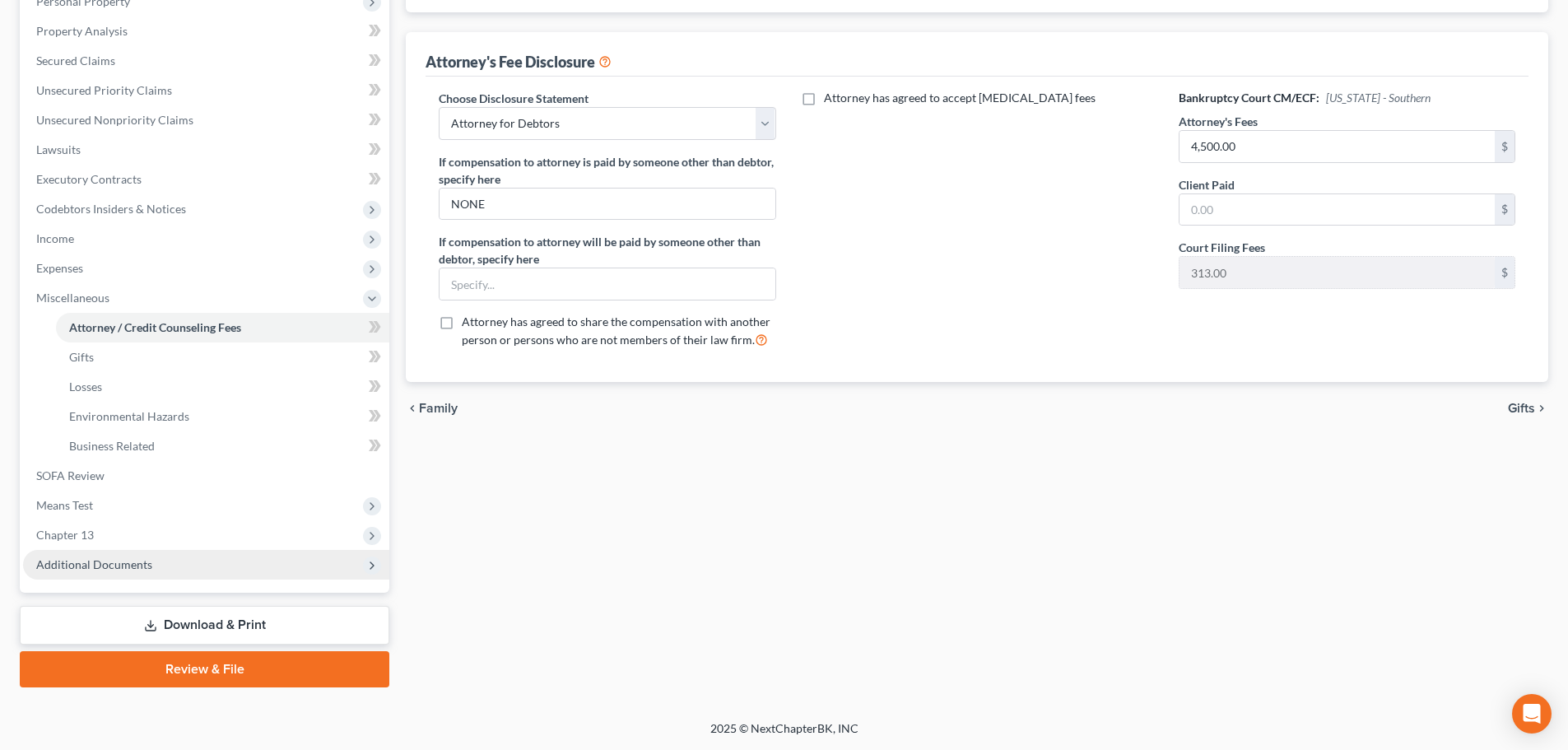
click at [129, 566] on span "Additional Documents" at bounding box center [94, 564] width 116 height 14
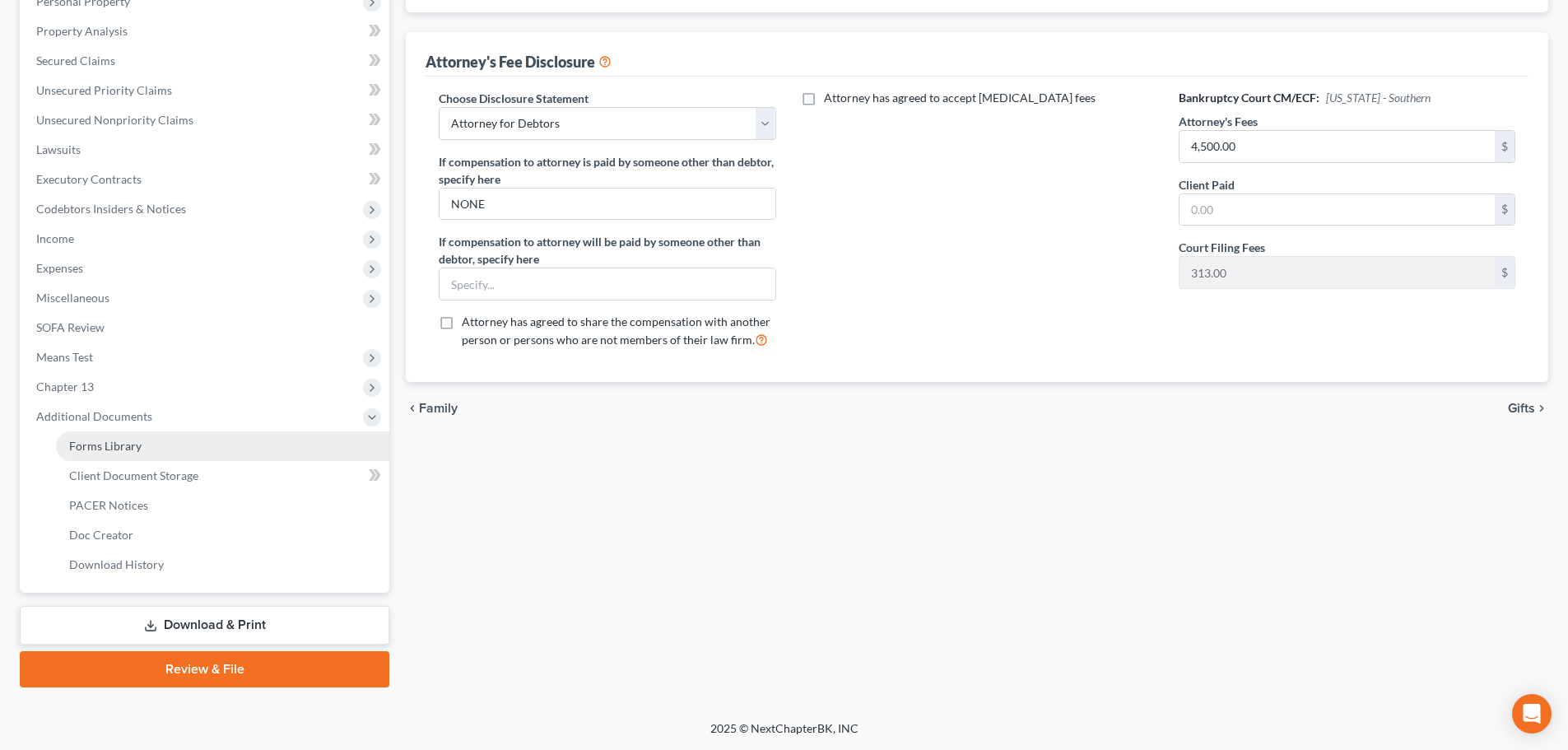
click at [108, 441] on span "Forms Library" at bounding box center [105, 446] width 73 height 14
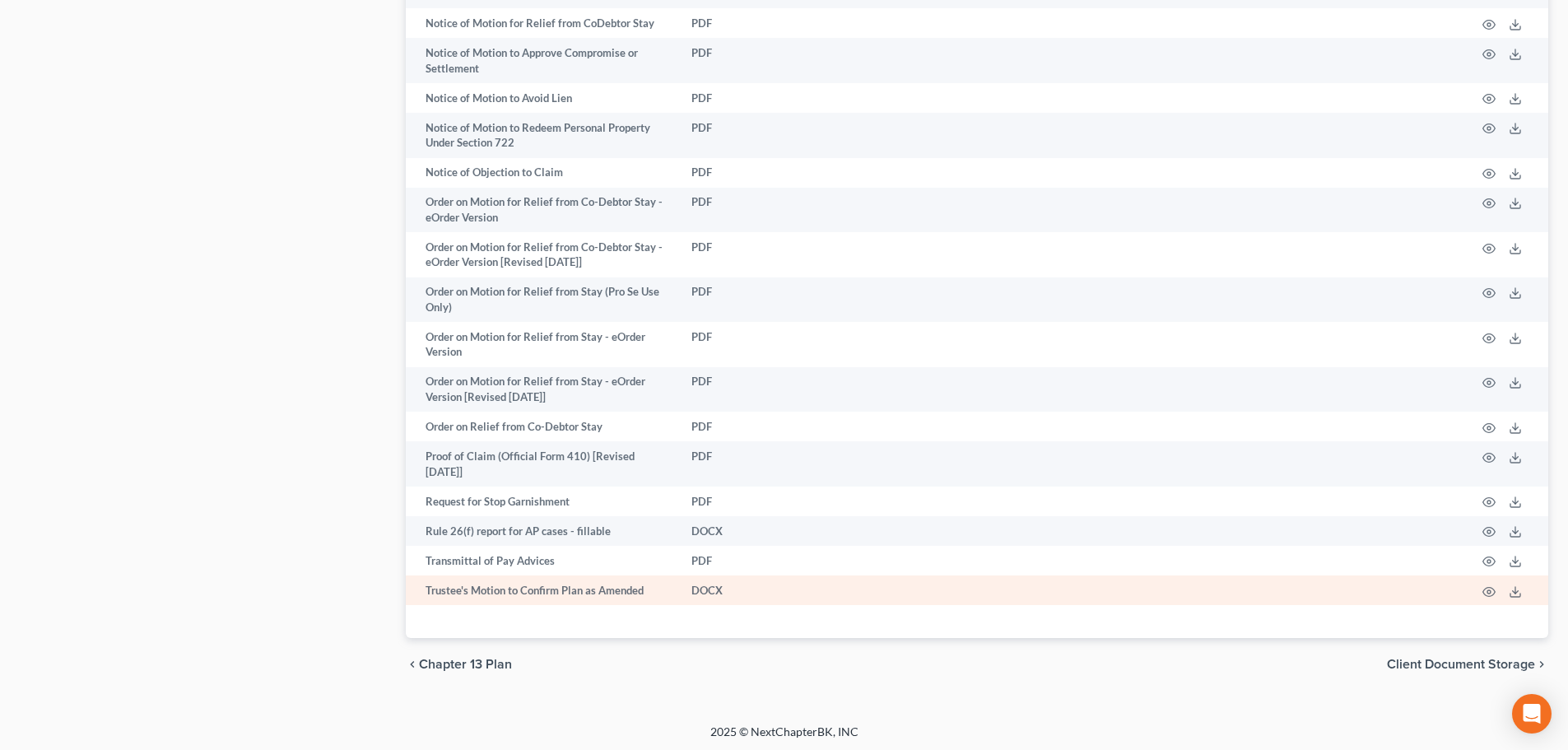
scroll to position [1806, 0]
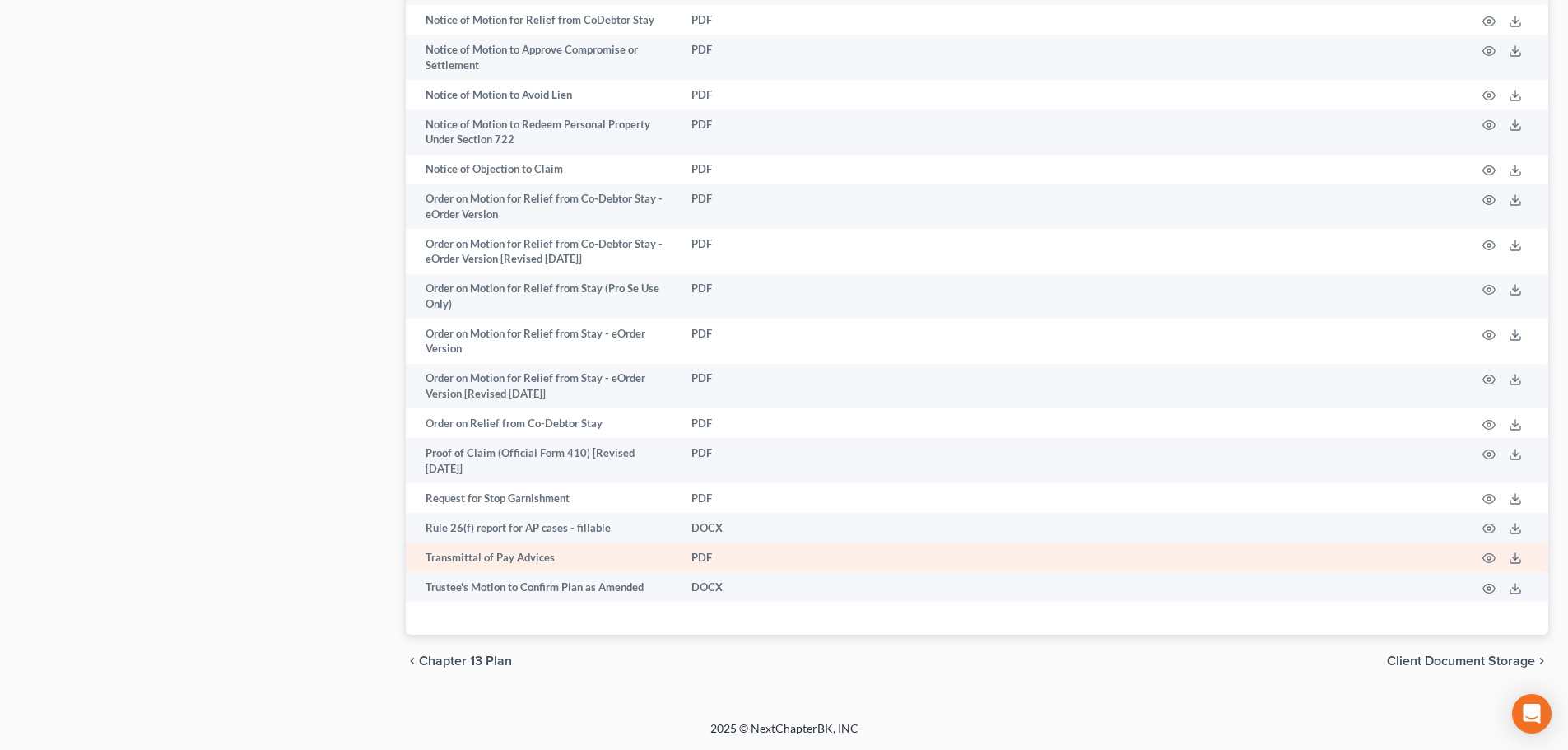
click at [516, 557] on td "Transmittal of Pay Advices" at bounding box center [542, 557] width 272 height 30
click at [1491, 555] on icon "button" at bounding box center [1490, 558] width 14 height 14
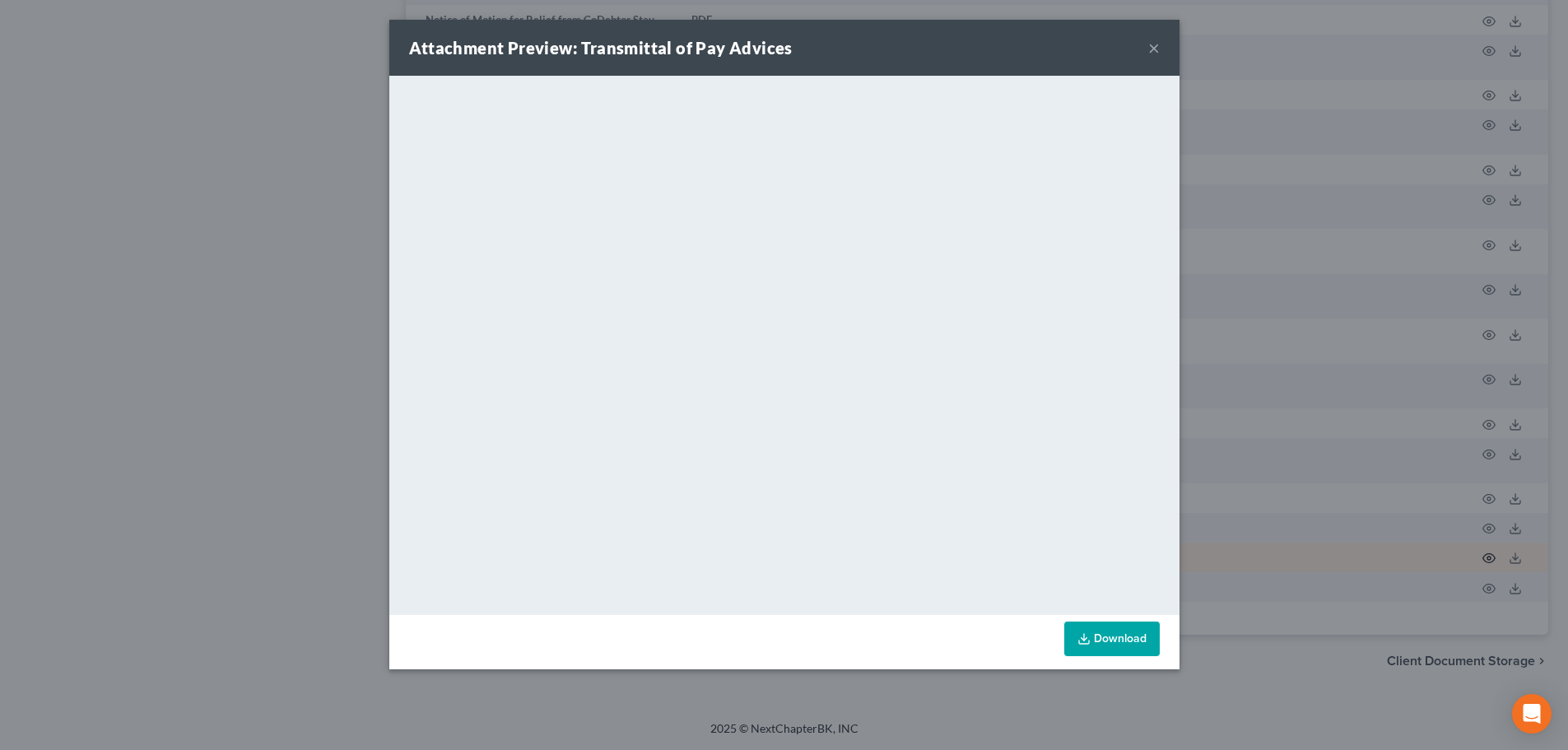
scroll to position [1792, 0]
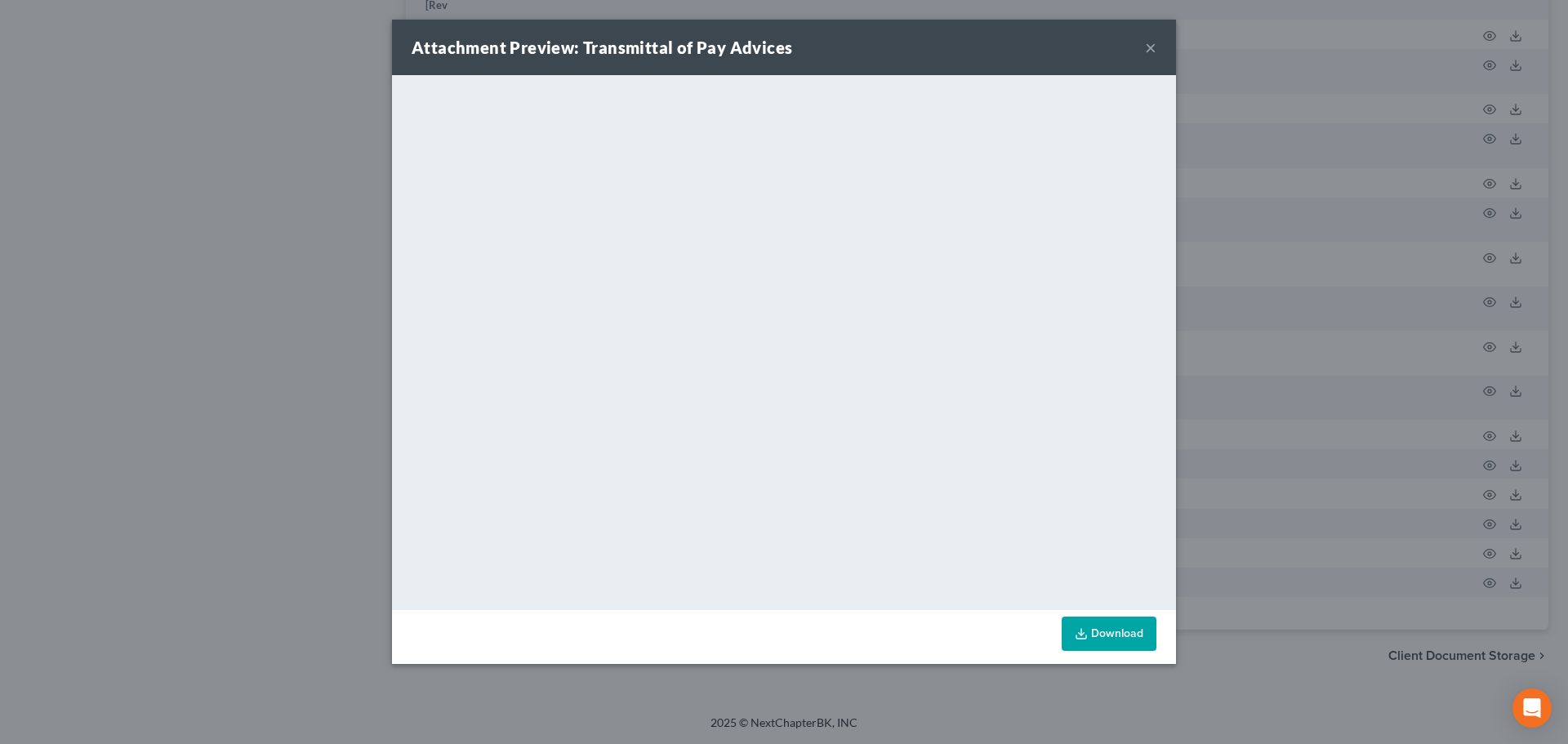
click at [1150, 43] on button "×" at bounding box center [1151, 47] width 12 height 19
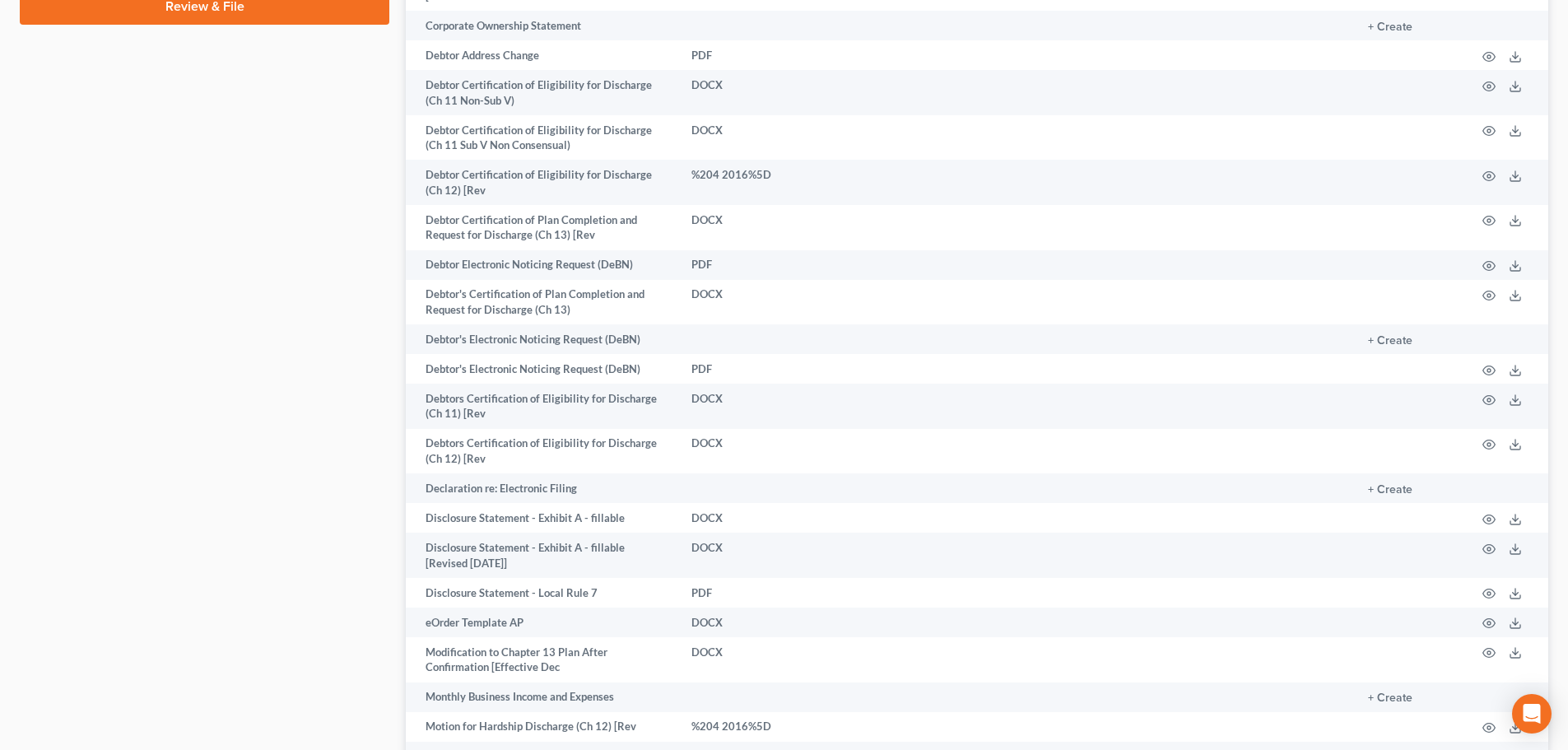
scroll to position [721, 0]
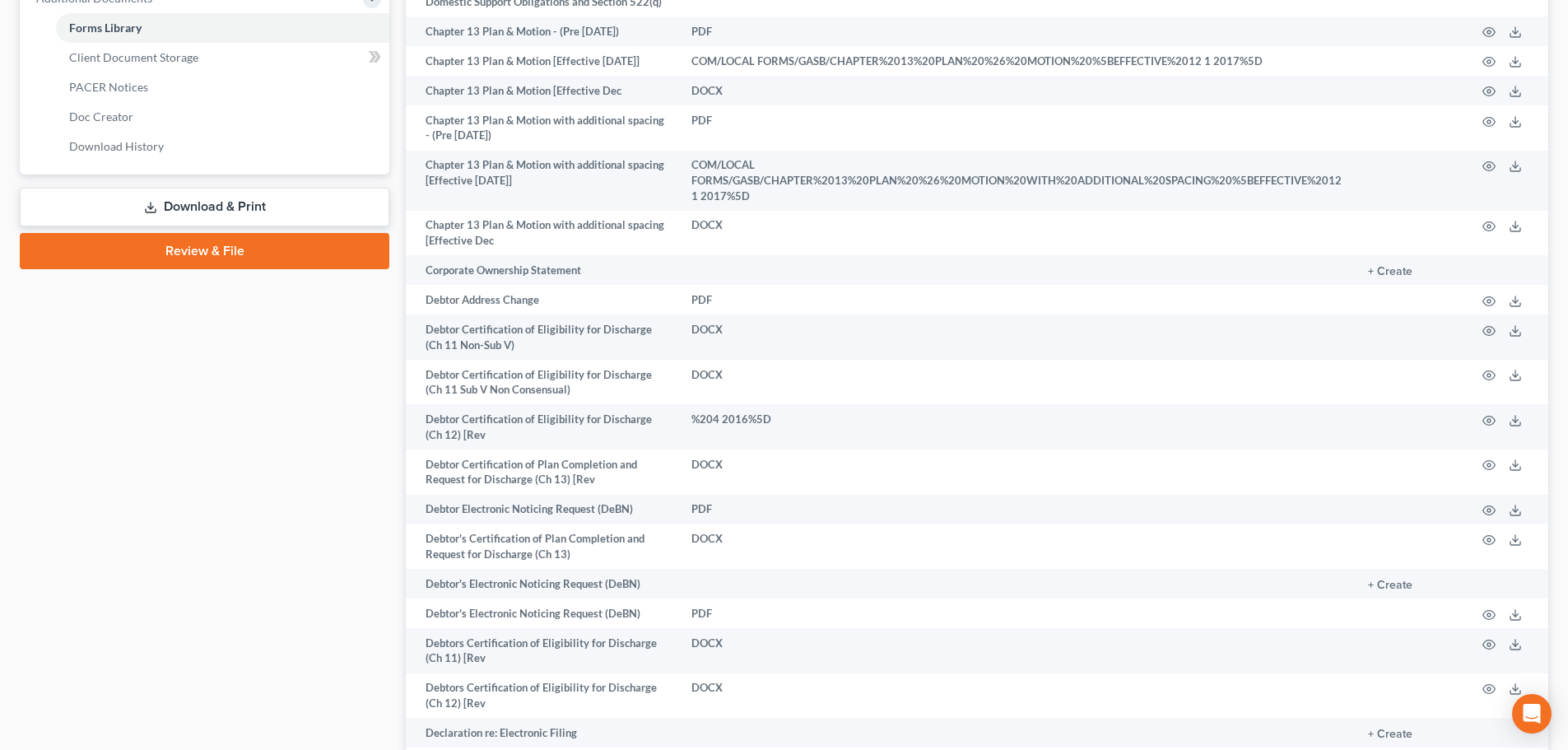
drag, startPoint x: 222, startPoint y: 207, endPoint x: 303, endPoint y: 221, distance: 82.2
click at [222, 207] on link "Download & Print" at bounding box center [204, 207] width 369 height 39
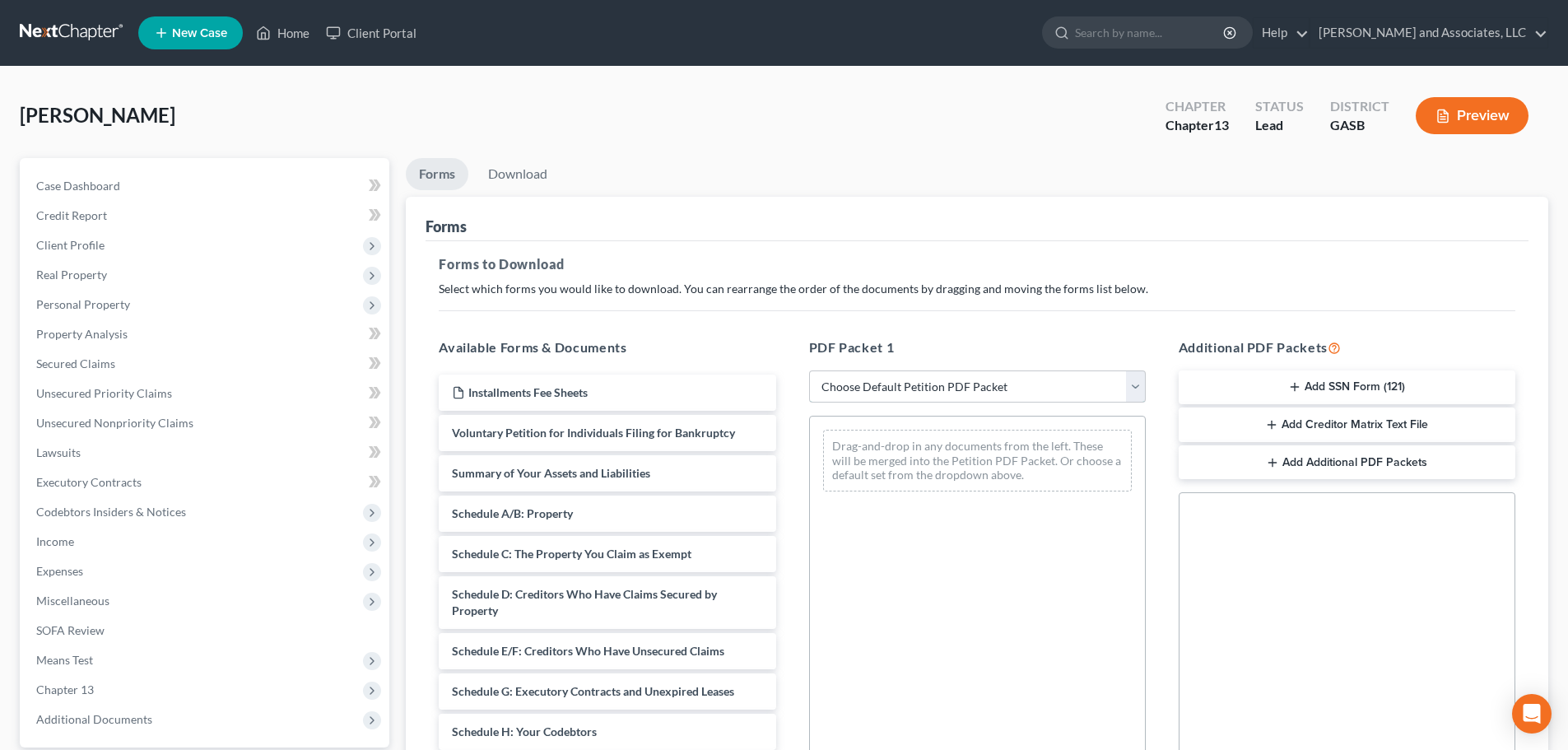
click at [917, 386] on select "Choose Default Petition PDF Packet Complete Bankruptcy Petition (all forms and …" at bounding box center [977, 387] width 336 height 33
select select "3"
click at [809, 370] on select "Choose Default Petition PDF Packet Complete Bankruptcy Petition (all forms and …" at bounding box center [977, 387] width 336 height 33
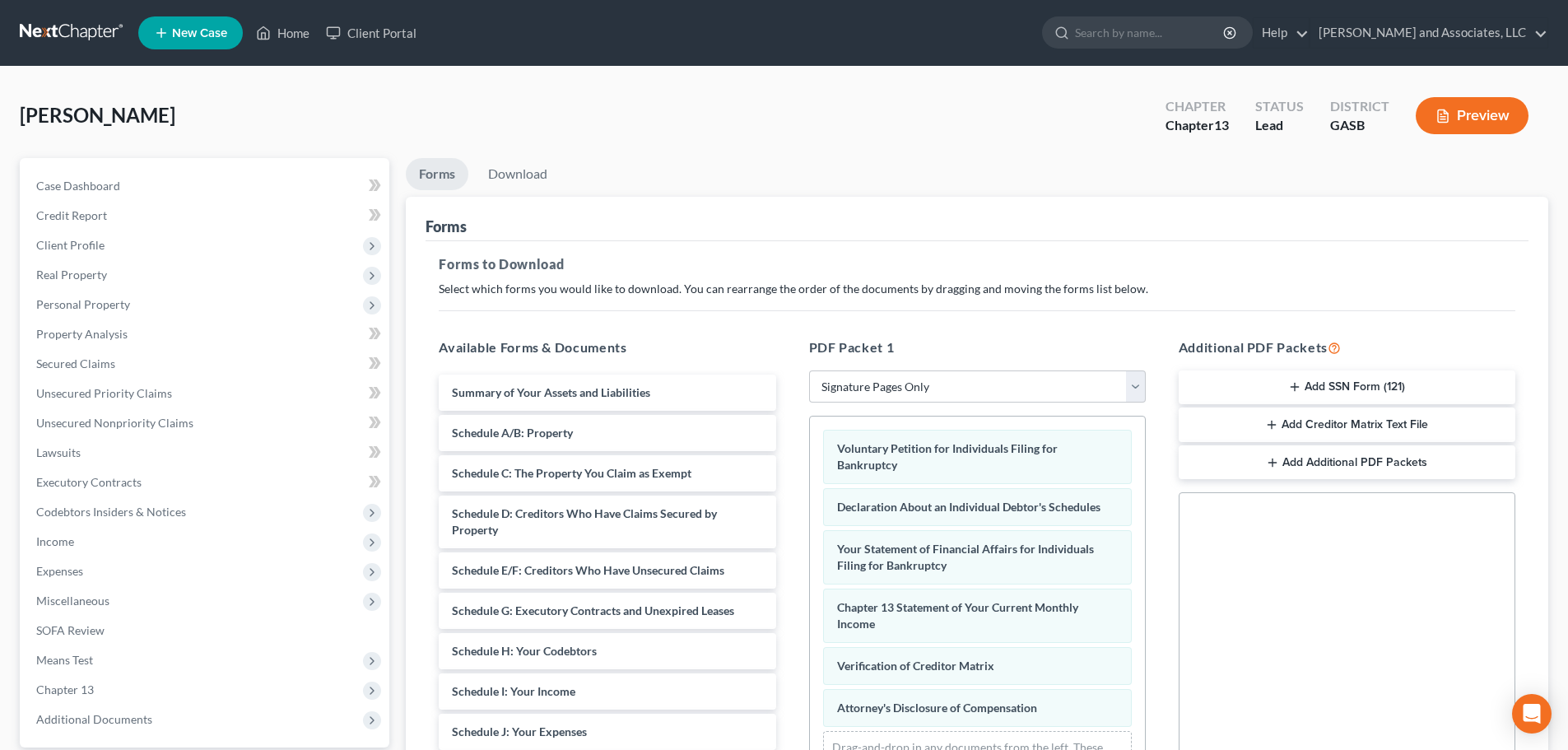
click at [1308, 381] on button "Add SSN Form (121)" at bounding box center [1347, 388] width 336 height 35
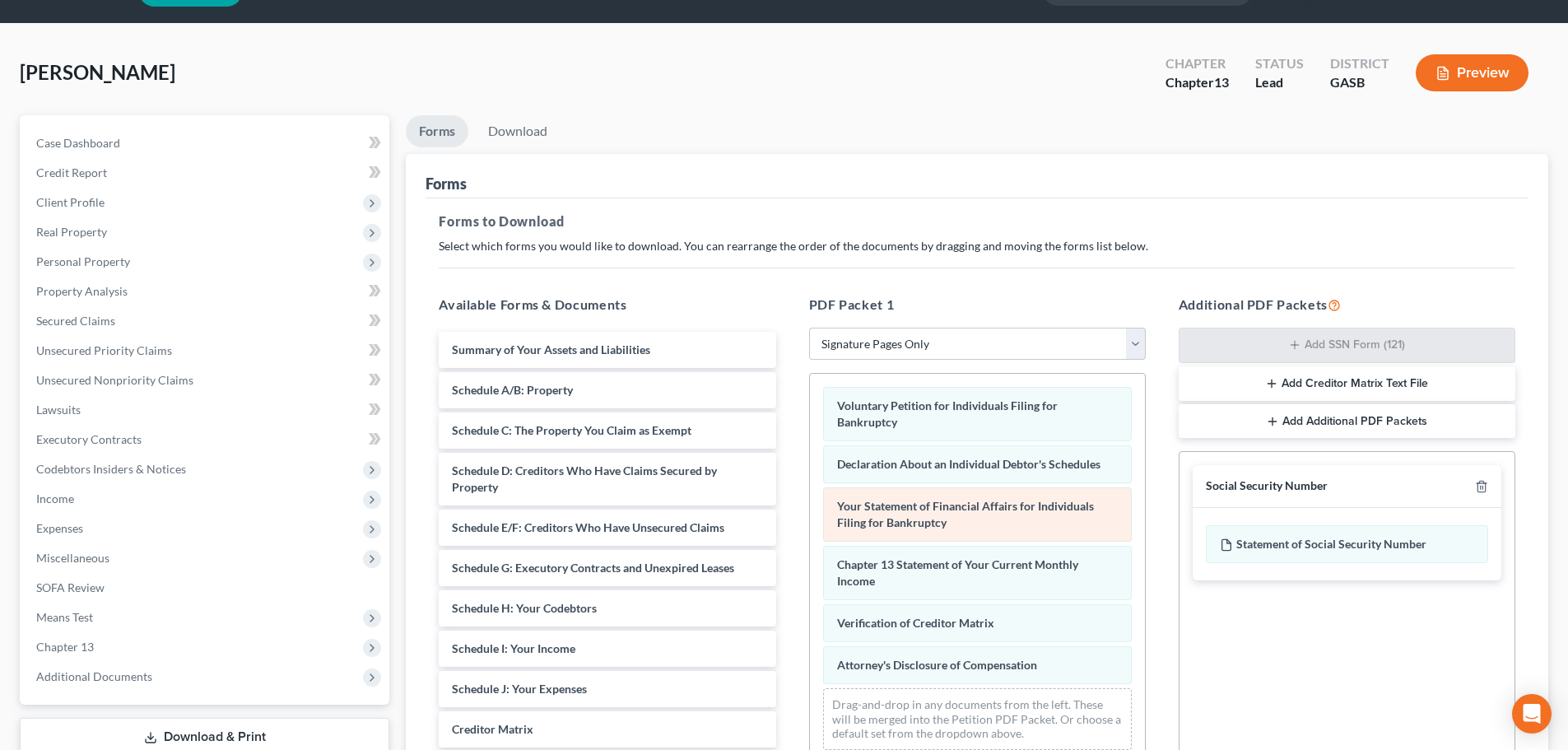
scroll to position [247, 0]
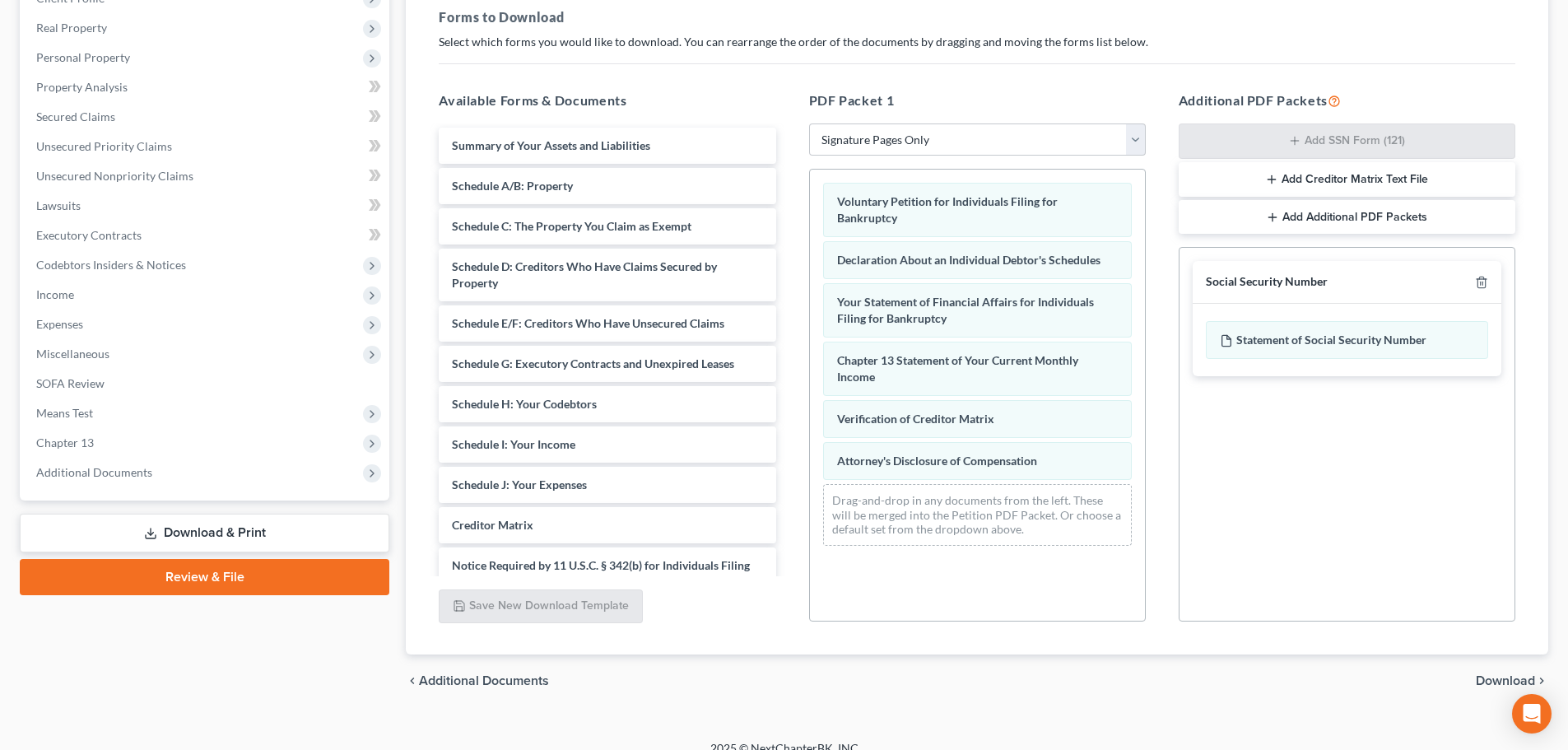
click at [1489, 678] on span "Download" at bounding box center [1505, 681] width 59 height 14
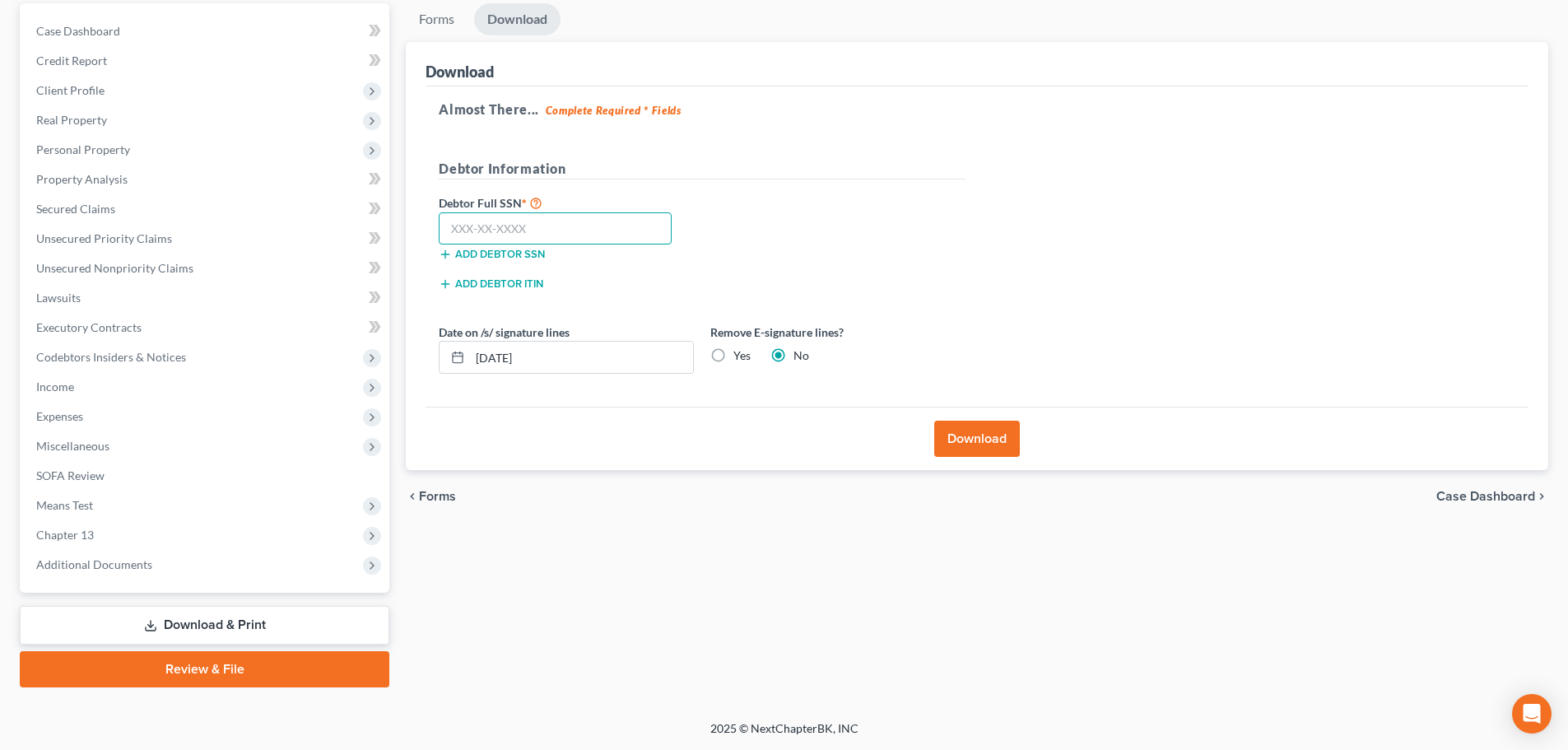
click at [537, 222] on input "text" at bounding box center [555, 229] width 233 height 33
type input "258-70-7439"
click at [974, 438] on button "Download" at bounding box center [977, 438] width 85 height 36
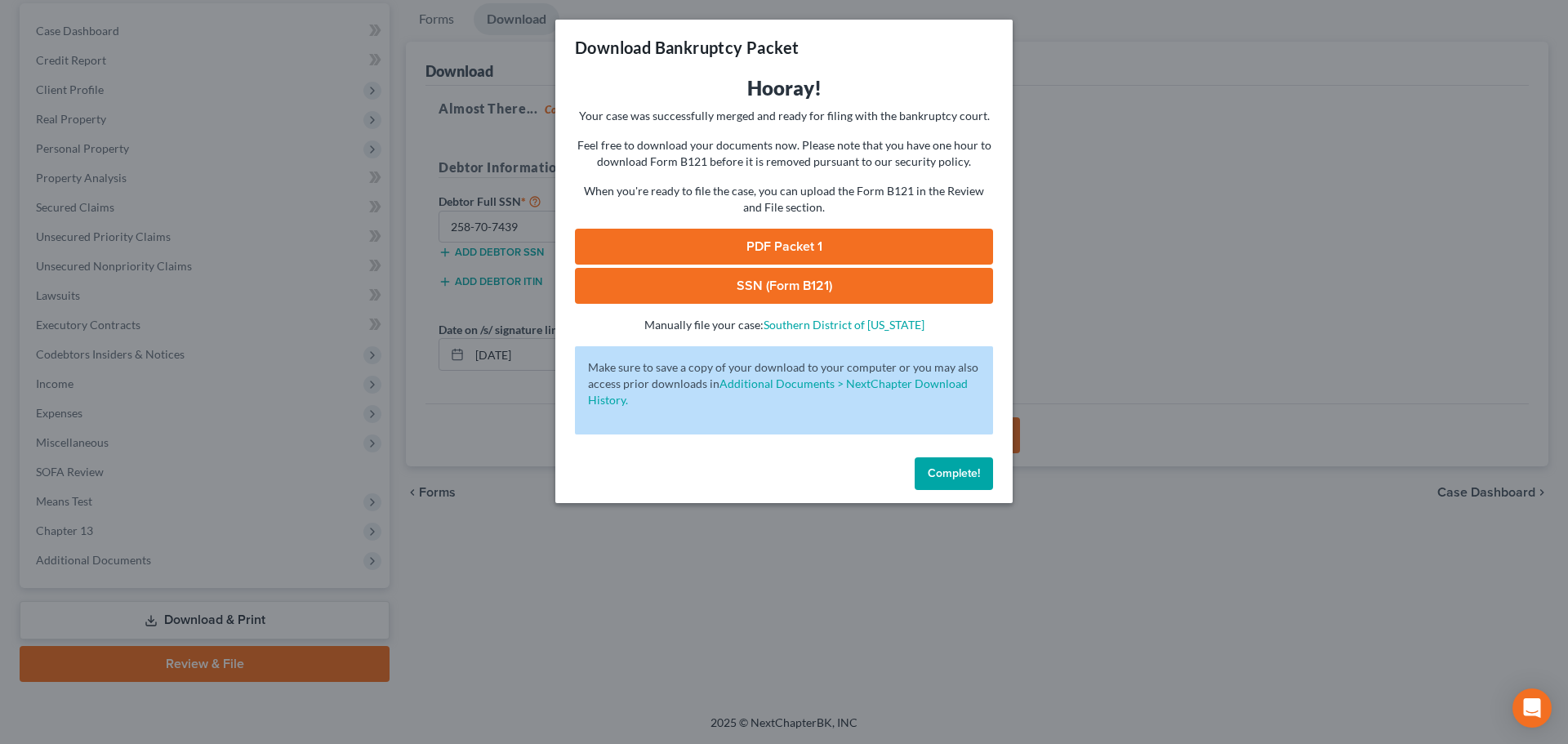
click at [778, 288] on link "SSN (Form B121)" at bounding box center [784, 285] width 418 height 36
click at [775, 247] on link "PDF Packet 1" at bounding box center [784, 246] width 418 height 36
click at [956, 474] on span "Complete!" at bounding box center [954, 473] width 52 height 13
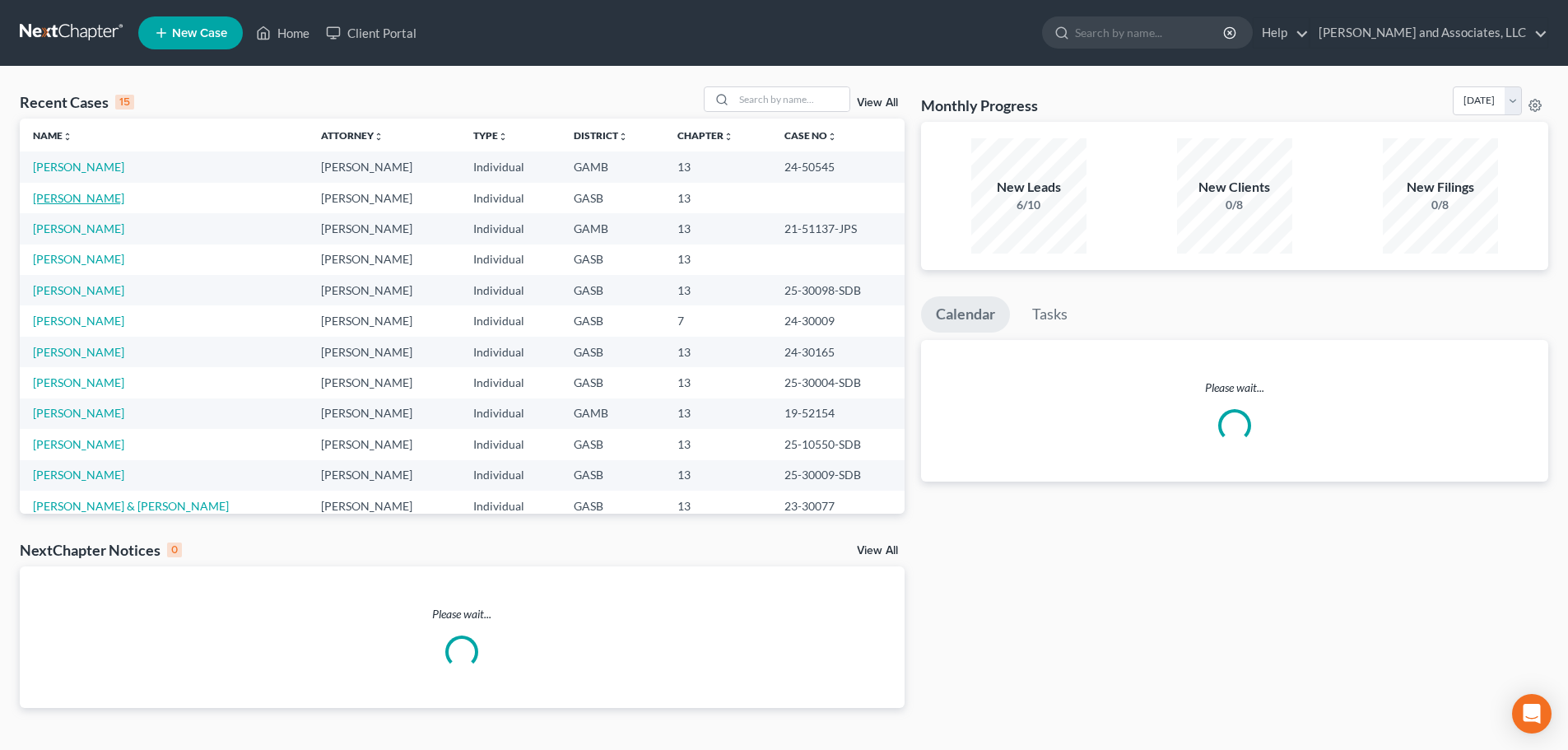
click at [96, 203] on link "[PERSON_NAME]" at bounding box center [78, 198] width 91 height 14
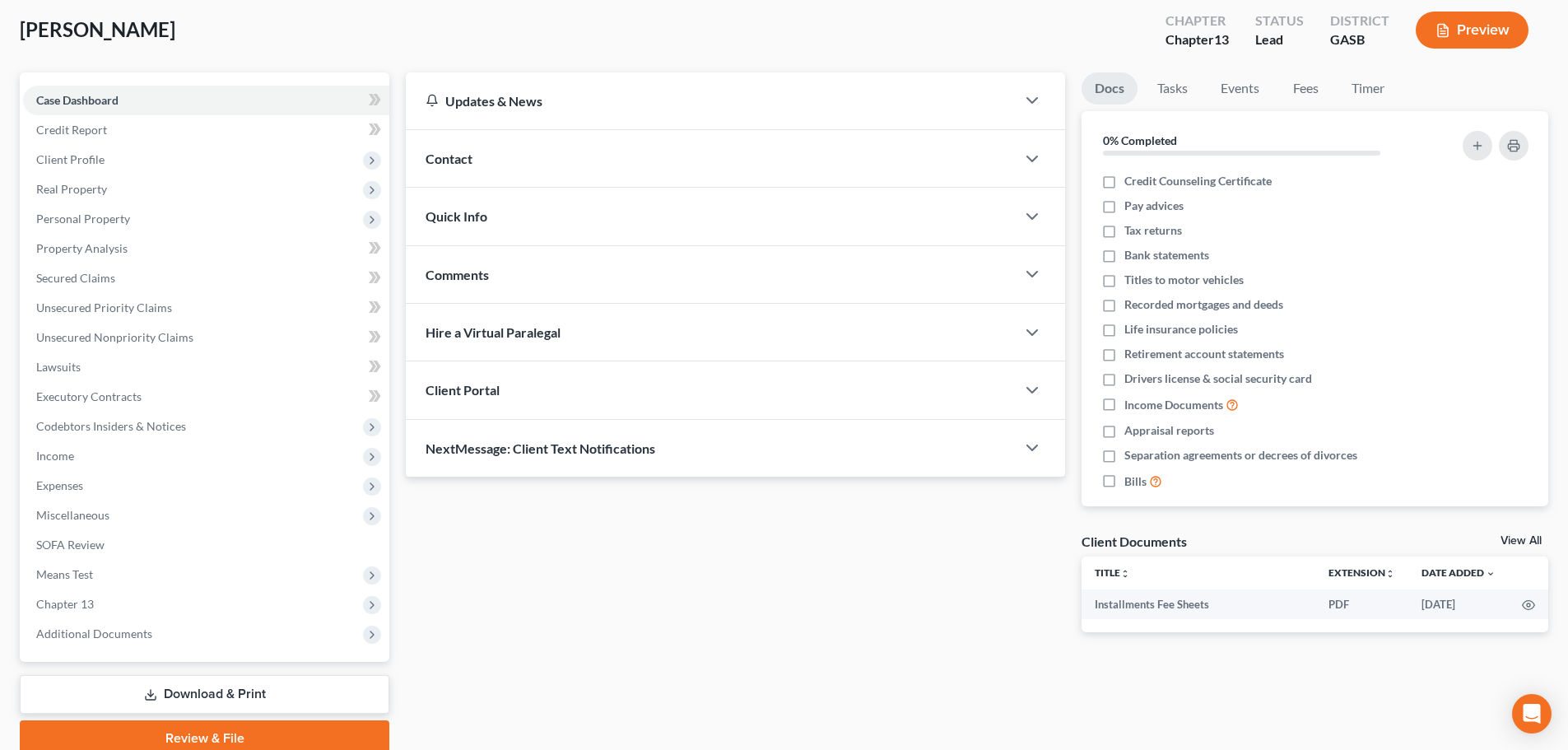
scroll to position [155, 0]
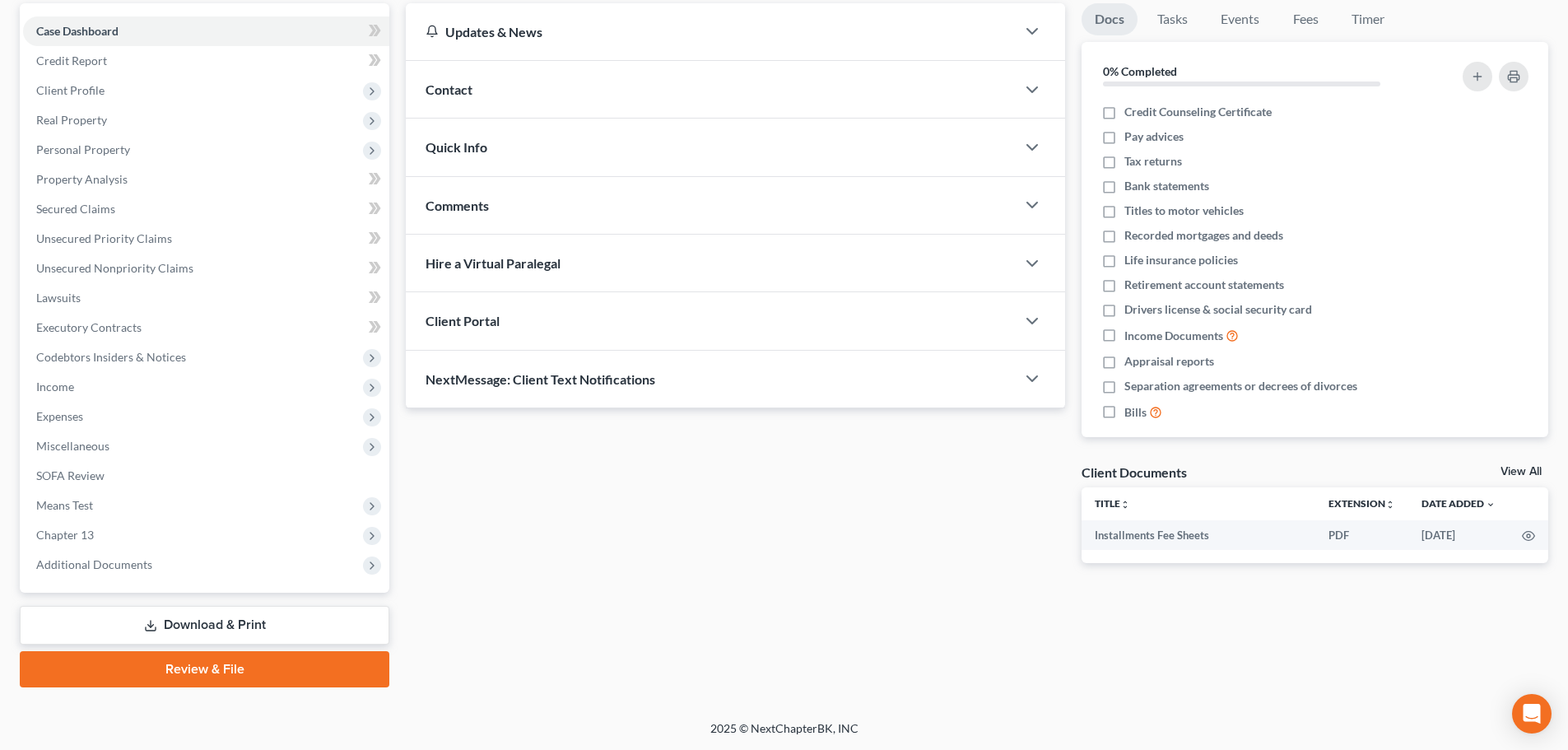
click at [175, 611] on link "Download & Print" at bounding box center [204, 625] width 369 height 39
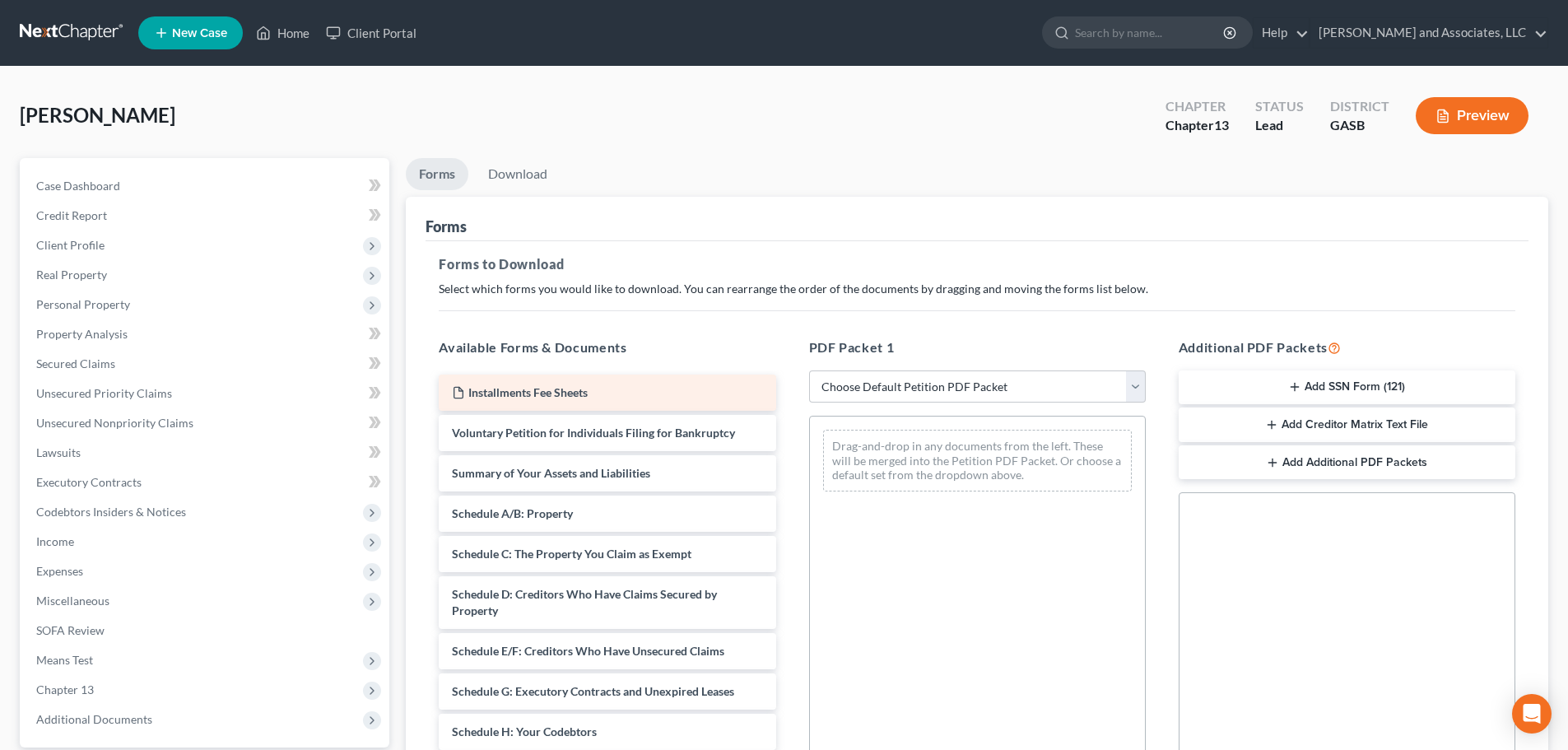
click at [527, 386] on span "Installments Fee Sheets" at bounding box center [527, 392] width 119 height 14
click at [532, 391] on div "Installments Fee Sheets Installments Fee Sheets Installments Fee Sheets Volunta…" at bounding box center [607, 761] width 363 height 771
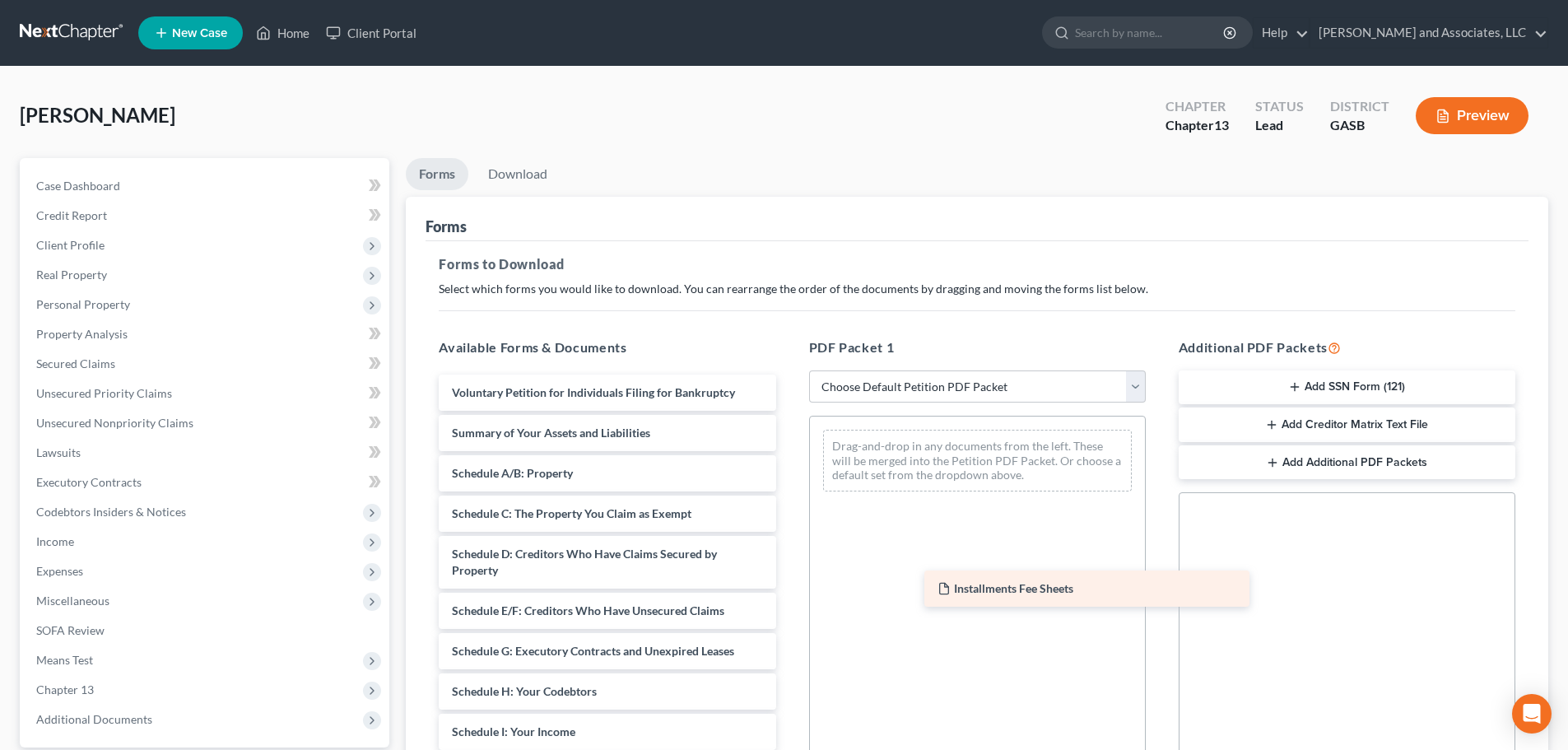
drag, startPoint x: 532, startPoint y: 391, endPoint x: 928, endPoint y: 534, distance: 421.0
click at [789, 537] on div "Installments Fee Sheets Installments Fee Sheets Voluntary Petition for Individu…" at bounding box center [607, 740] width 363 height 731
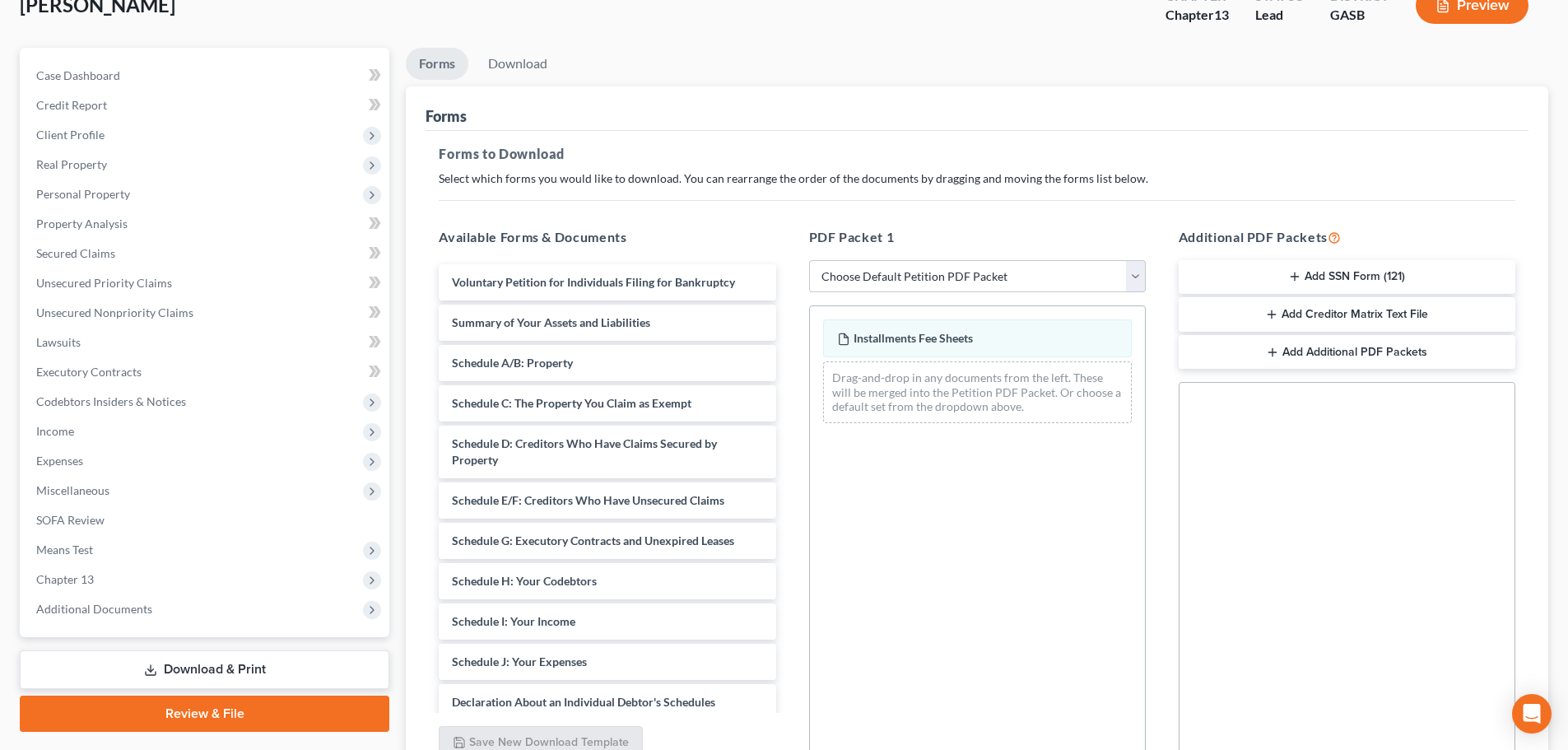
scroll to position [266, 0]
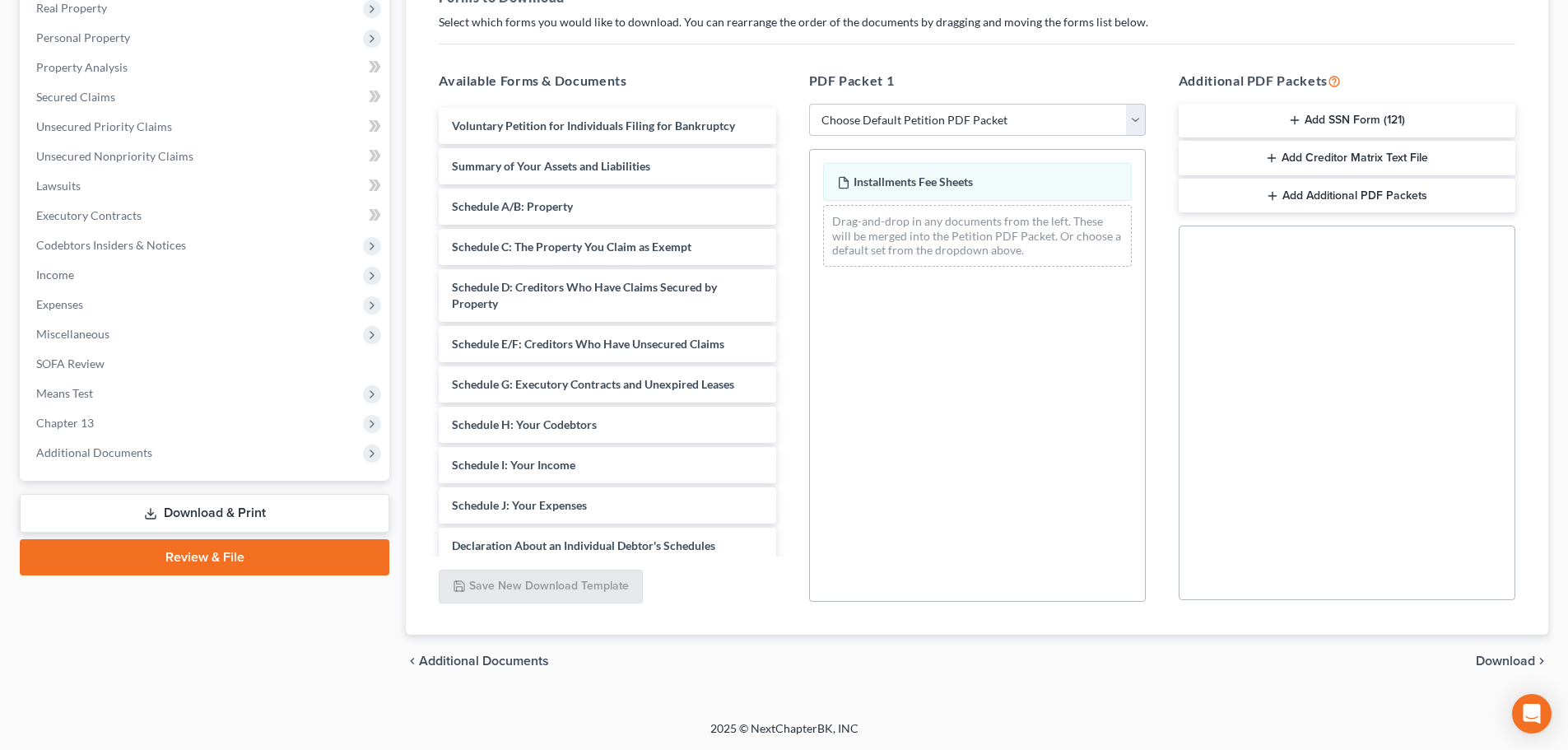
click at [1490, 661] on span "Download" at bounding box center [1505, 661] width 59 height 14
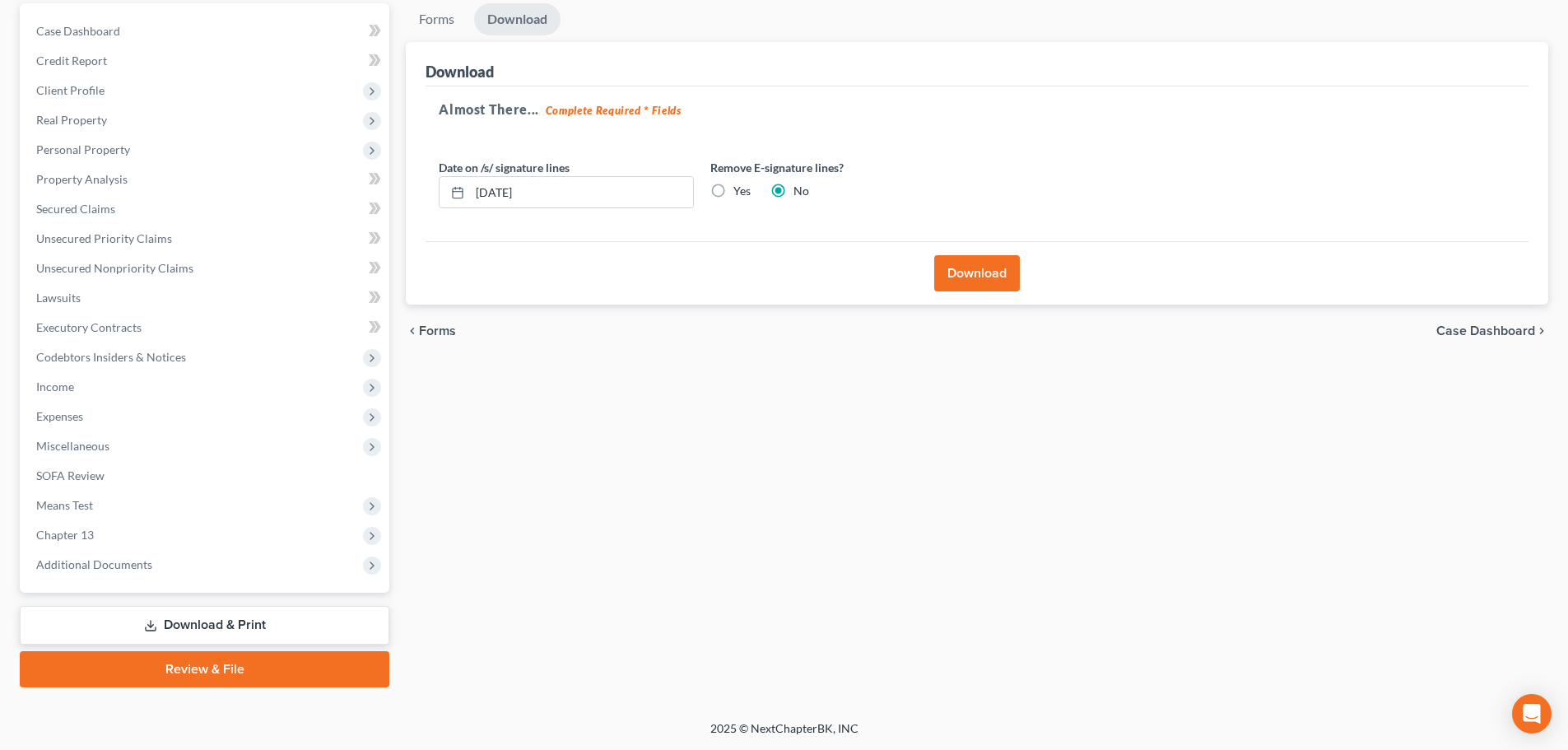
click at [973, 279] on button "Download" at bounding box center [977, 272] width 85 height 36
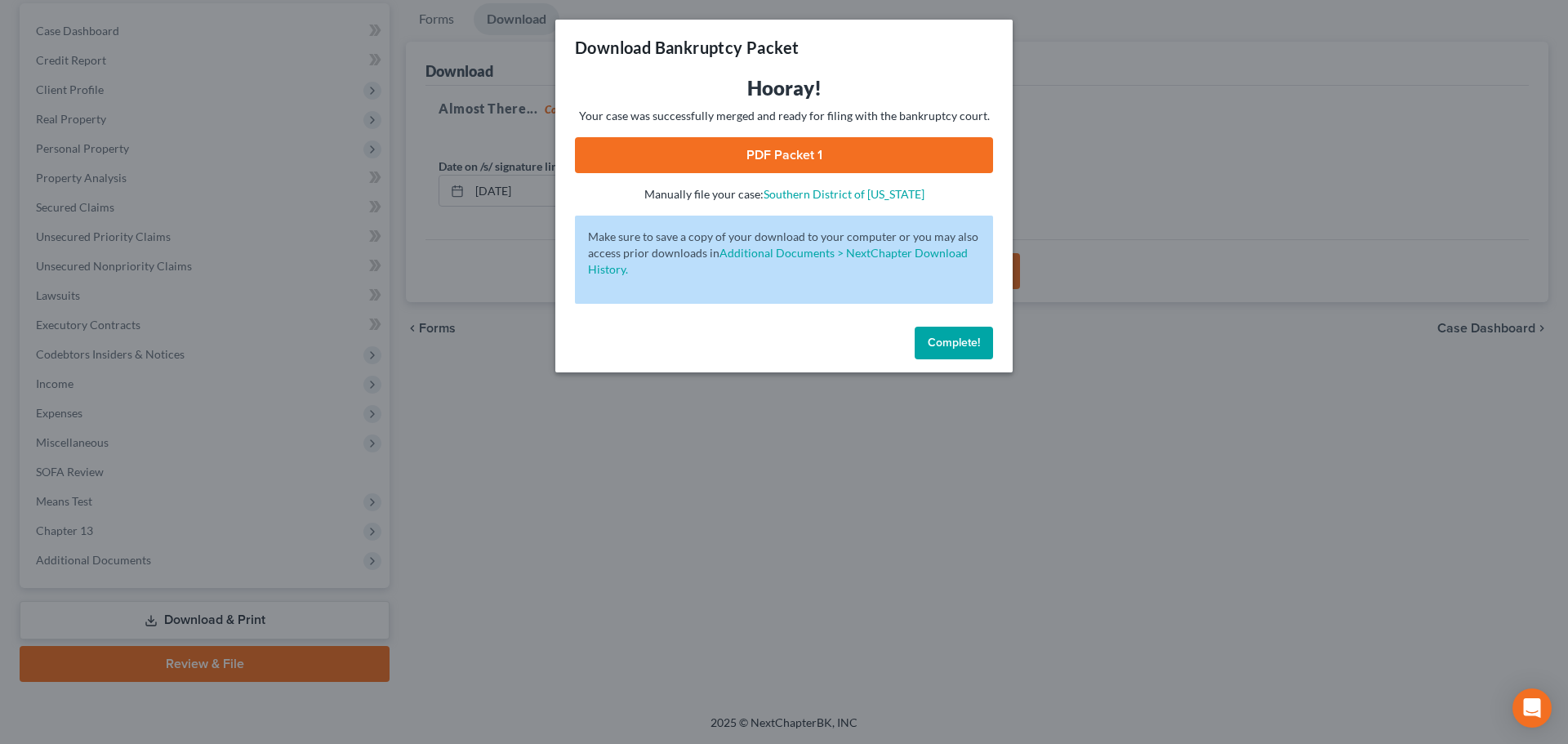
click at [790, 147] on link "PDF Packet 1" at bounding box center [784, 155] width 418 height 36
click at [946, 339] on span "Complete!" at bounding box center [954, 342] width 52 height 13
